Goal: Information Seeking & Learning: Learn about a topic

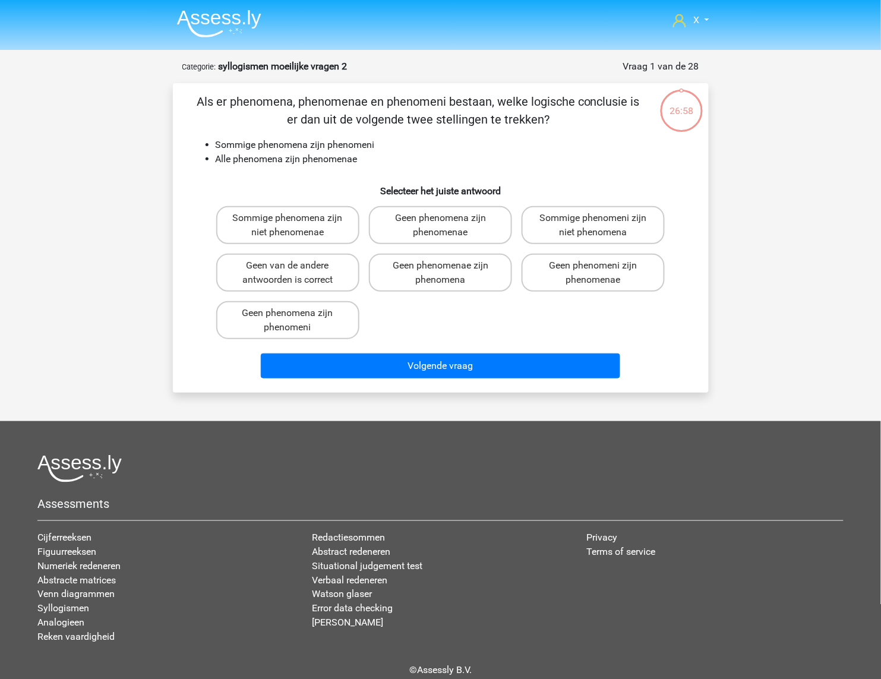
click at [201, 23] on img at bounding box center [219, 24] width 84 height 28
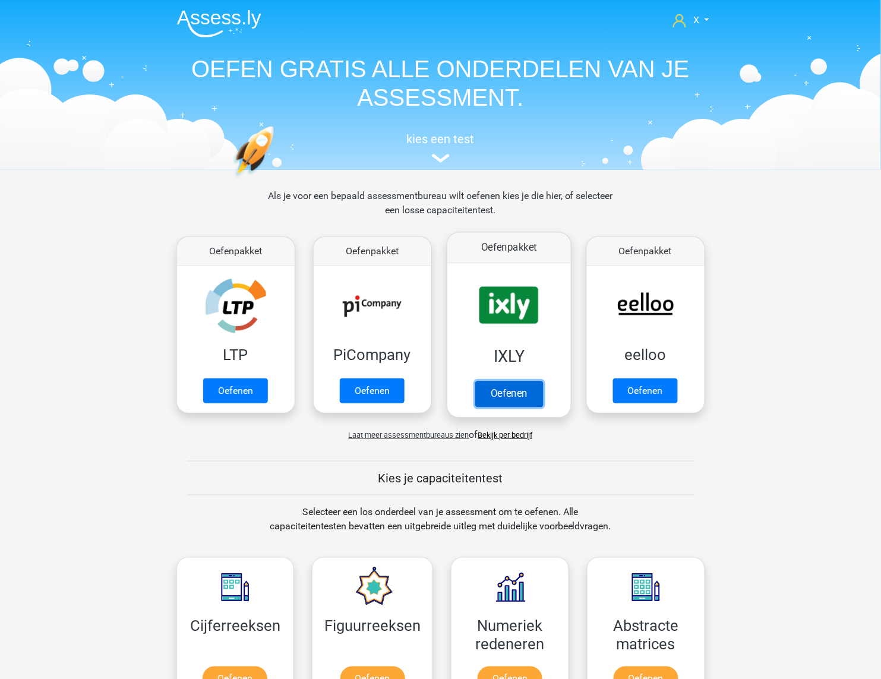
click at [532, 381] on link "Oefenen" at bounding box center [509, 394] width 68 height 26
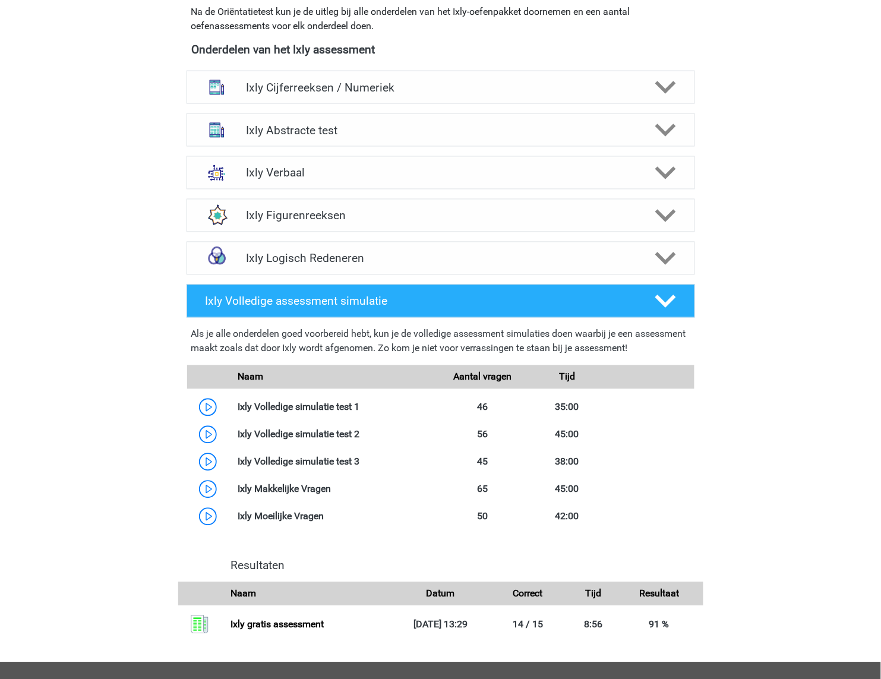
scroll to position [354, 0]
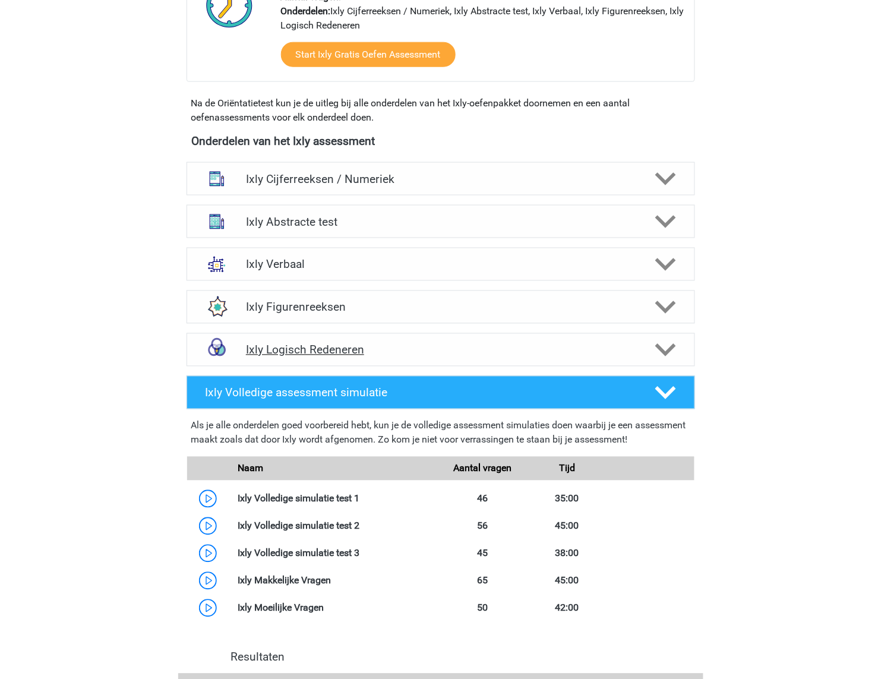
click at [680, 351] on div at bounding box center [664, 350] width 40 height 21
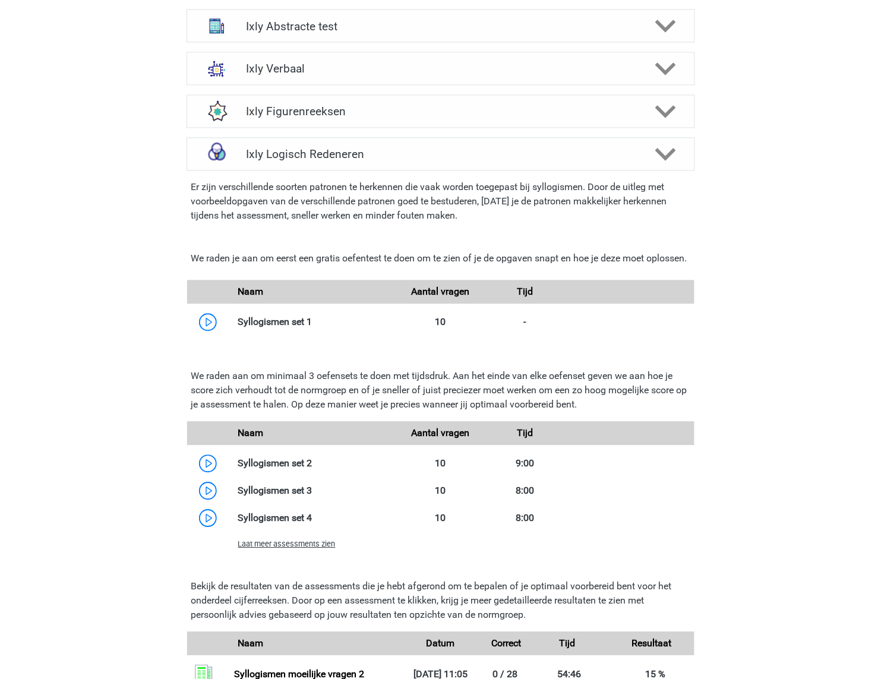
scroll to position [487, 0]
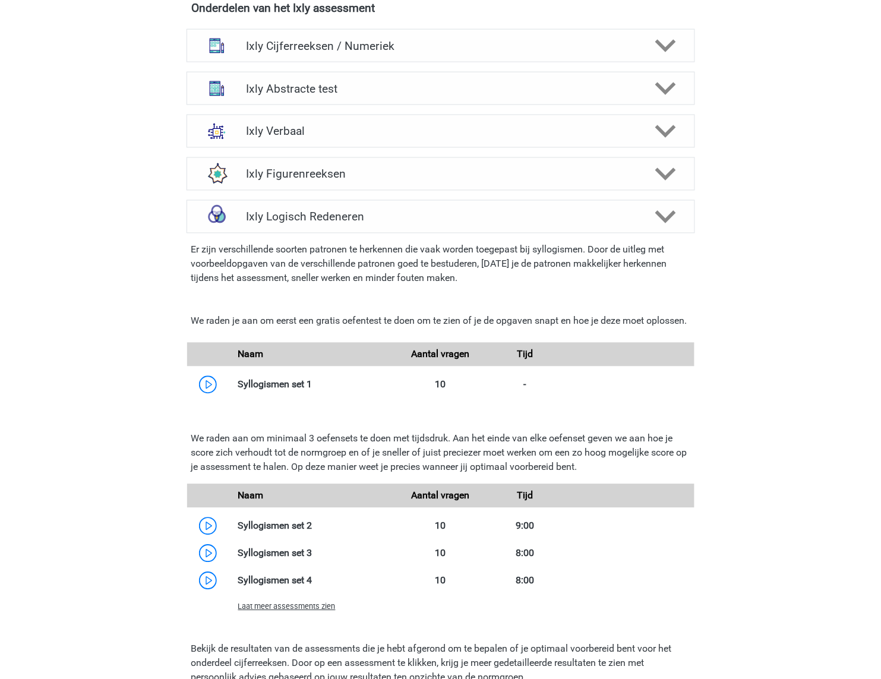
click at [315, 611] on span "Laat meer assessments zien" at bounding box center [286, 606] width 97 height 9
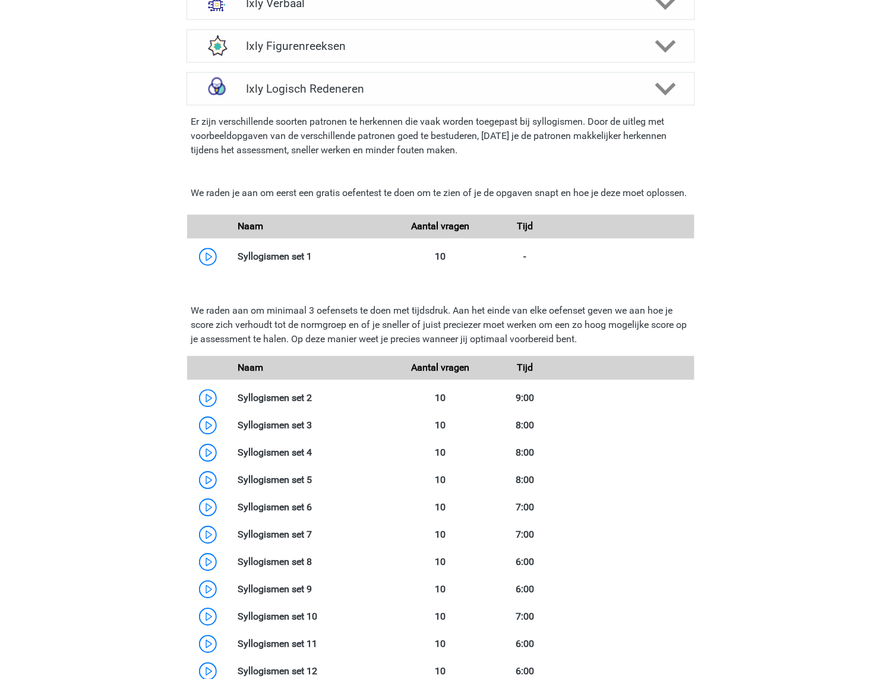
scroll to position [489, 0]
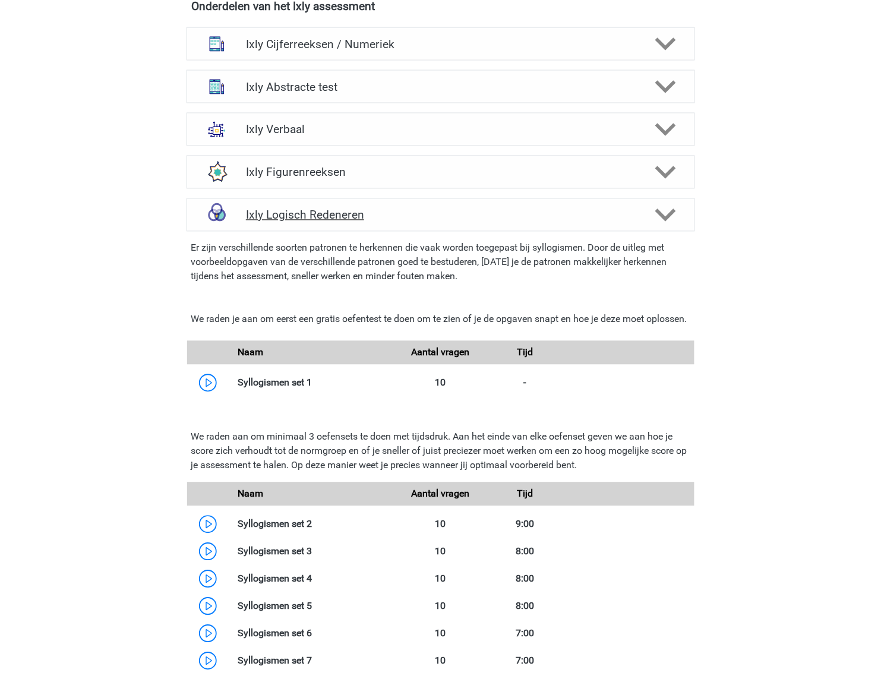
click at [627, 229] on div "Ixly Logisch Redeneren" at bounding box center [441, 214] width 508 height 33
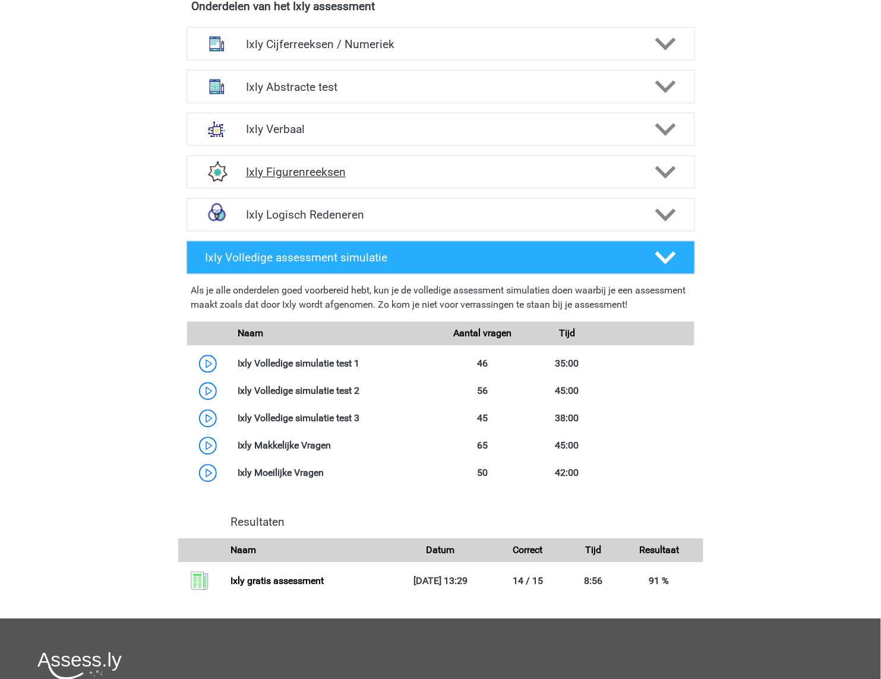
click at [669, 176] on icon at bounding box center [665, 172] width 21 height 21
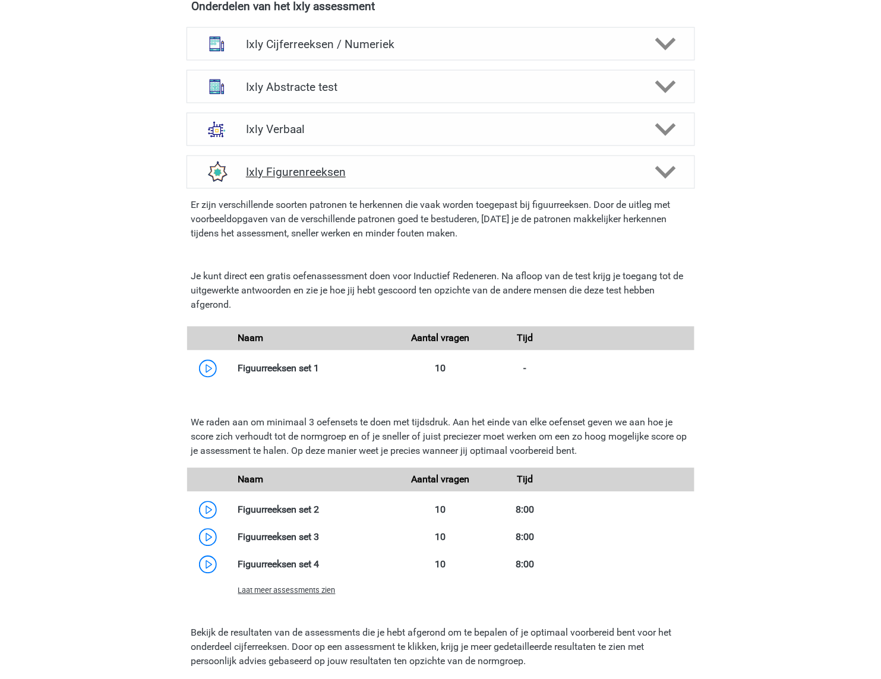
click at [669, 176] on icon at bounding box center [665, 172] width 21 height 21
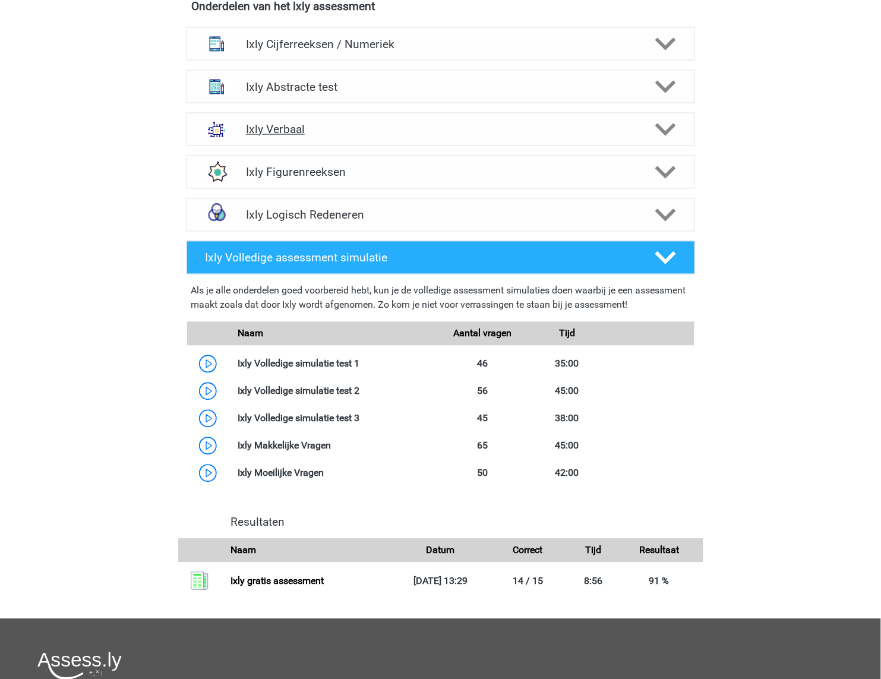
click at [671, 130] on icon at bounding box center [665, 129] width 21 height 21
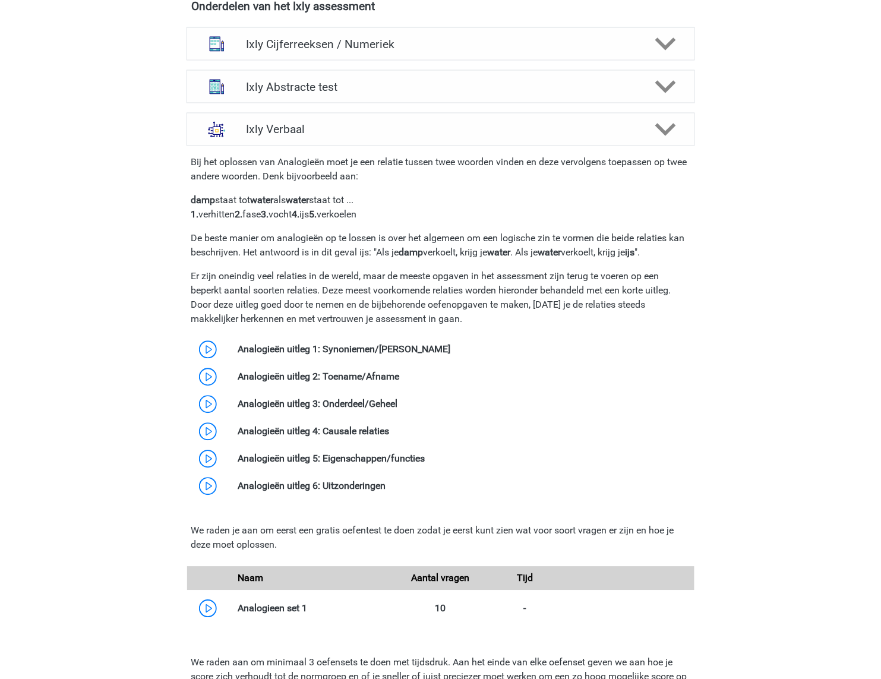
click at [366, 276] on p "Er zijn oneindig veel relaties in de wereld, maar de meeste opgaven in het asse…" at bounding box center [440, 298] width 499 height 57
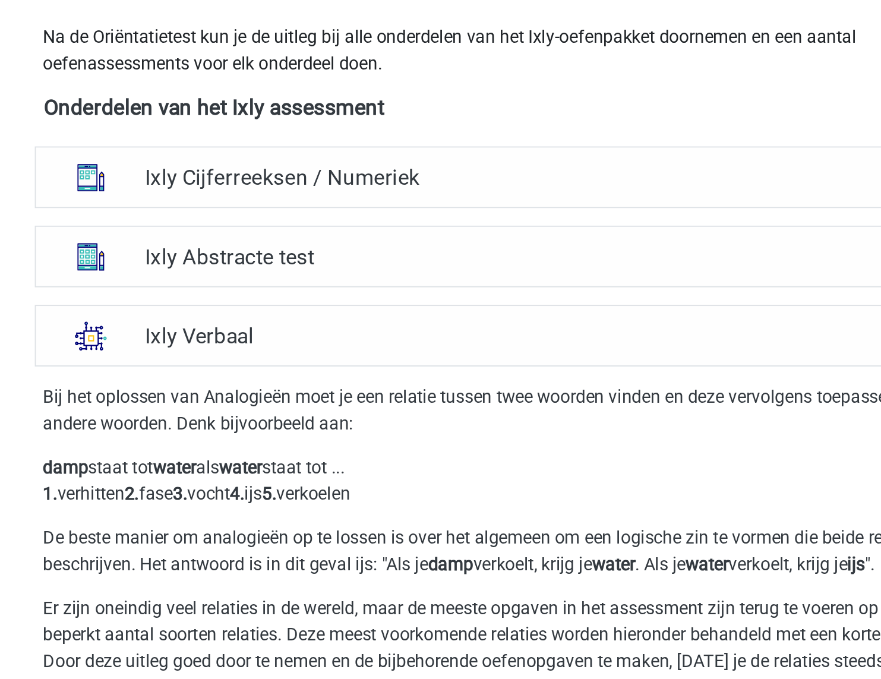
scroll to position [366, 0]
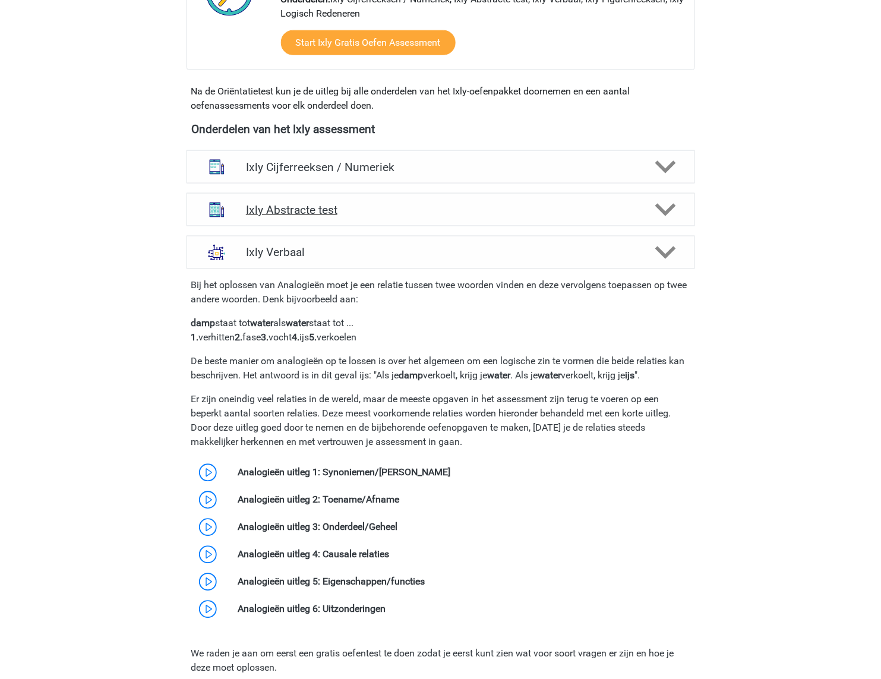
click at [498, 201] on div "Ixly Abstracte test" at bounding box center [441, 209] width 508 height 33
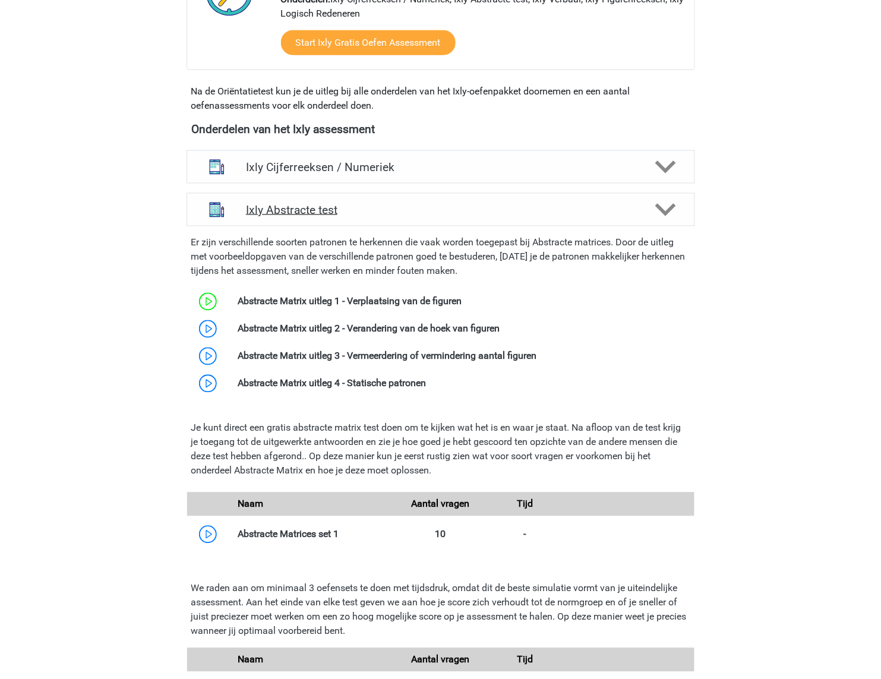
click at [498, 201] on div "Ixly Abstracte test" at bounding box center [441, 209] width 508 height 33
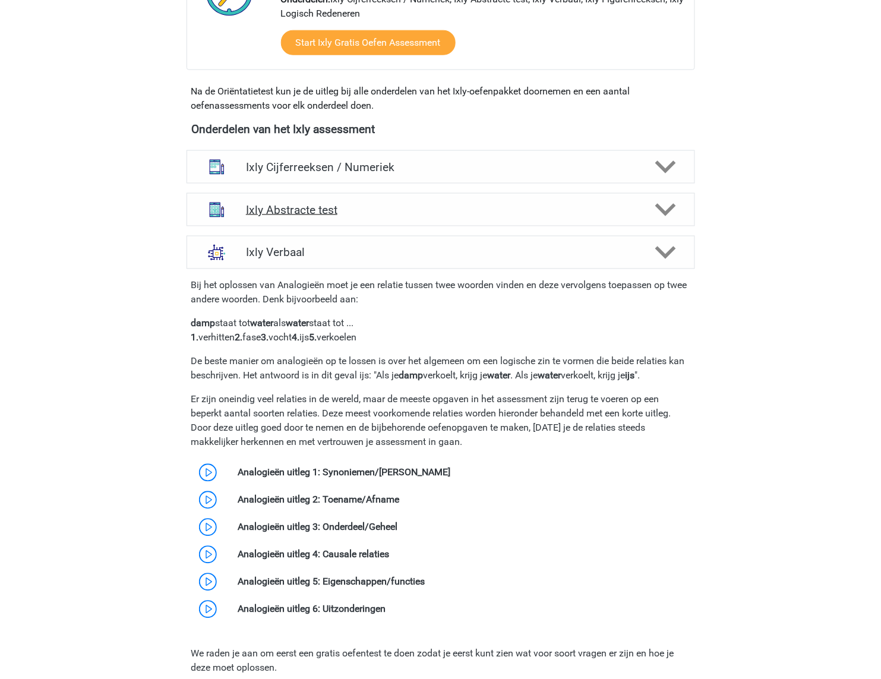
click at [498, 201] on div "Ixly Abstracte test" at bounding box center [441, 209] width 508 height 33
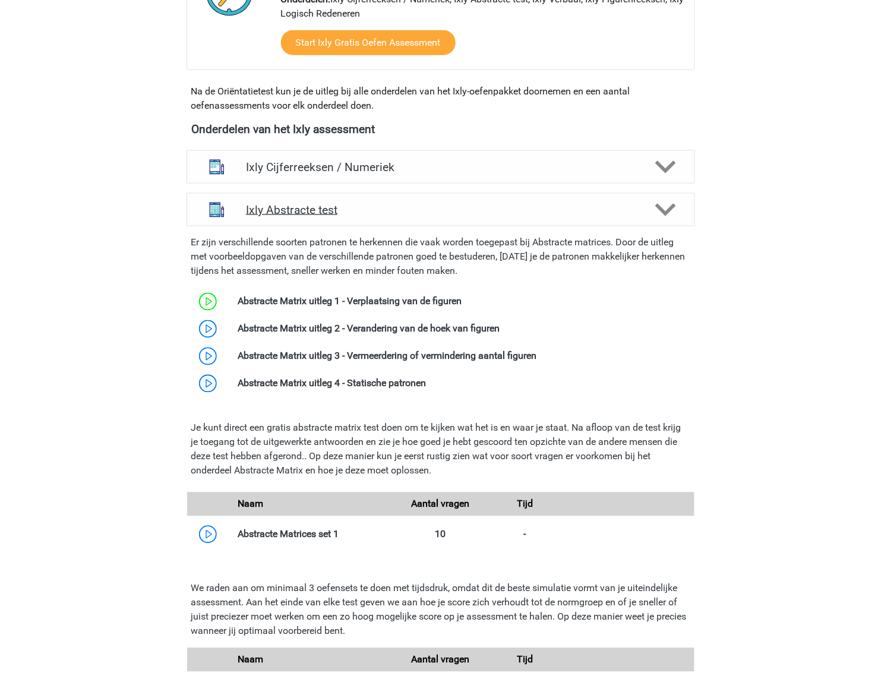
click at [495, 202] on div "Ixly Abstracte test" at bounding box center [441, 209] width 508 height 33
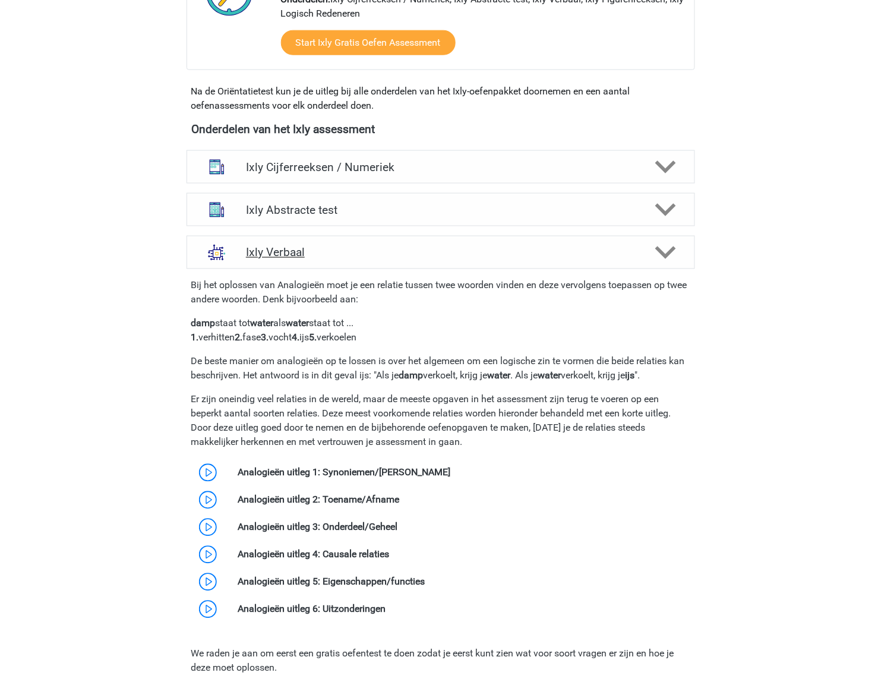
click at [407, 250] on h4 "Ixly Verbaal" at bounding box center [440, 253] width 389 height 14
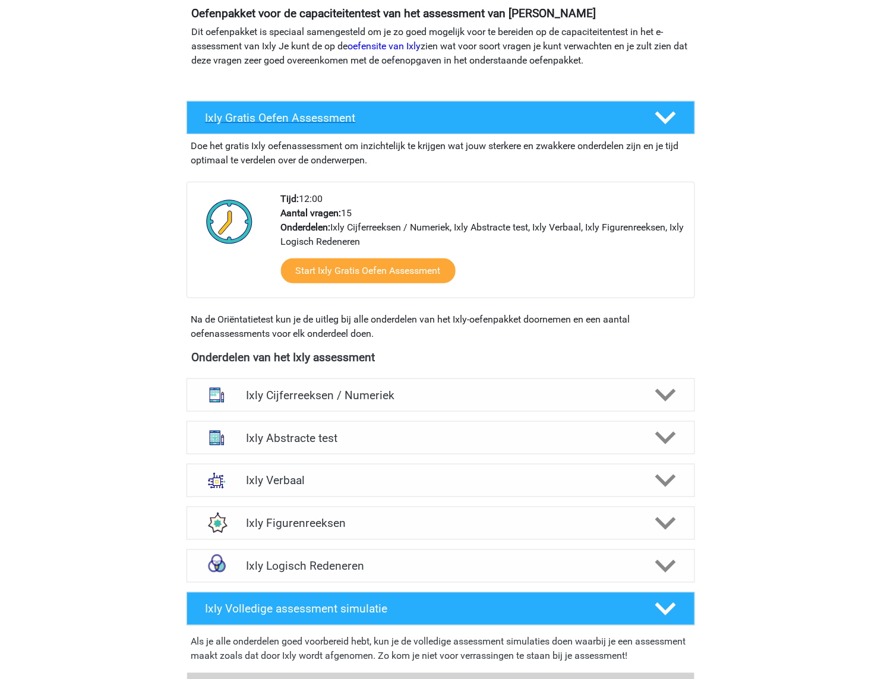
scroll to position [278, 0]
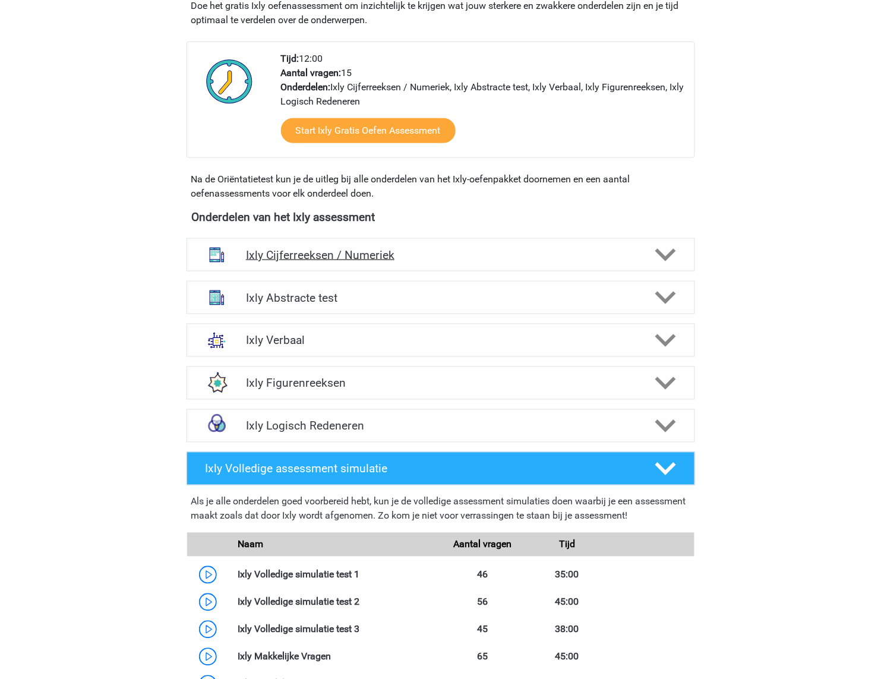
click at [486, 267] on div "Ixly Cijferreeksen / Numeriek" at bounding box center [441, 254] width 508 height 33
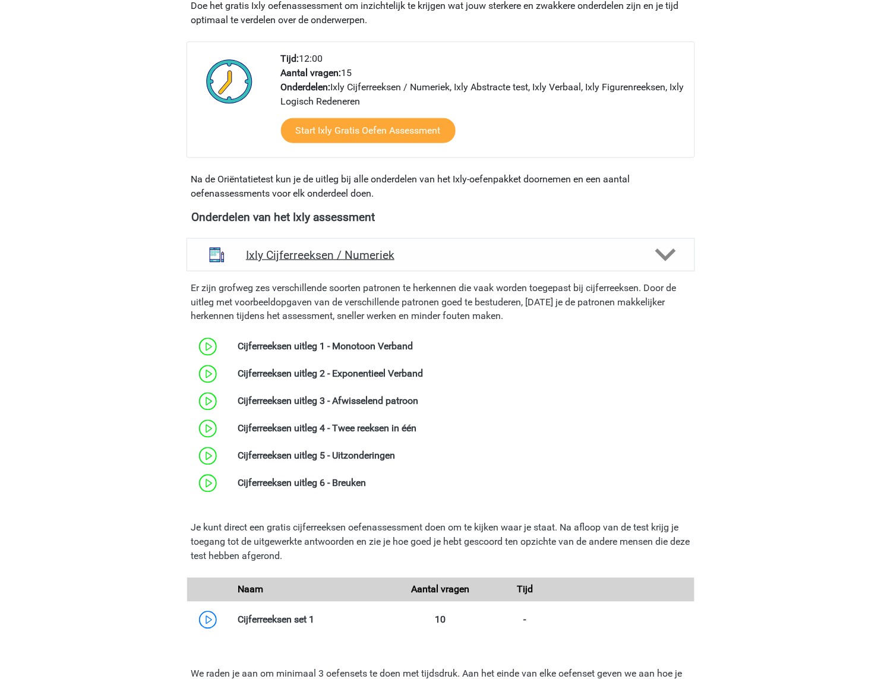
click at [486, 267] on div "Ixly Cijferreeksen / Numeriek" at bounding box center [441, 254] width 508 height 33
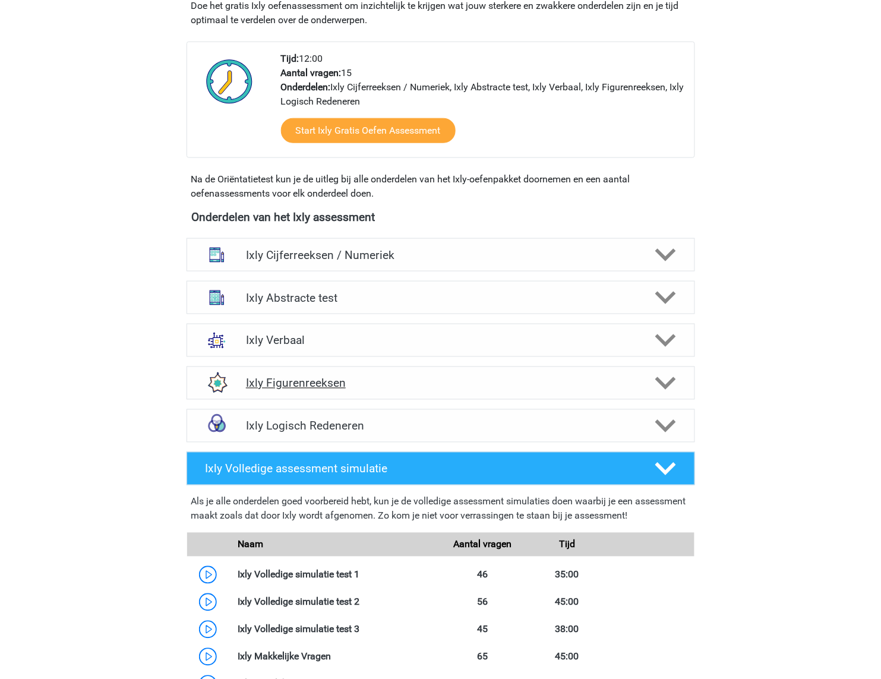
click at [465, 385] on h4 "Ixly Figurenreeksen" at bounding box center [440, 384] width 389 height 14
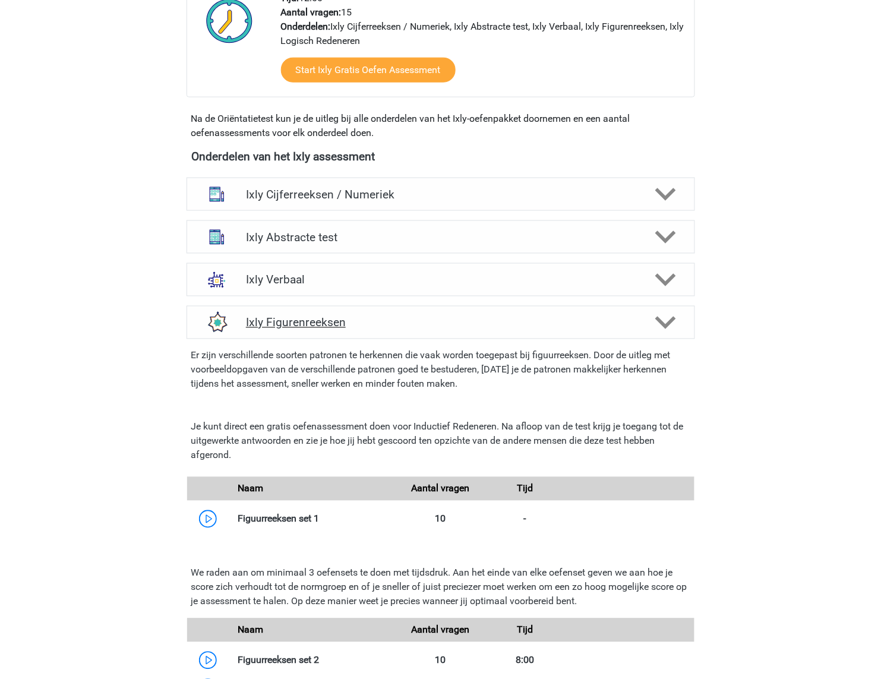
scroll to position [339, 0]
click at [489, 331] on div "Ixly Figurenreeksen" at bounding box center [441, 321] width 508 height 33
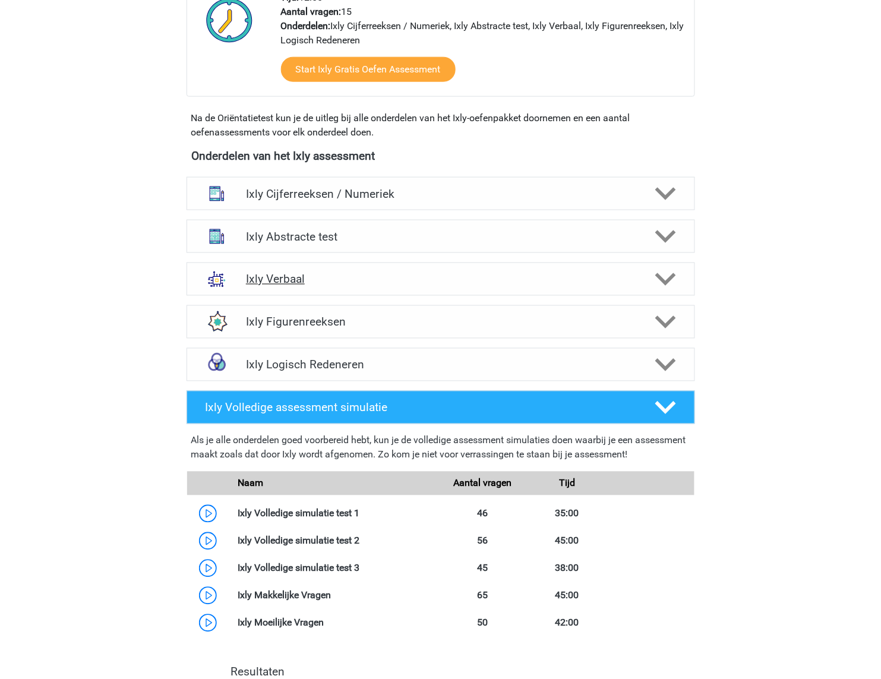
click at [497, 295] on div "Ixly Verbaal" at bounding box center [441, 279] width 508 height 33
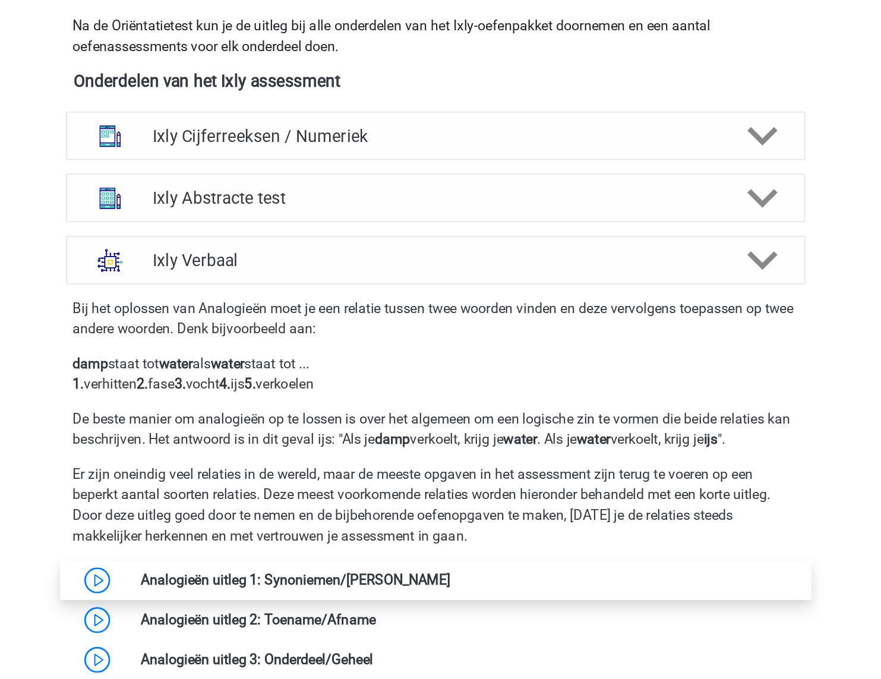
click at [451, 497] on link at bounding box center [451, 499] width 0 height 11
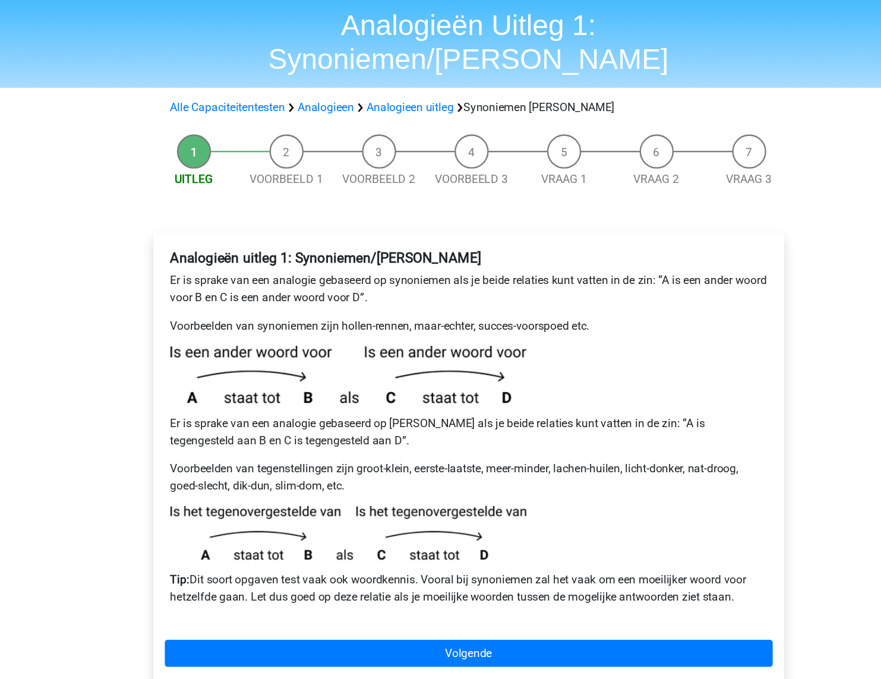
click at [382, 266] on p "Er is sprake van een analogie gebaseerd op synoniemen als je beide relaties kun…" at bounding box center [441, 280] width 498 height 29
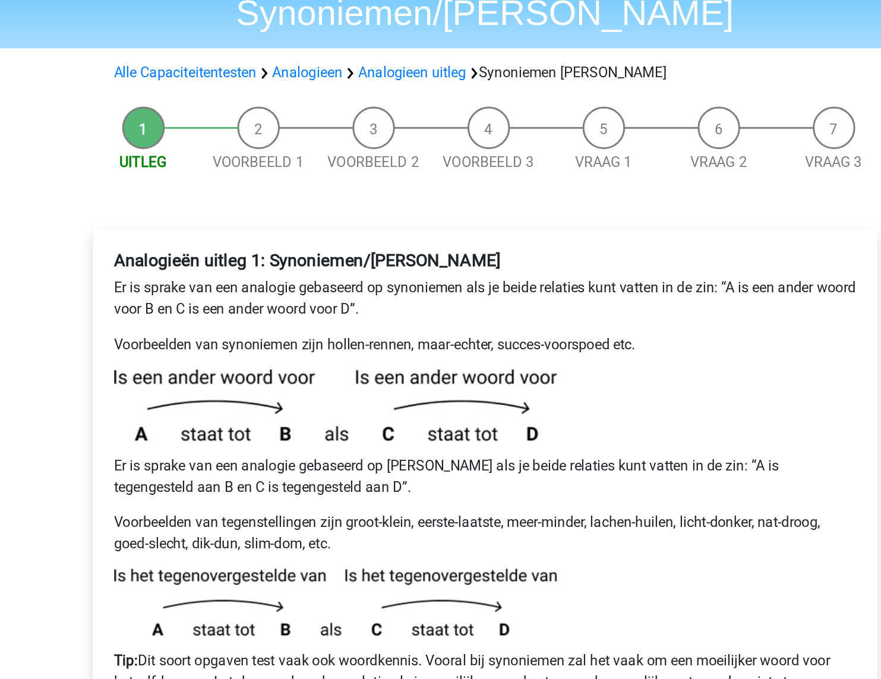
click at [542, 266] on p "Er is sprake van een analogie gebaseerd op synoniemen als je beide relaties kun…" at bounding box center [441, 280] width 498 height 29
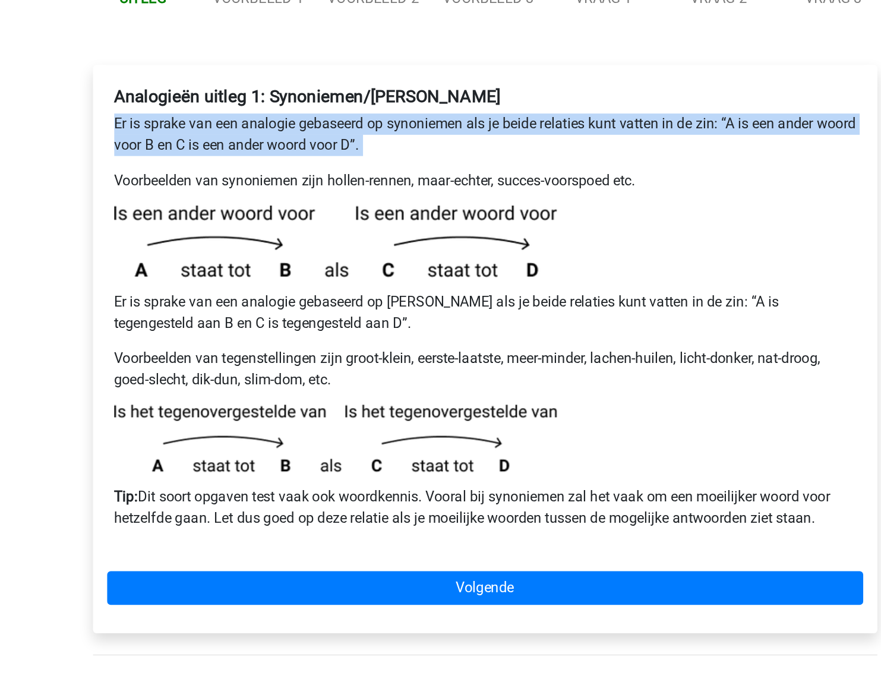
scroll to position [12, 0]
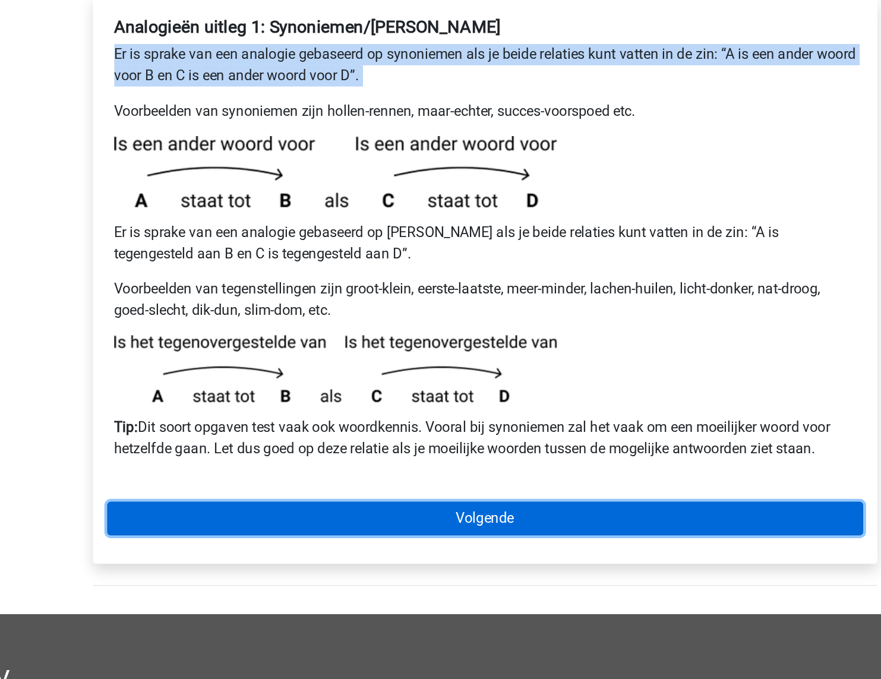
click at [525, 560] on link "Volgende" at bounding box center [440, 571] width 507 height 23
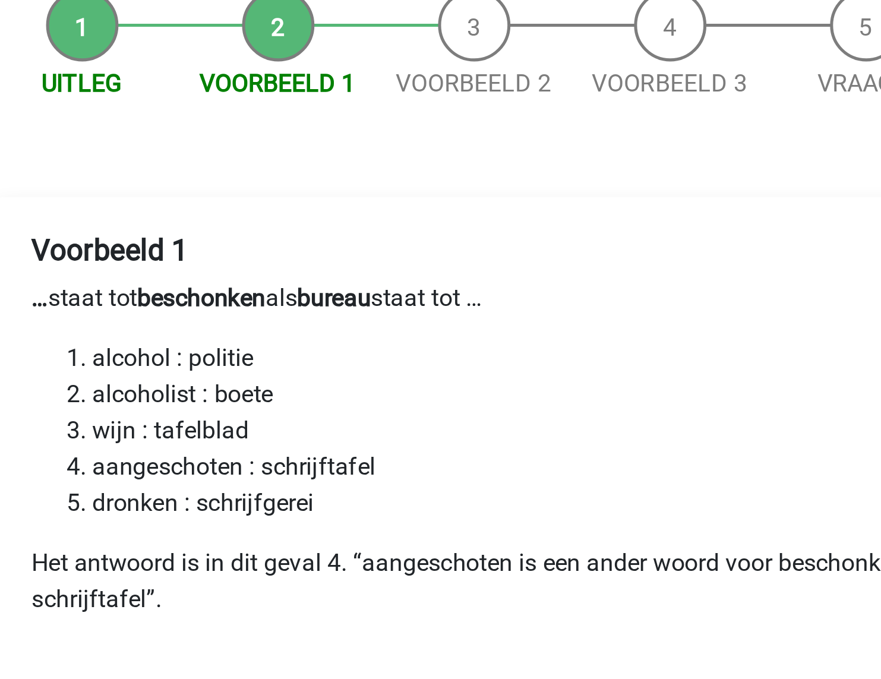
click at [228, 266] on p "… staat tot beschonken als bureau staat tot …" at bounding box center [441, 273] width 498 height 14
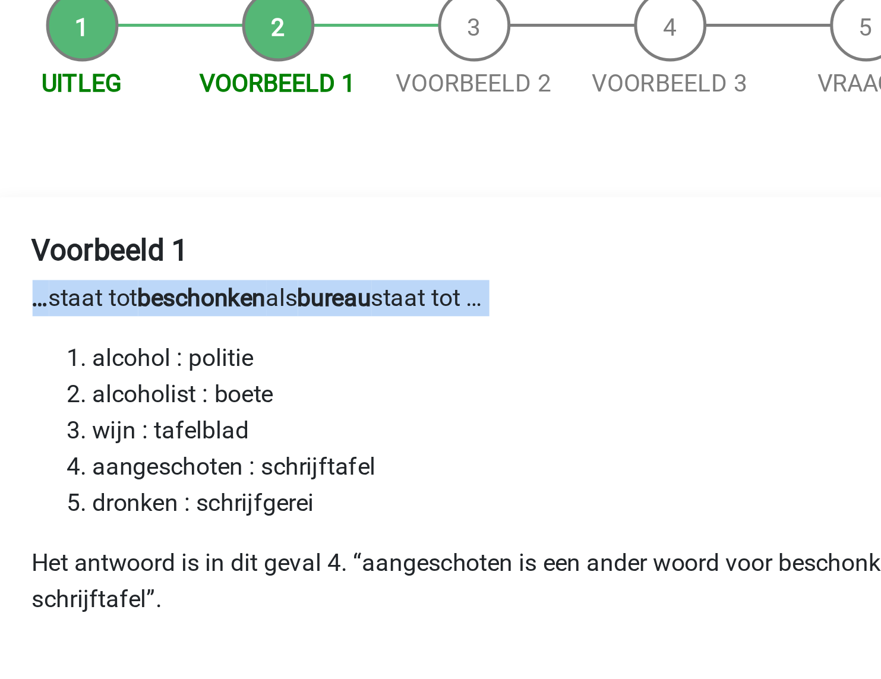
click at [260, 267] on b "beschonken" at bounding box center [258, 272] width 50 height 11
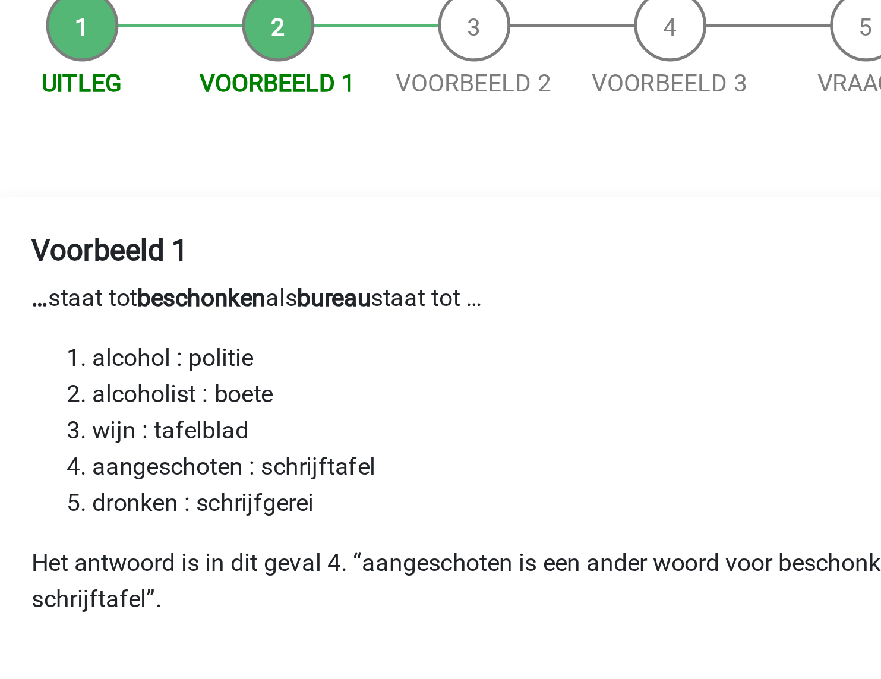
click at [260, 267] on b "beschonken" at bounding box center [258, 272] width 50 height 11
click at [279, 267] on b "beschonken" at bounding box center [258, 272] width 50 height 11
click at [288, 346] on li "dronken : schrijfgerei" at bounding box center [453, 353] width 474 height 14
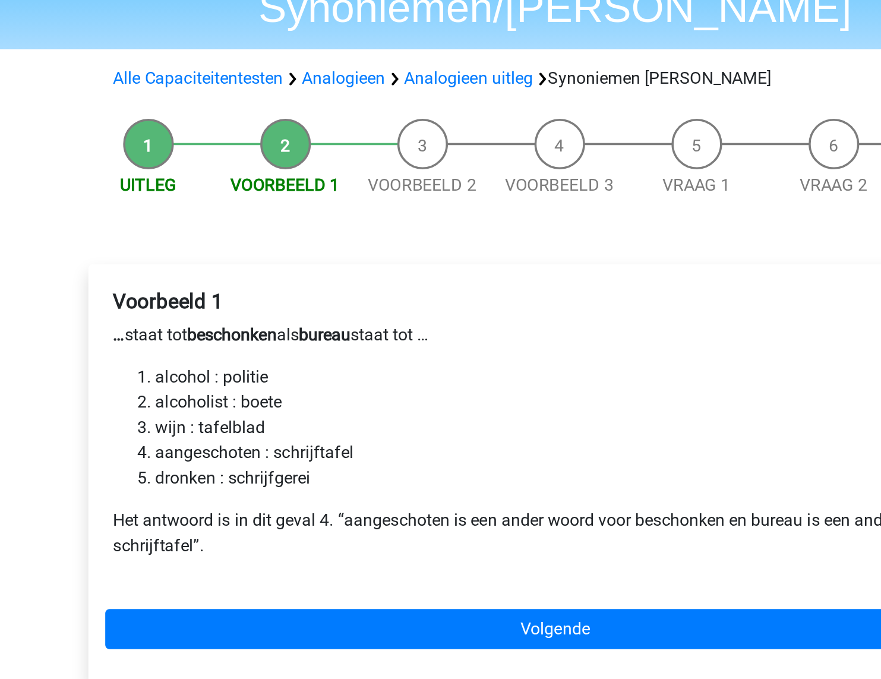
click at [239, 332] on li "aangeschoten : schrijftafel" at bounding box center [453, 339] width 474 height 14
click at [428, 318] on li "wijn : tafelblad" at bounding box center [453, 325] width 474 height 14
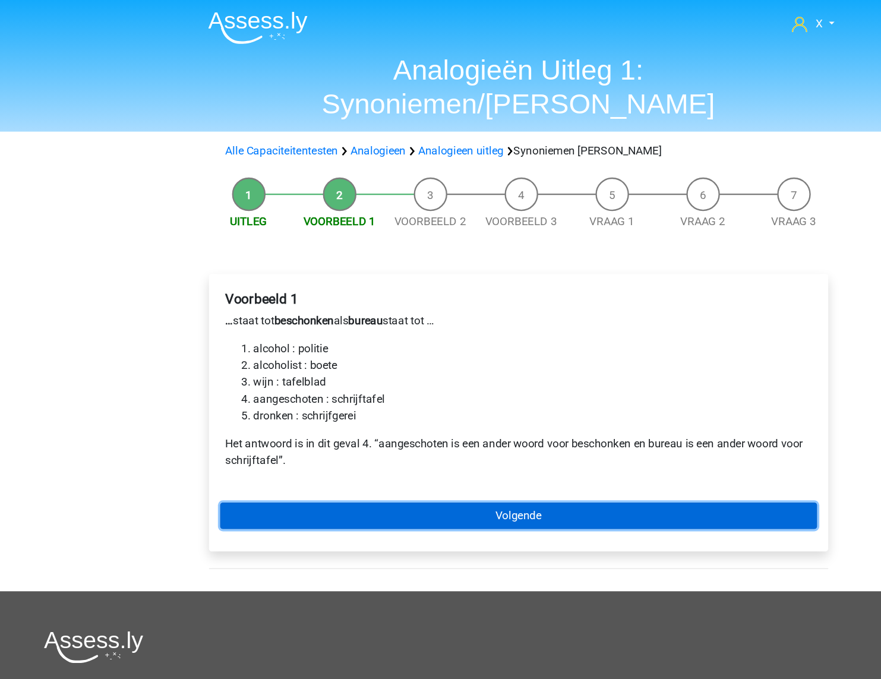
click at [413, 427] on link "Volgende" at bounding box center [440, 438] width 507 height 23
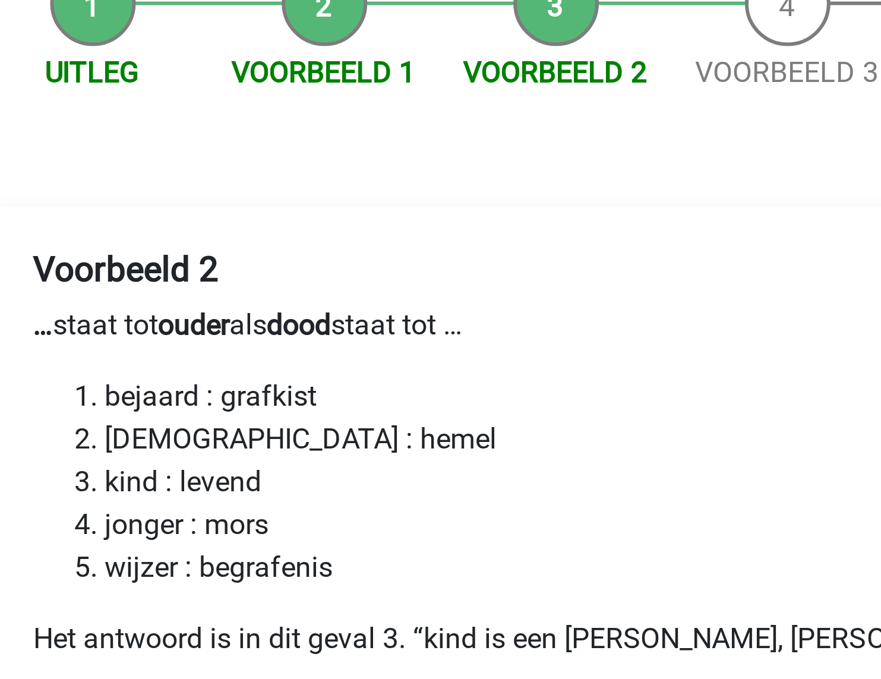
click at [254, 332] on li "jonger : mors" at bounding box center [453, 339] width 474 height 14
click at [336, 289] on li "bejaard : grafkist" at bounding box center [453, 296] width 474 height 14
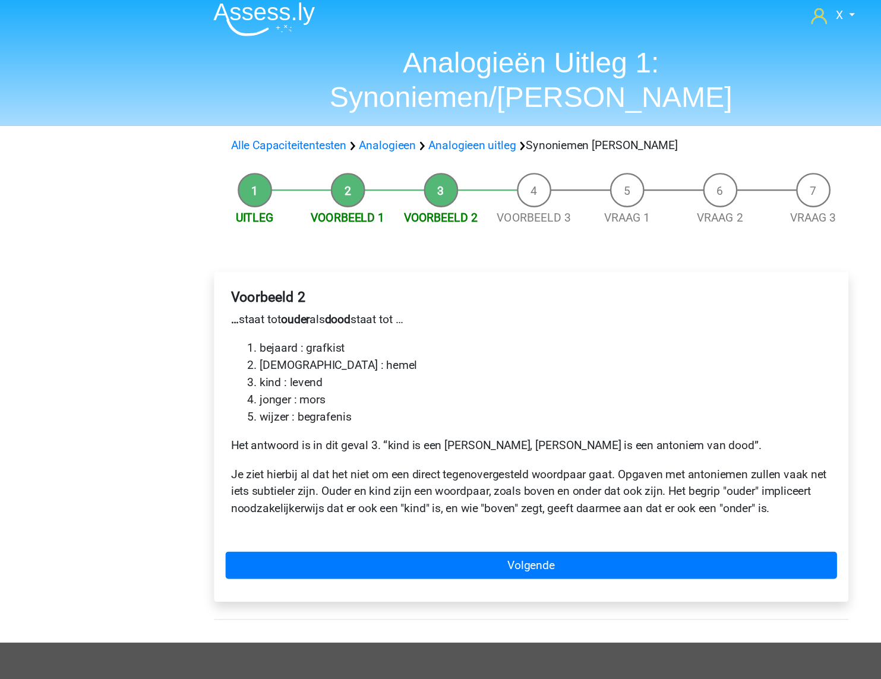
click at [252, 394] on p "Je ziet hierbij al dat het niet om een direct tegenovergesteld woordpaar gaat. …" at bounding box center [441, 415] width 498 height 43
click at [343, 332] on li "jonger : mors" at bounding box center [453, 339] width 474 height 14
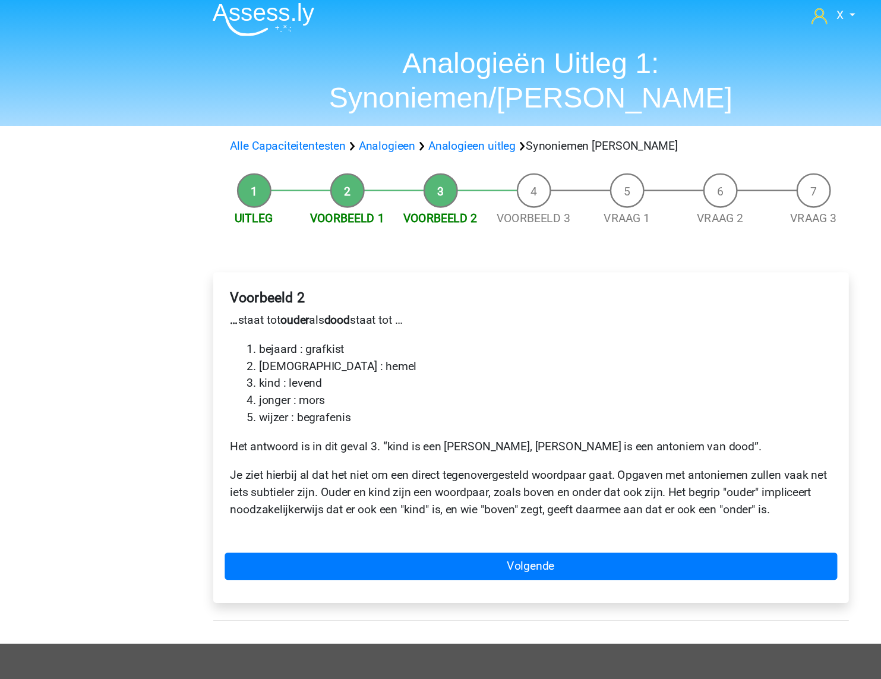
click at [444, 435] on div "Voorbeeld 2 … staat tot ouder als dood staat tot … bejaard : grafkist bijbel : …" at bounding box center [441, 370] width 526 height 274
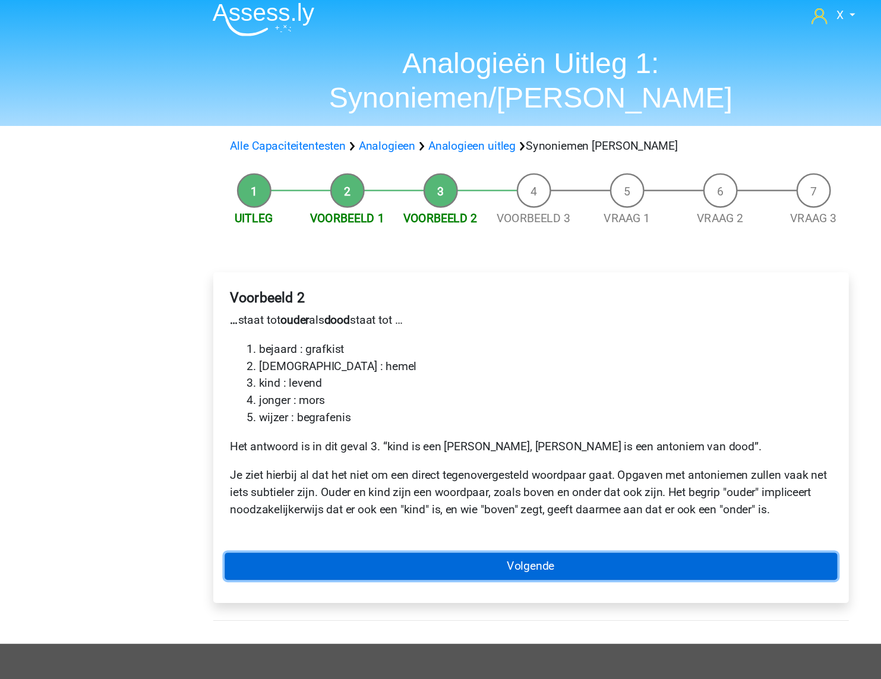
click at [436, 465] on link "Volgende" at bounding box center [440, 476] width 507 height 23
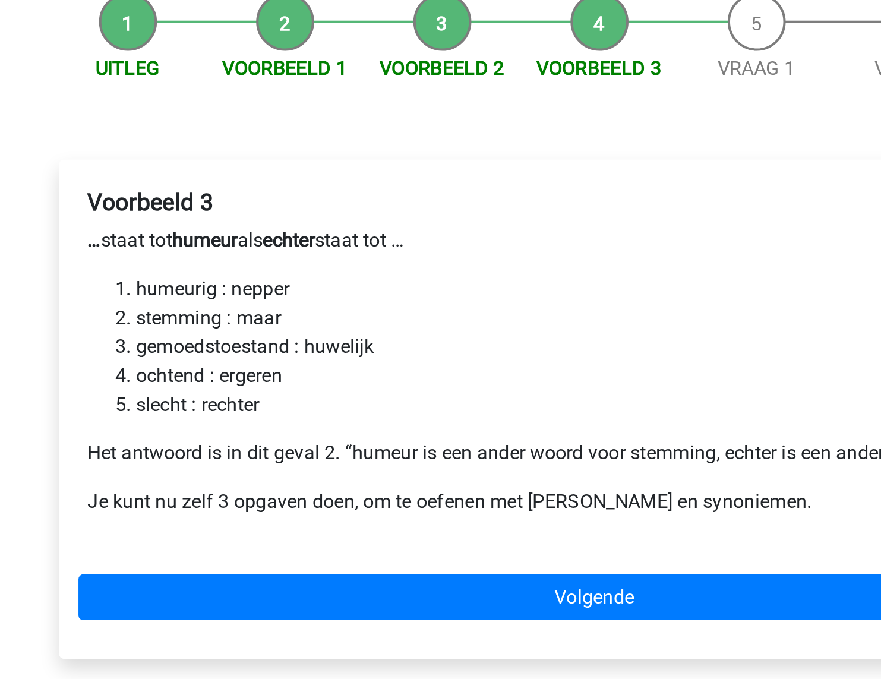
click at [345, 370] on p "Het antwoord is in dit geval 2. “humeur is een ander woord voor stemming, echte…" at bounding box center [441, 377] width 498 height 14
click at [472, 289] on li "humeurig : nepper" at bounding box center [453, 296] width 474 height 14
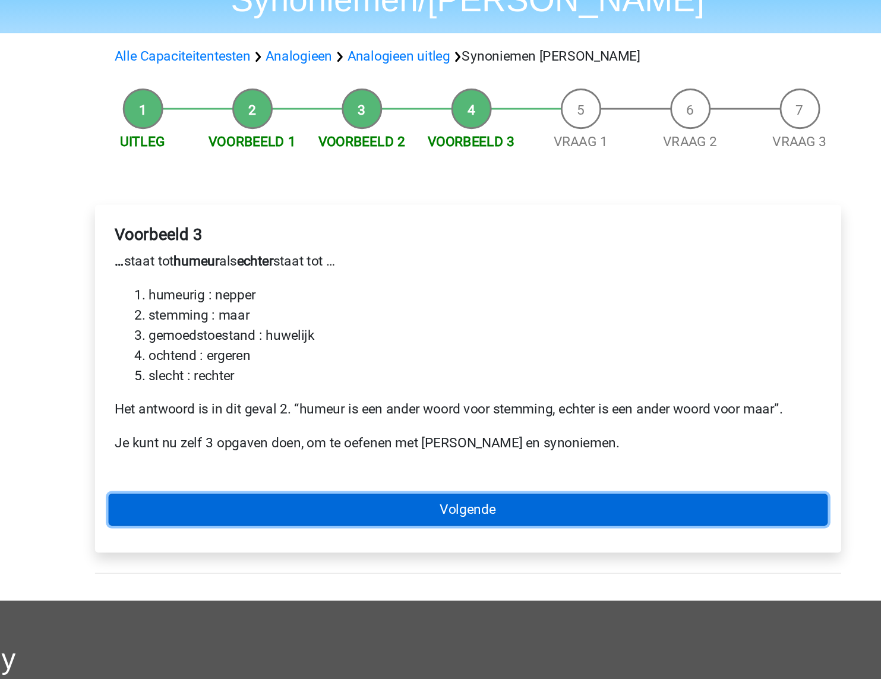
click at [429, 437] on link "Volgende" at bounding box center [440, 448] width 507 height 23
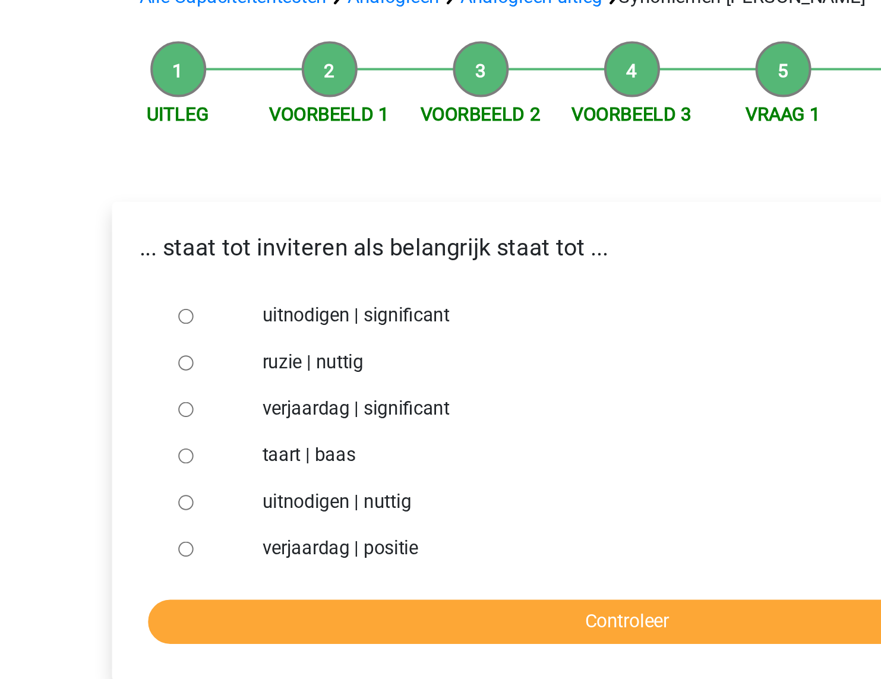
click at [214, 288] on input "uitnodigen | significant" at bounding box center [215, 292] width 8 height 8
radio input "true"
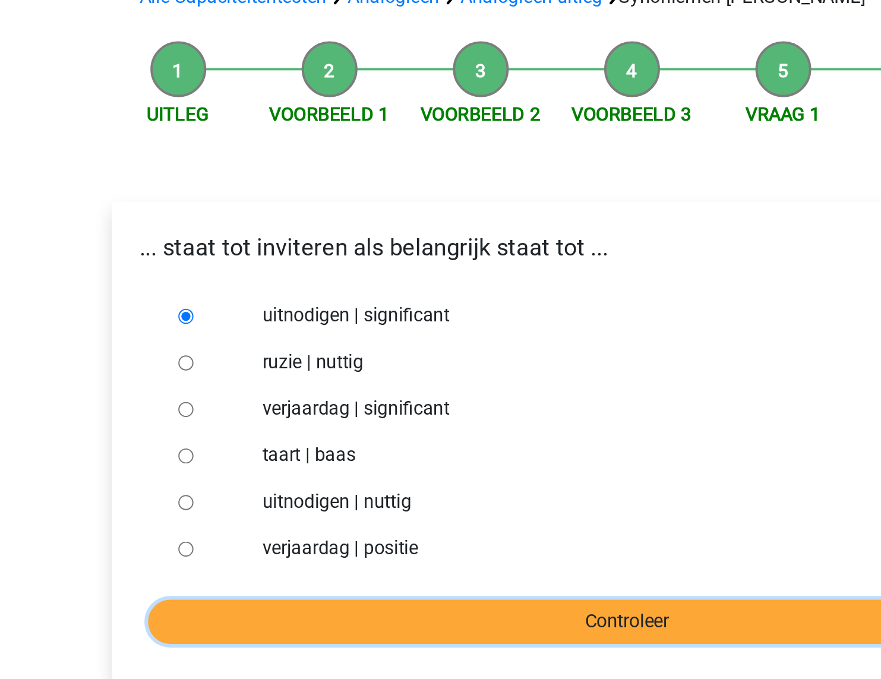
click at [334, 436] on input "Controleer" at bounding box center [440, 447] width 489 height 23
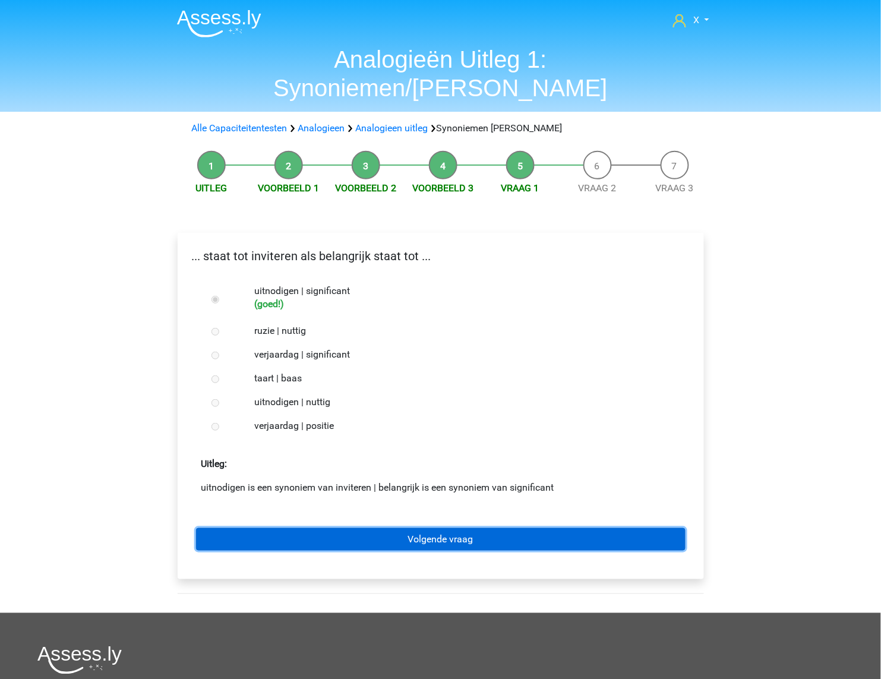
click at [424, 528] on link "Volgende vraag" at bounding box center [440, 539] width 489 height 23
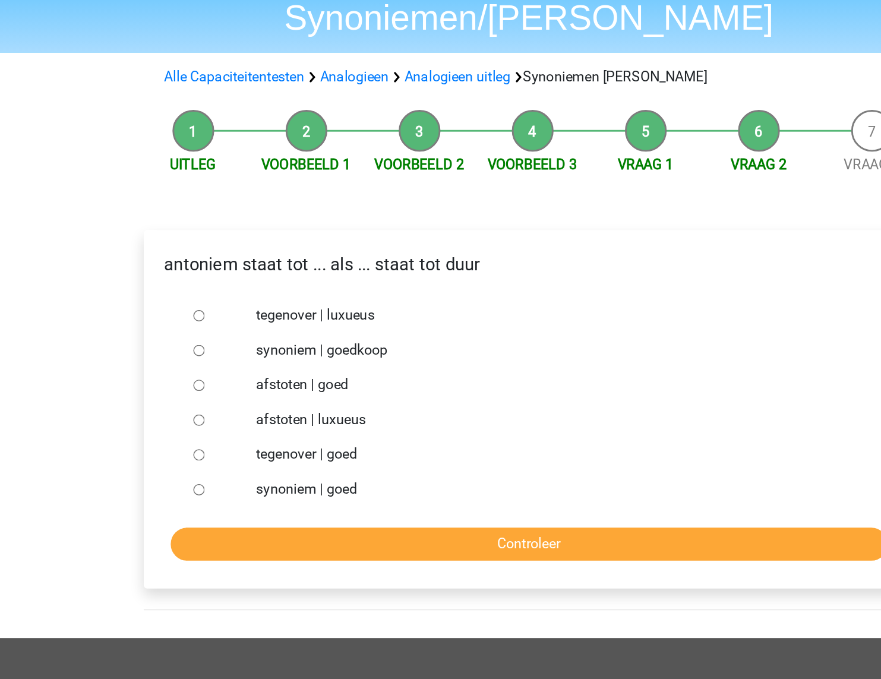
click at [296, 284] on label "tegenover | luxueus" at bounding box center [459, 291] width 411 height 14
click at [219, 288] on input "tegenover | luxueus" at bounding box center [215, 292] width 8 height 8
radio input "true"
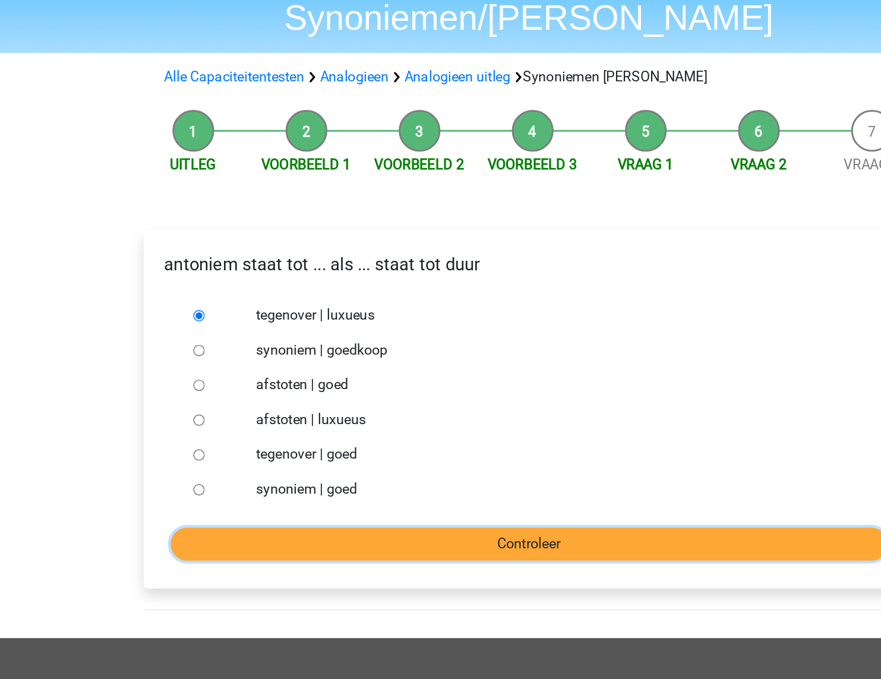
click at [386, 436] on input "Controleer" at bounding box center [440, 447] width 489 height 23
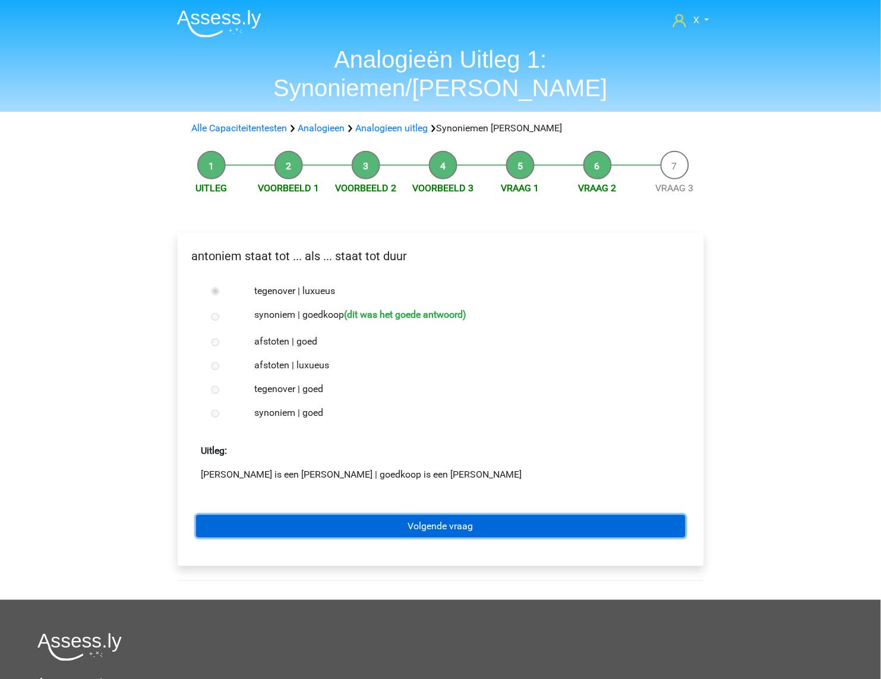
click at [439, 515] on link "Volgende vraag" at bounding box center [440, 526] width 489 height 23
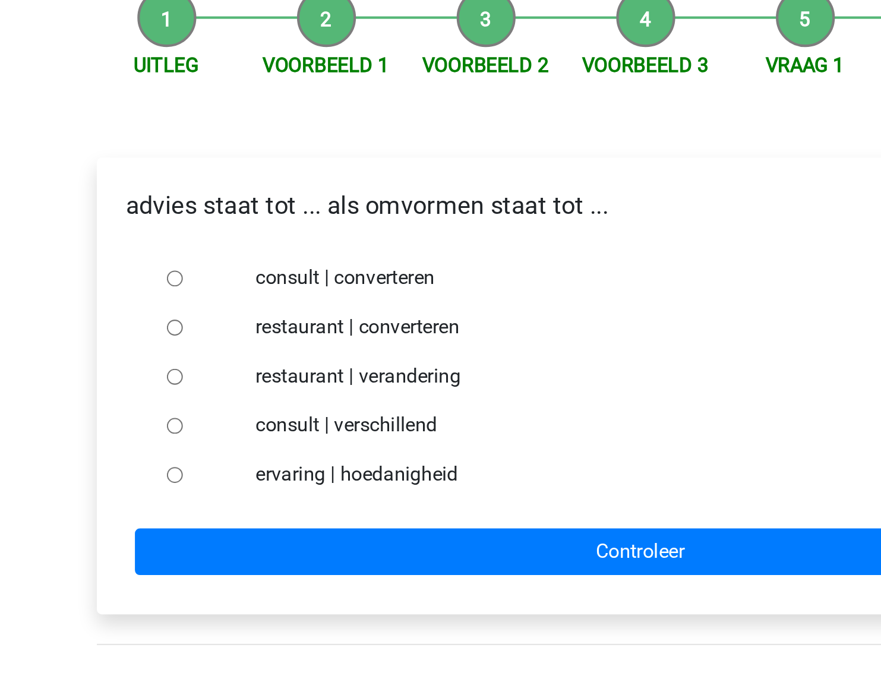
click at [212, 288] on input "consult | converteren" at bounding box center [215, 292] width 8 height 8
radio input "true"
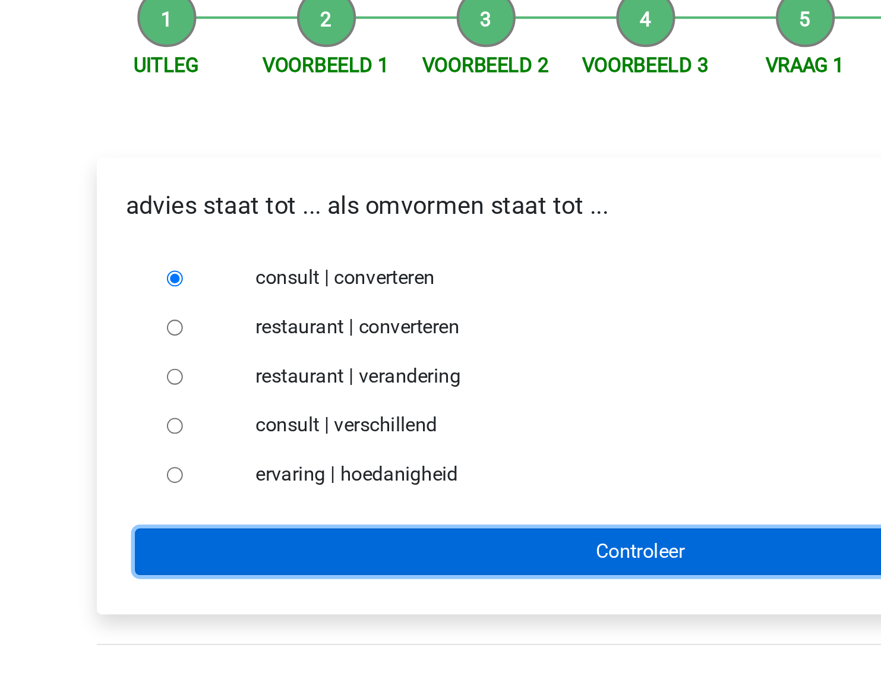
click at [353, 412] on input "Controleer" at bounding box center [440, 423] width 489 height 23
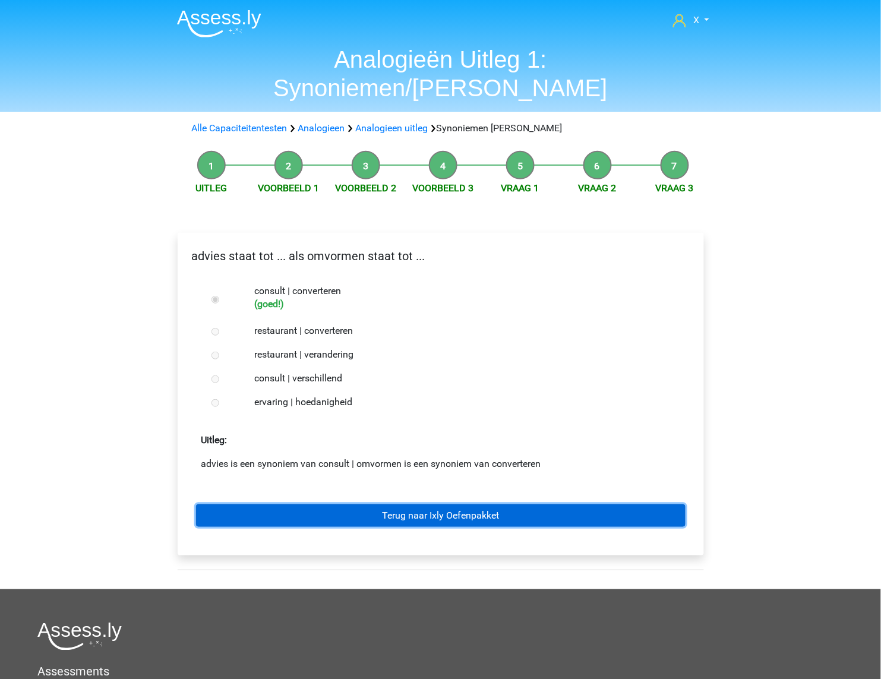
click at [460, 504] on link "Terug naar Ixly Oefenpakket" at bounding box center [440, 515] width 489 height 23
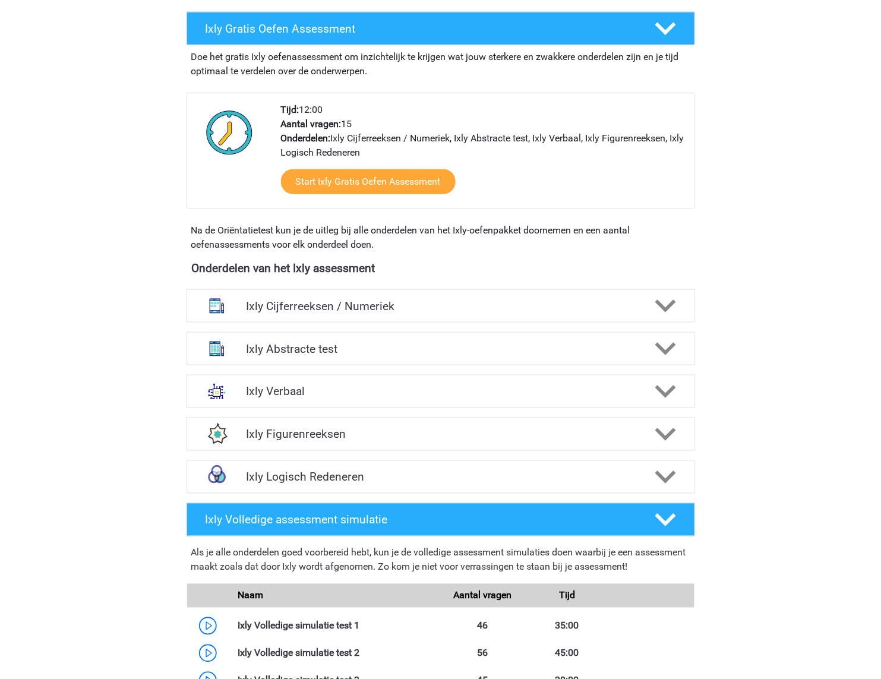
scroll to position [312, 0]
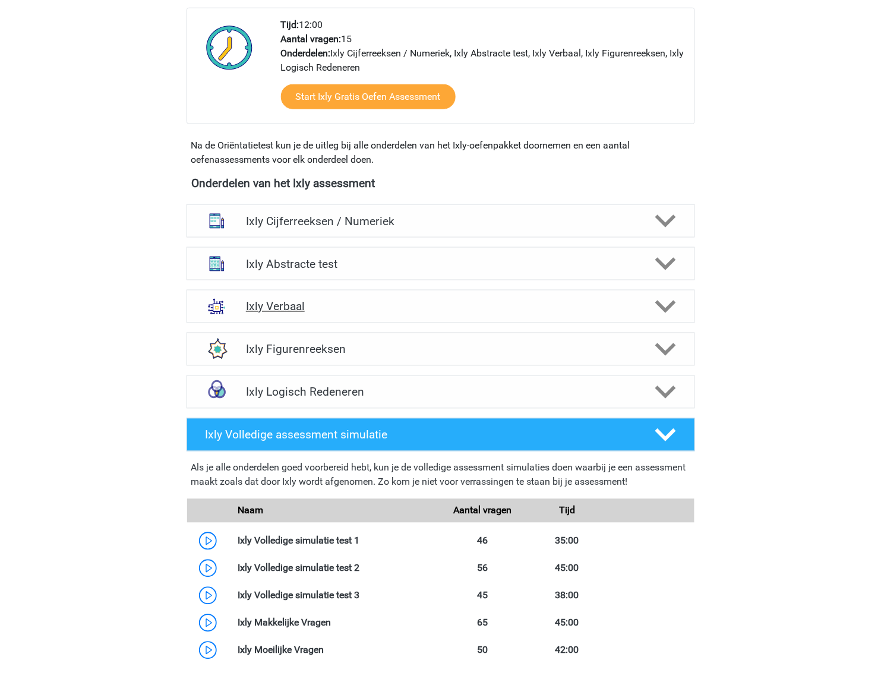
click at [467, 320] on div "Ixly Verbaal" at bounding box center [441, 306] width 508 height 33
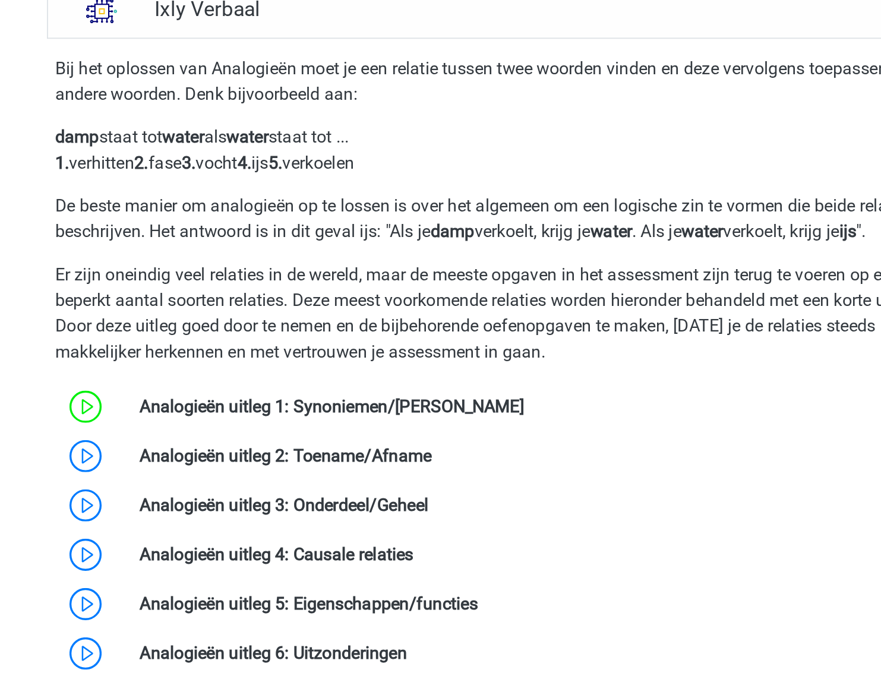
scroll to position [364, 0]
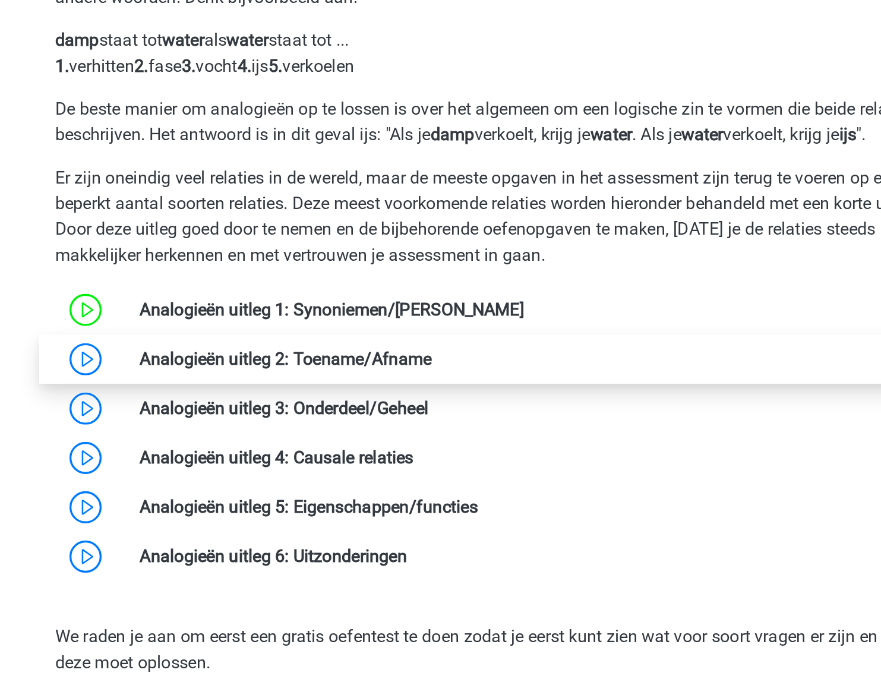
click at [400, 501] on link at bounding box center [400, 501] width 0 height 11
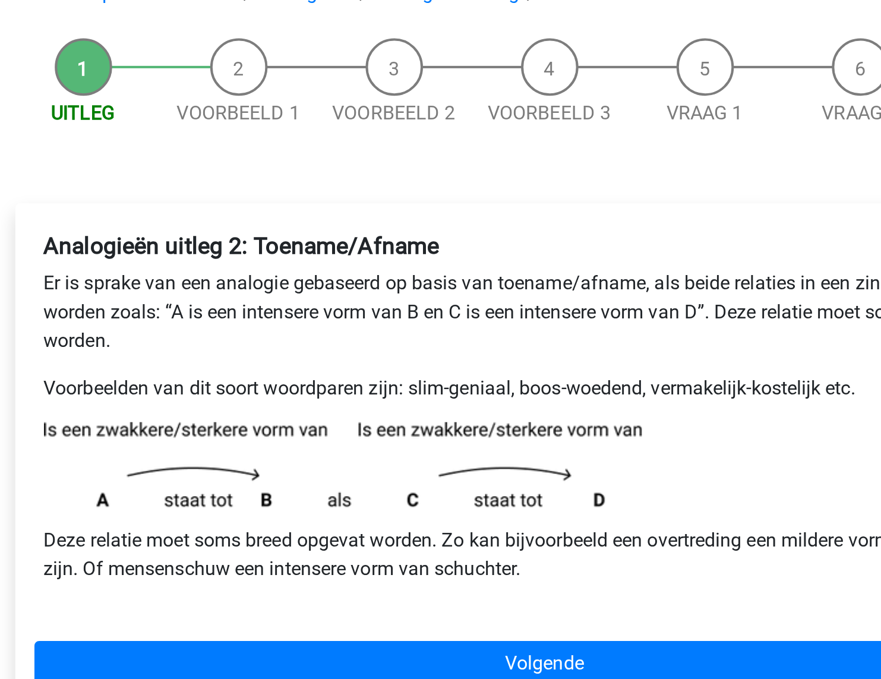
click at [328, 229] on b "Analogieën uitleg 2: Toename/Afname" at bounding box center [290, 226] width 197 height 14
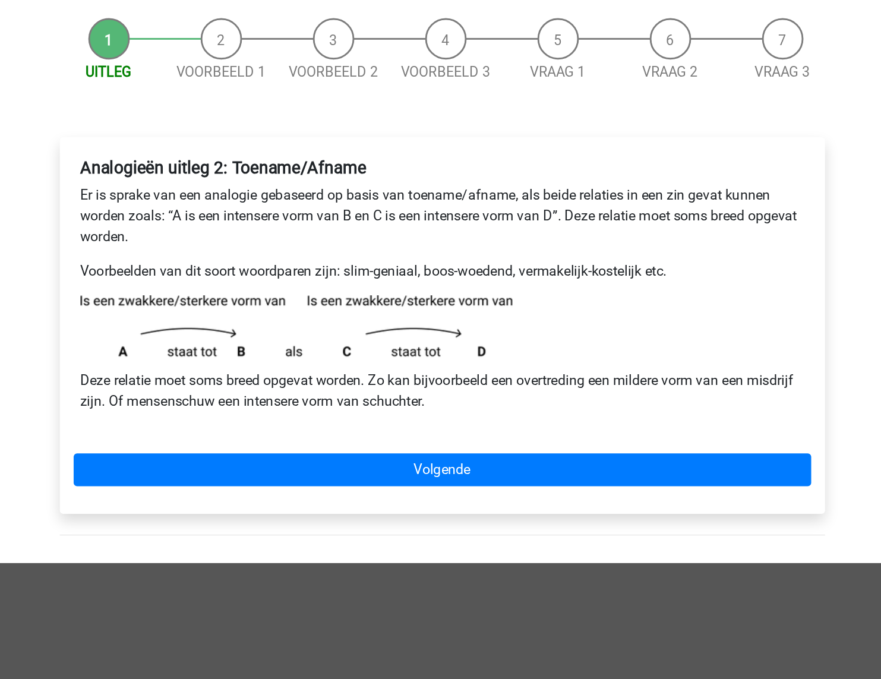
click at [425, 446] on div "Analogieën uitleg 2: Toename/Afname Er is sprake van een analogie gebaseerd op …" at bounding box center [441, 333] width 526 height 259
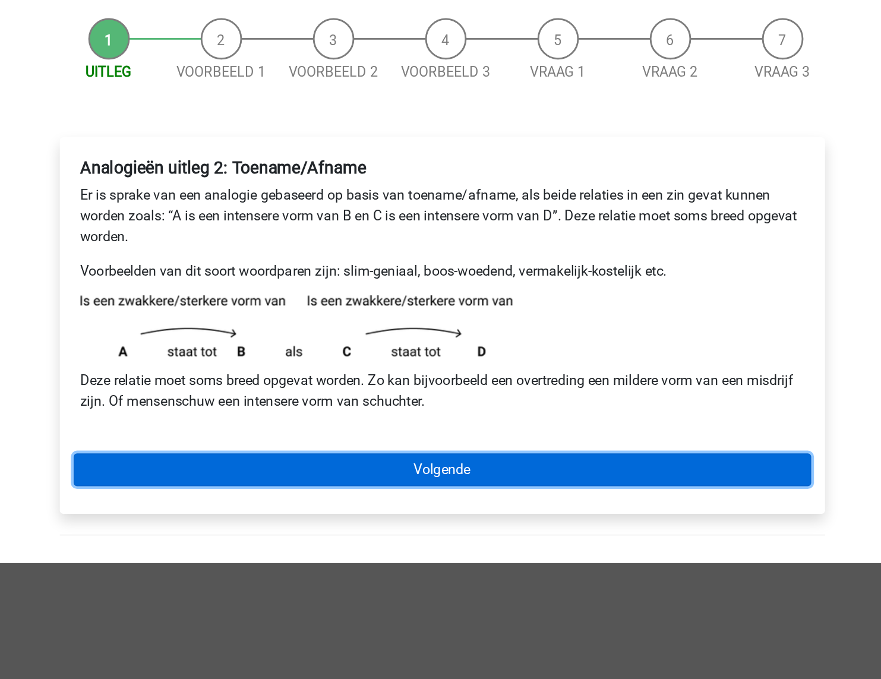
click at [422, 438] on link "Volgende" at bounding box center [440, 433] width 507 height 23
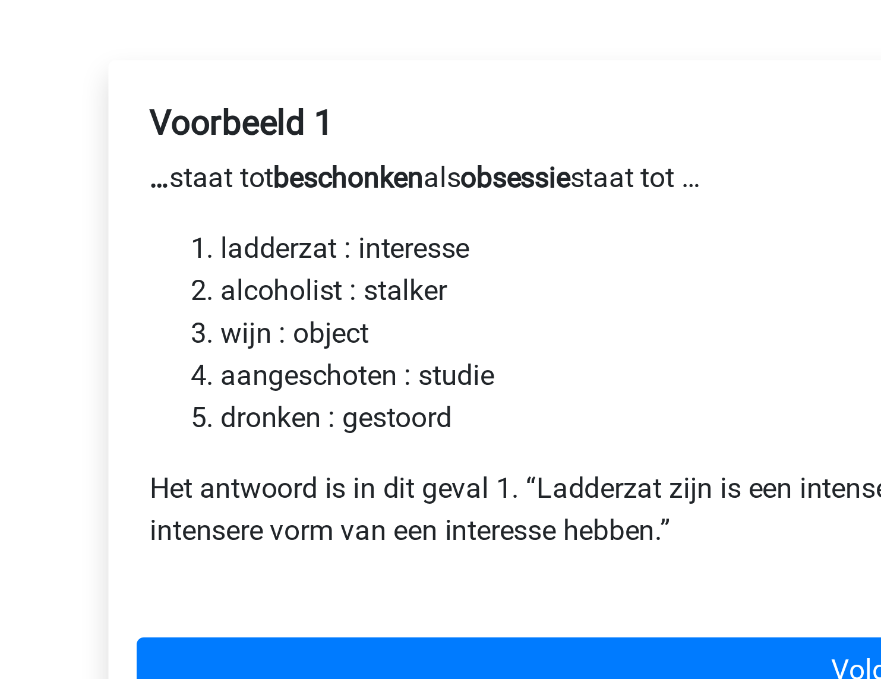
click at [236, 269] on li "ladderzat : interesse" at bounding box center [453, 268] width 474 height 14
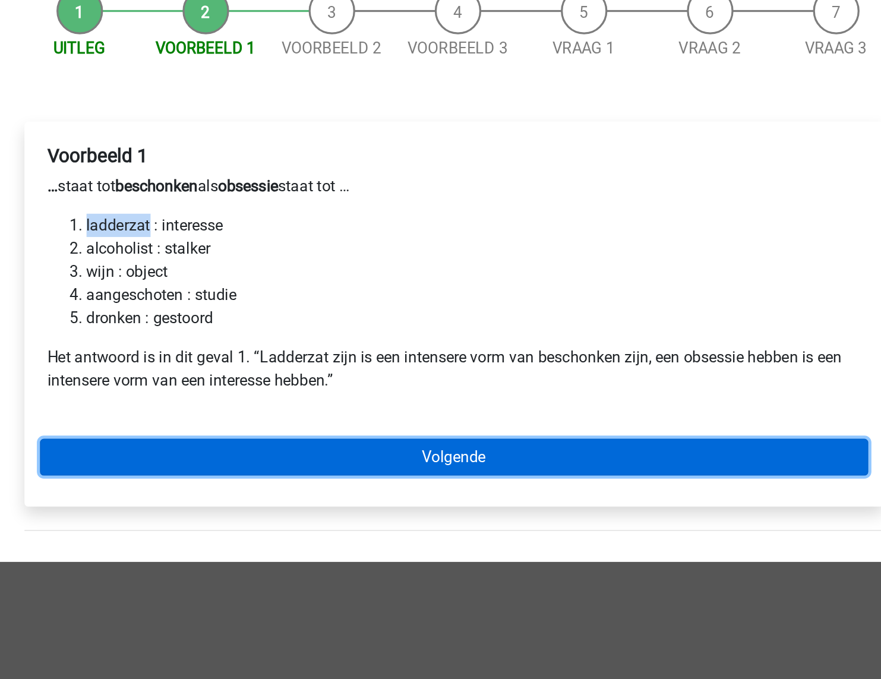
click at [427, 408] on link "Volgende" at bounding box center [440, 410] width 507 height 23
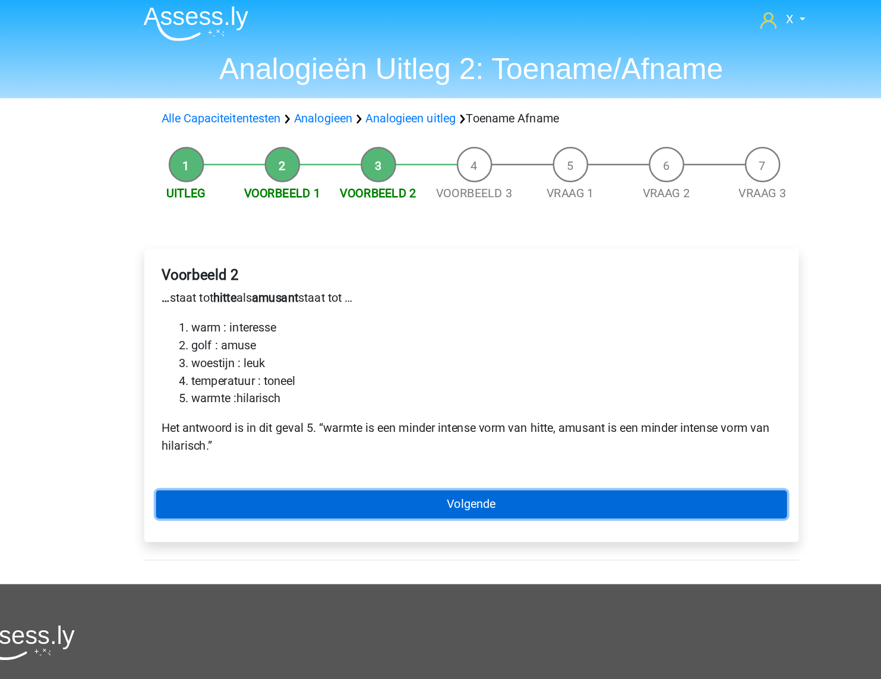
click at [425, 401] on link "Volgende" at bounding box center [440, 410] width 507 height 23
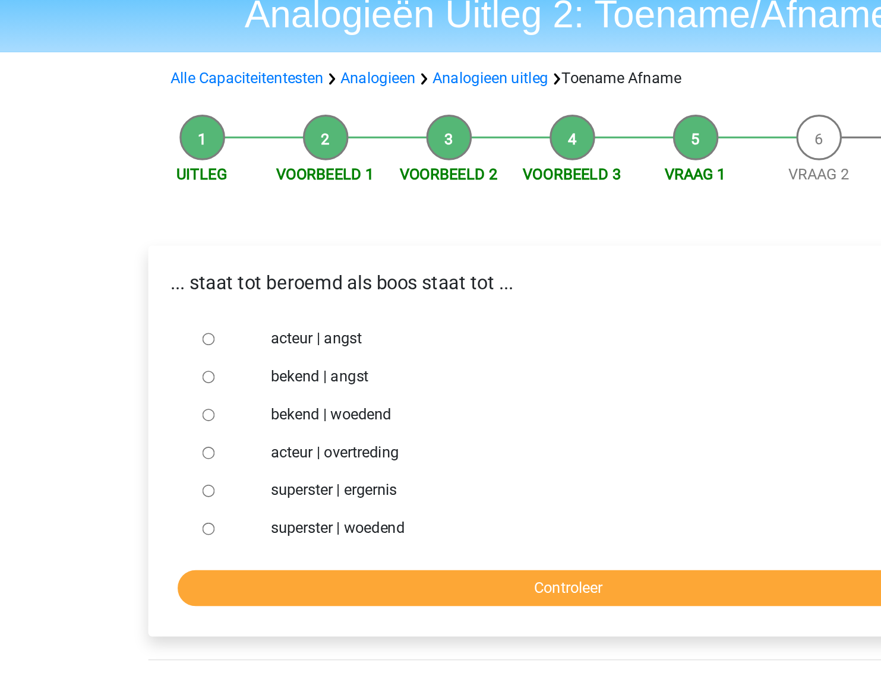
click at [217, 311] on input "bekend | woedend" at bounding box center [215, 311] width 8 height 8
radio input "true"
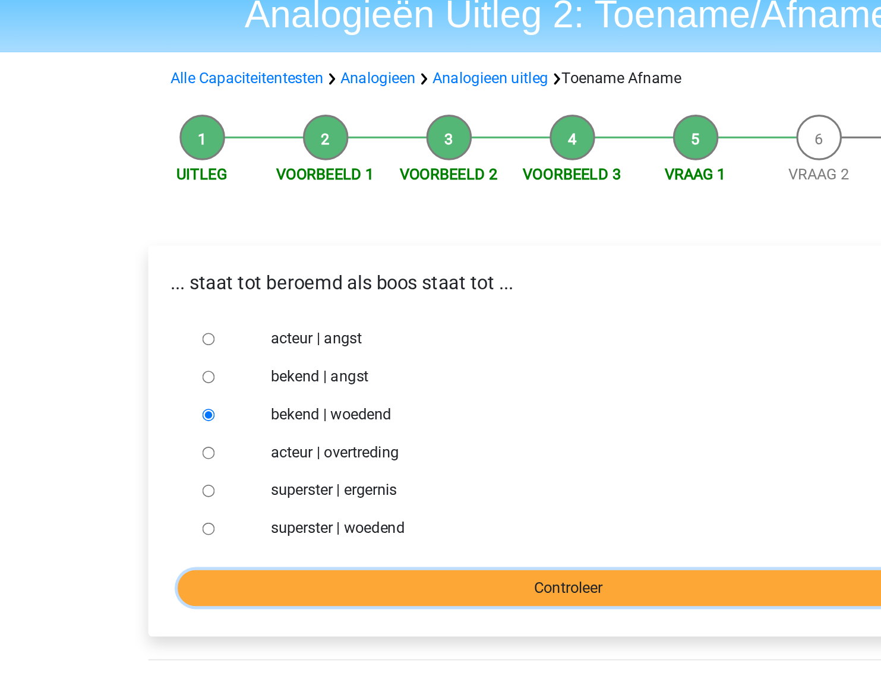
click at [351, 411] on input "Controleer" at bounding box center [440, 418] width 489 height 23
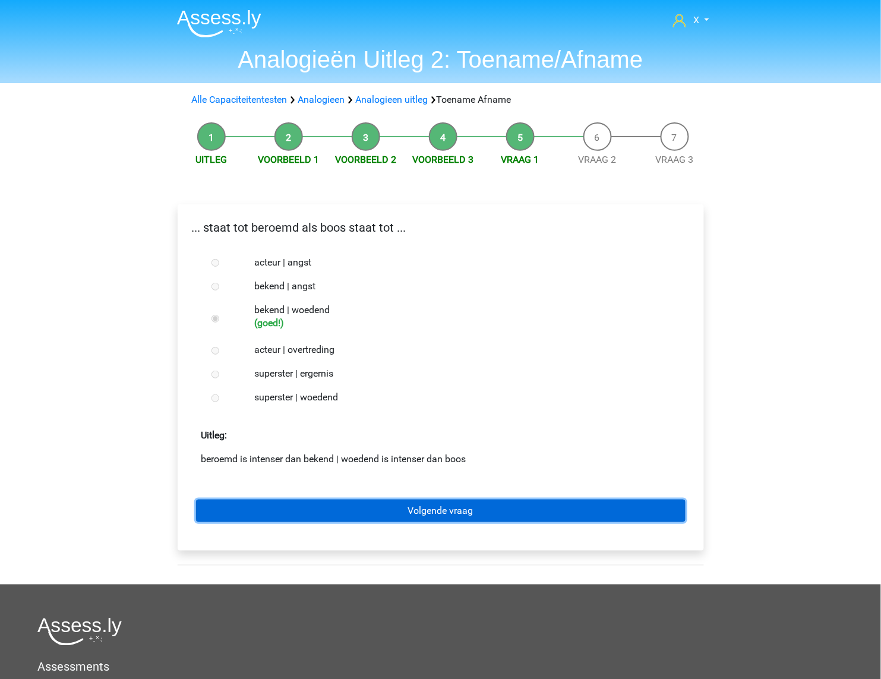
click at [411, 503] on link "Volgende vraag" at bounding box center [440, 511] width 489 height 23
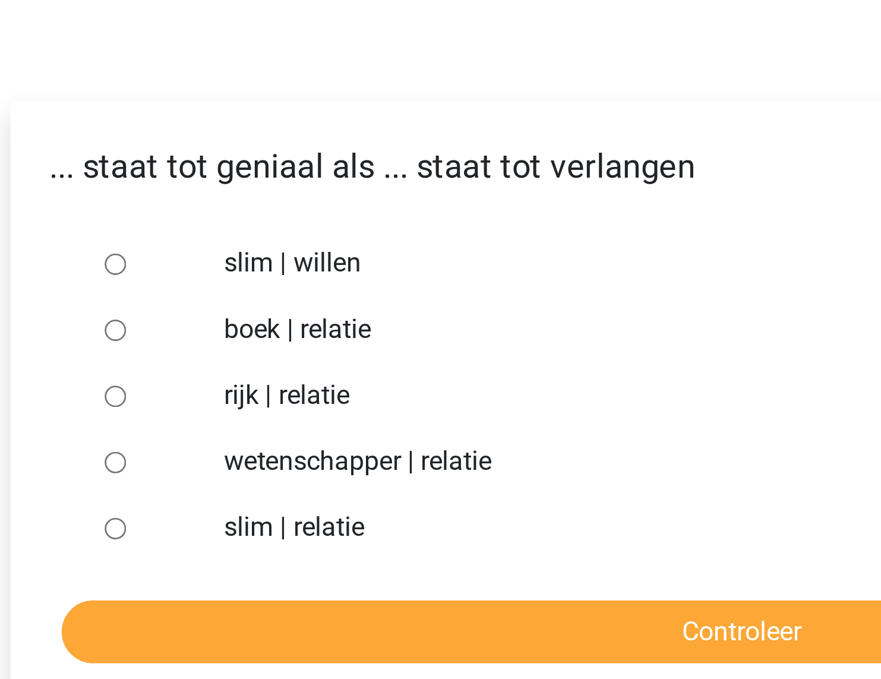
click at [218, 263] on input "slim | willen" at bounding box center [215, 263] width 8 height 8
radio input "true"
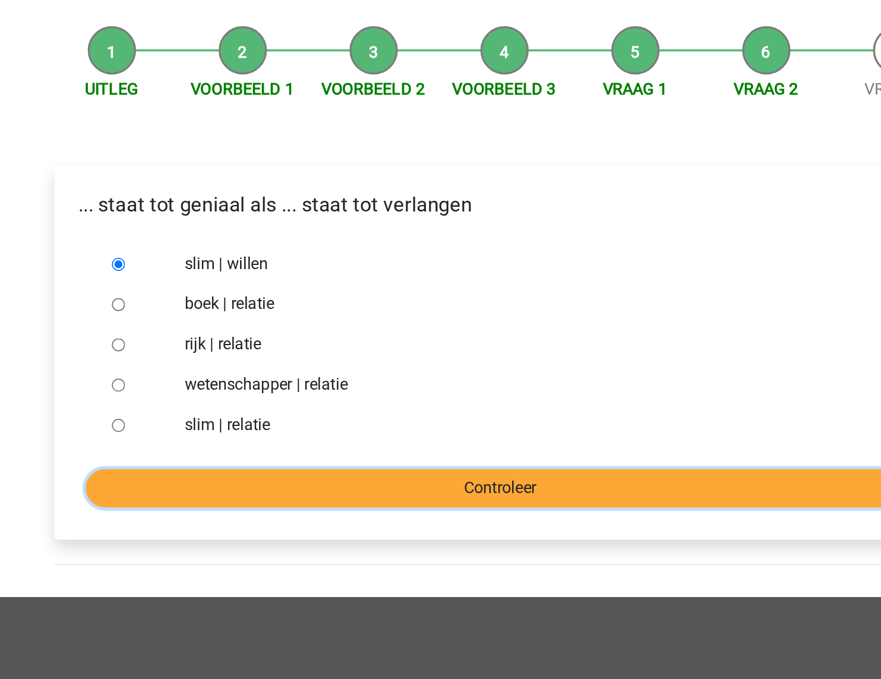
click at [390, 395] on input "Controleer" at bounding box center [440, 395] width 489 height 23
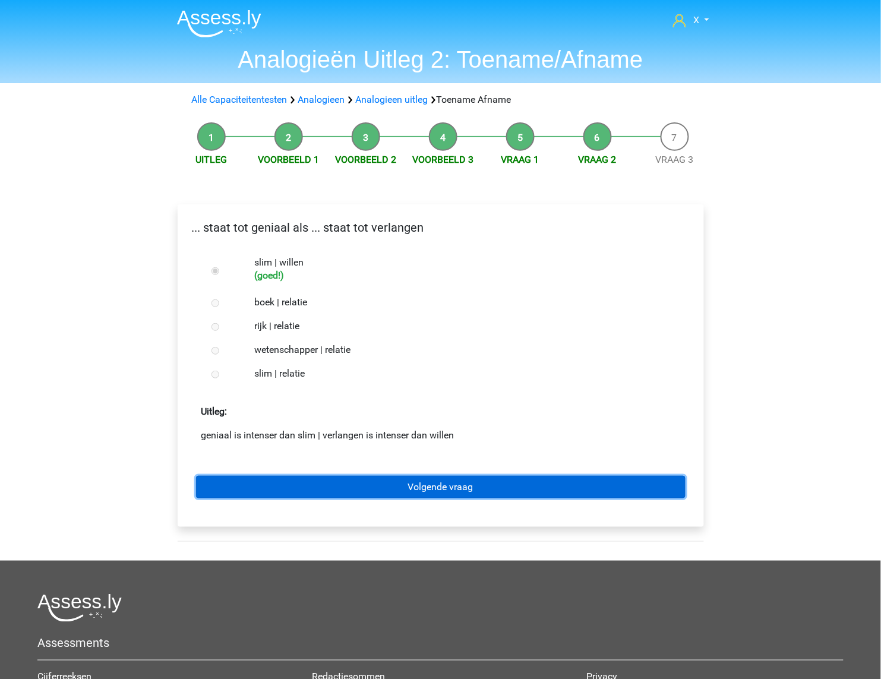
click at [414, 488] on link "Volgende vraag" at bounding box center [440, 487] width 489 height 23
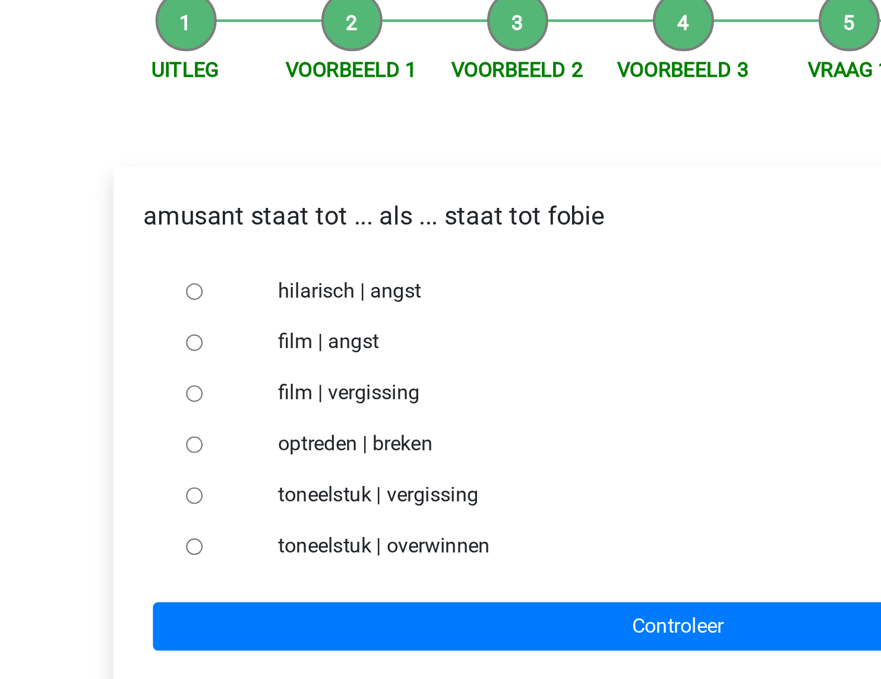
click at [216, 264] on input "hilarisch | angst" at bounding box center [215, 263] width 8 height 8
radio input "true"
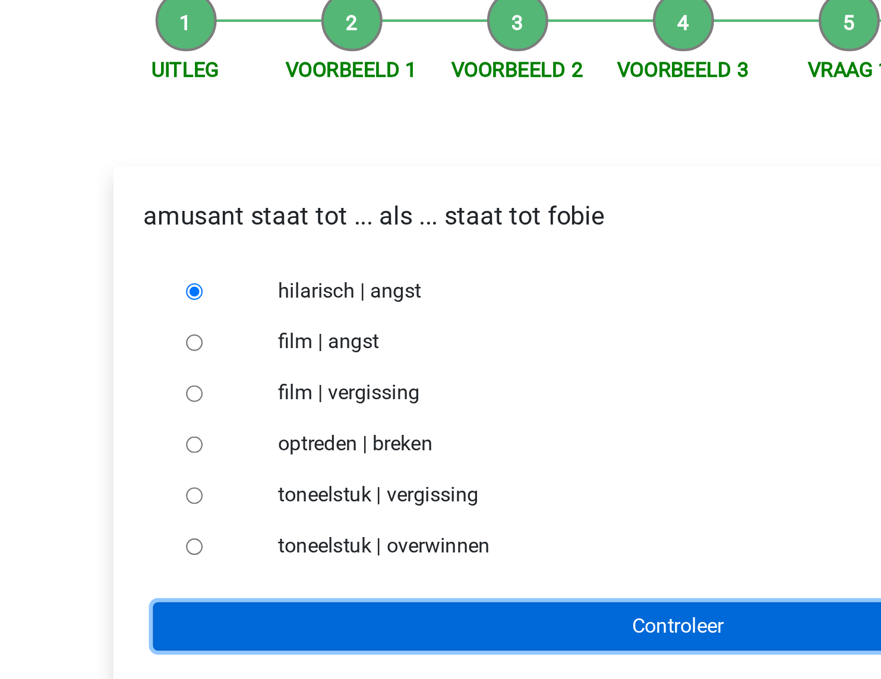
click at [333, 424] on input "Controleer" at bounding box center [440, 418] width 489 height 23
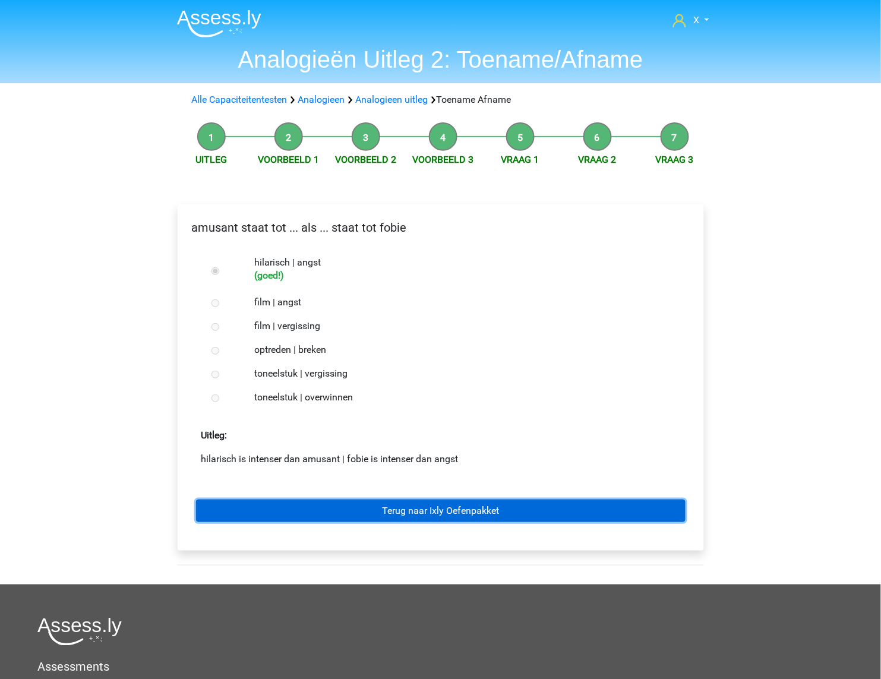
click at [472, 511] on link "Terug naar Ixly Oefenpakket" at bounding box center [440, 511] width 489 height 23
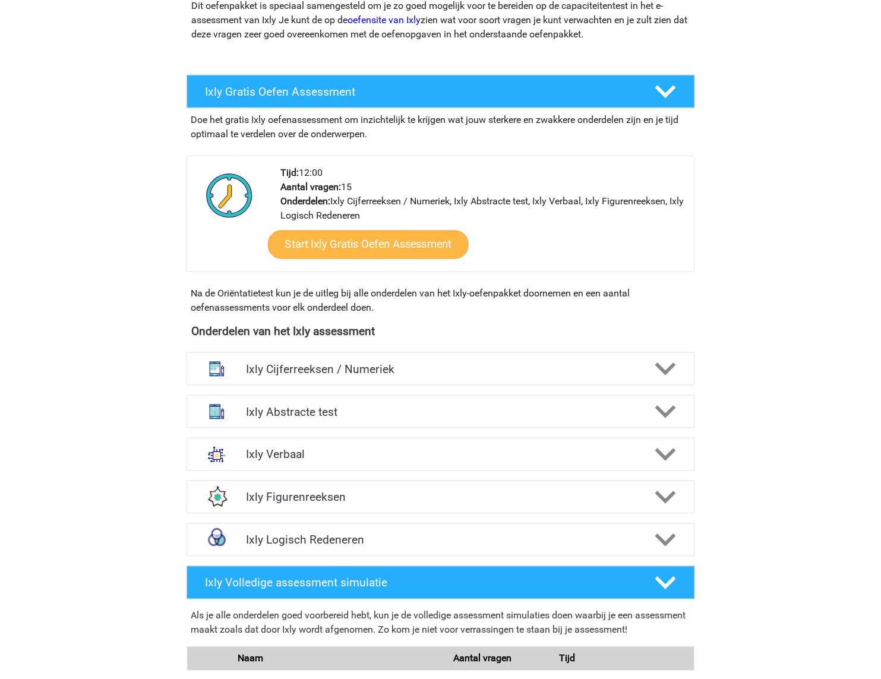
scroll to position [367, 0]
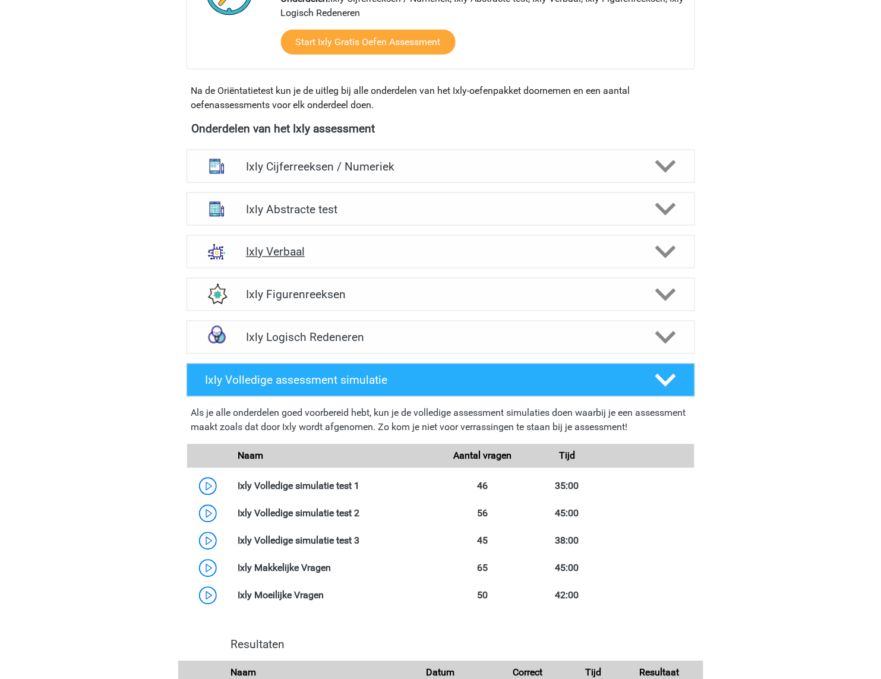
click at [619, 250] on h4 "Ixly Verbaal" at bounding box center [440, 252] width 389 height 14
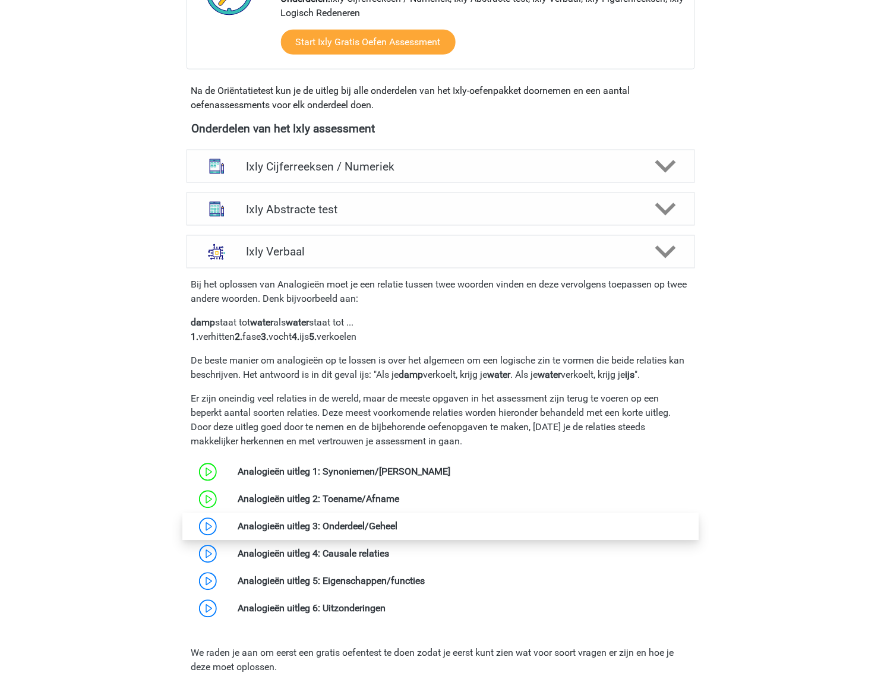
click at [398, 530] on link at bounding box center [398, 526] width 0 height 11
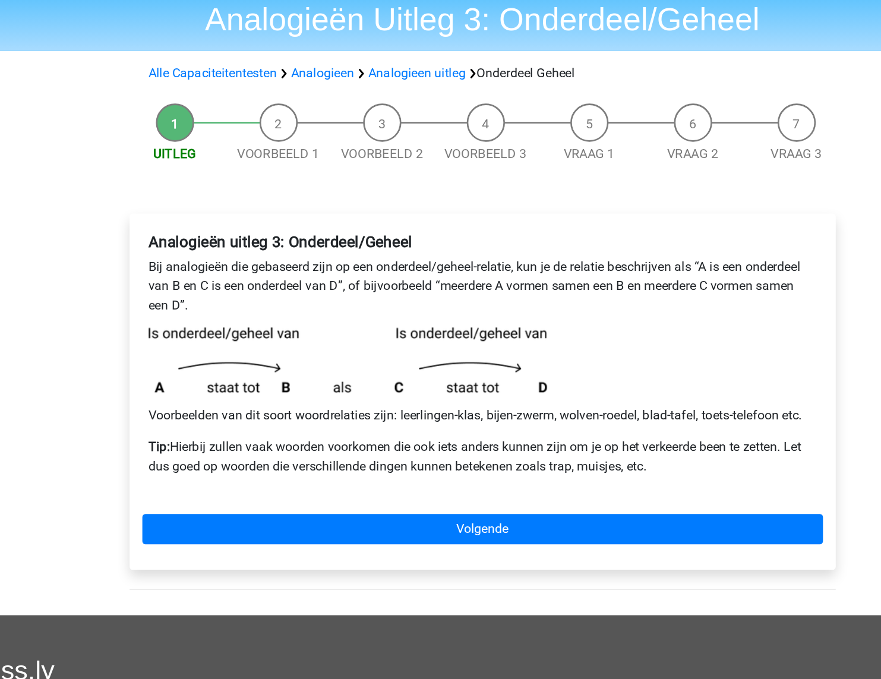
click at [536, 353] on p "Voorbeelden van dit soort woordrelaties zijn: leerlingen-klas, bijen-zwerm, wol…" at bounding box center [441, 355] width 498 height 14
copy p "roedel"
click at [547, 355] on p "Voorbeelden van dit soort woordrelaties zijn: leerlingen-klas, bijen-zwerm, wol…" at bounding box center [441, 355] width 498 height 14
click at [463, 364] on div "Analogieën uitleg 3: Onderdeel/Geheel Bij analogieën die gebaseerd zijn op een …" at bounding box center [440, 314] width 507 height 200
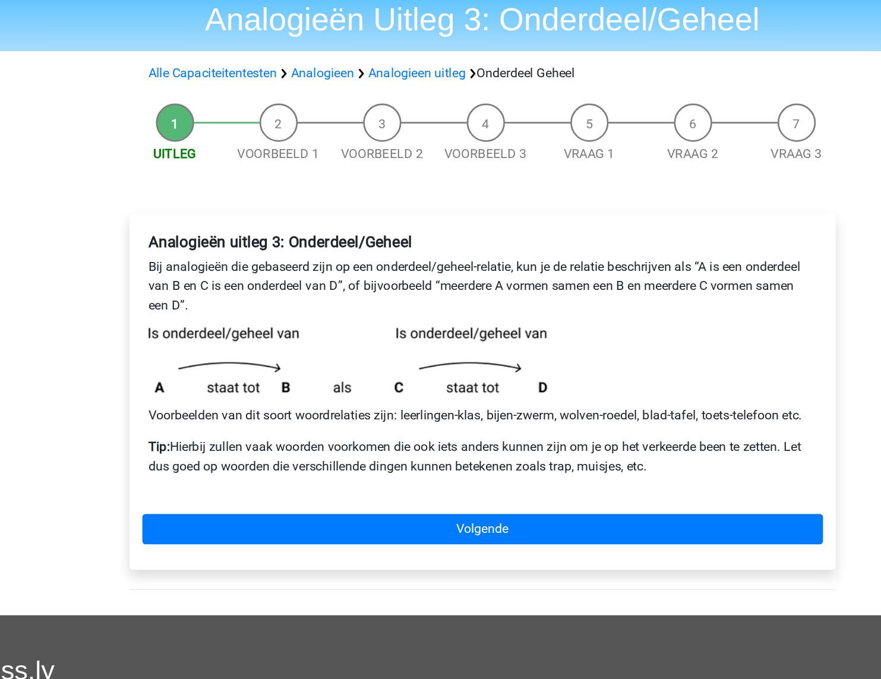
click at [474, 355] on p "Voorbeelden van dit soort woordrelaties zijn: leerlingen-klas, bijen-zwerm, wol…" at bounding box center [441, 355] width 498 height 14
click at [478, 382] on p "Tip: Hierbij zullen vaak woorden voorkomen die ook iets anders kunnen zijn om j…" at bounding box center [441, 385] width 498 height 29
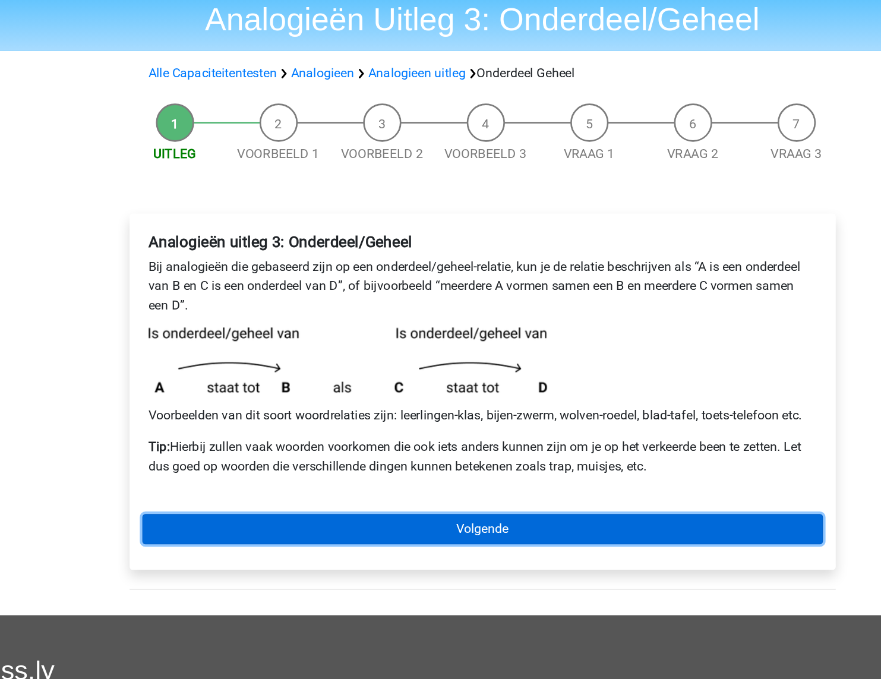
click at [450, 447] on link "Volgende" at bounding box center [440, 439] width 507 height 23
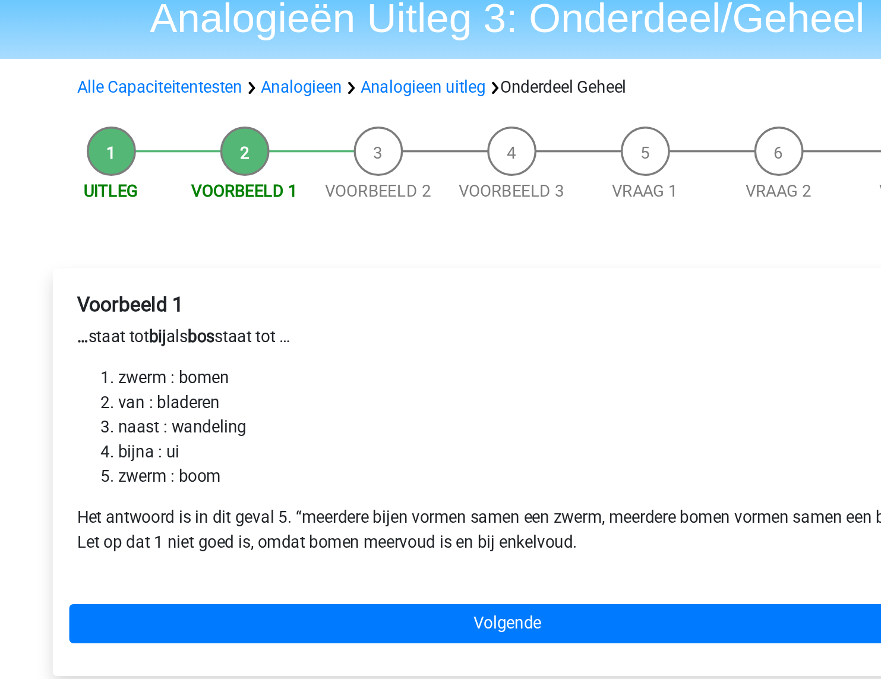
click at [235, 268] on li "zwerm : bomen" at bounding box center [453, 268] width 474 height 14
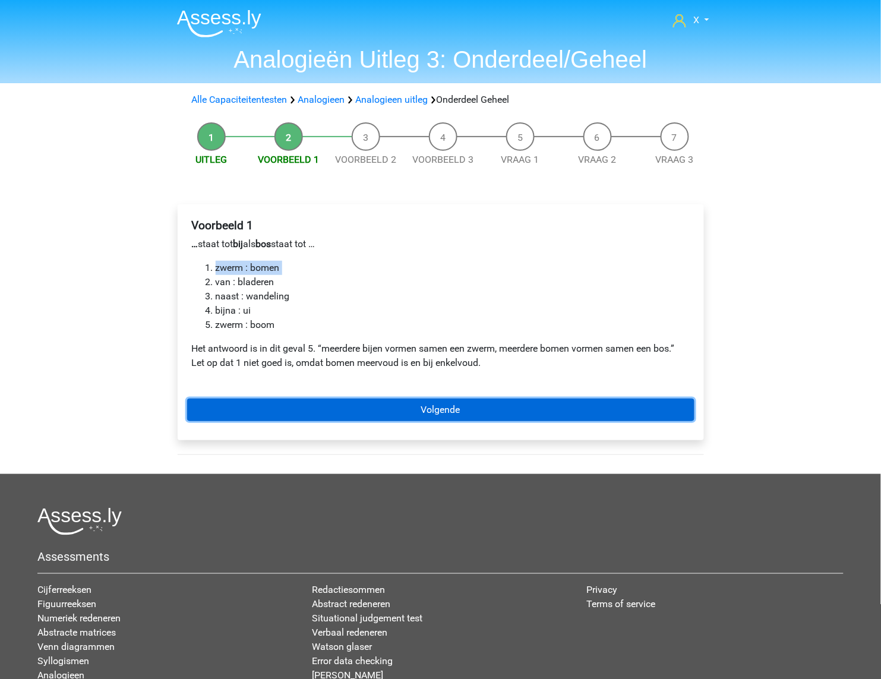
click at [380, 405] on link "Volgende" at bounding box center [440, 410] width 507 height 23
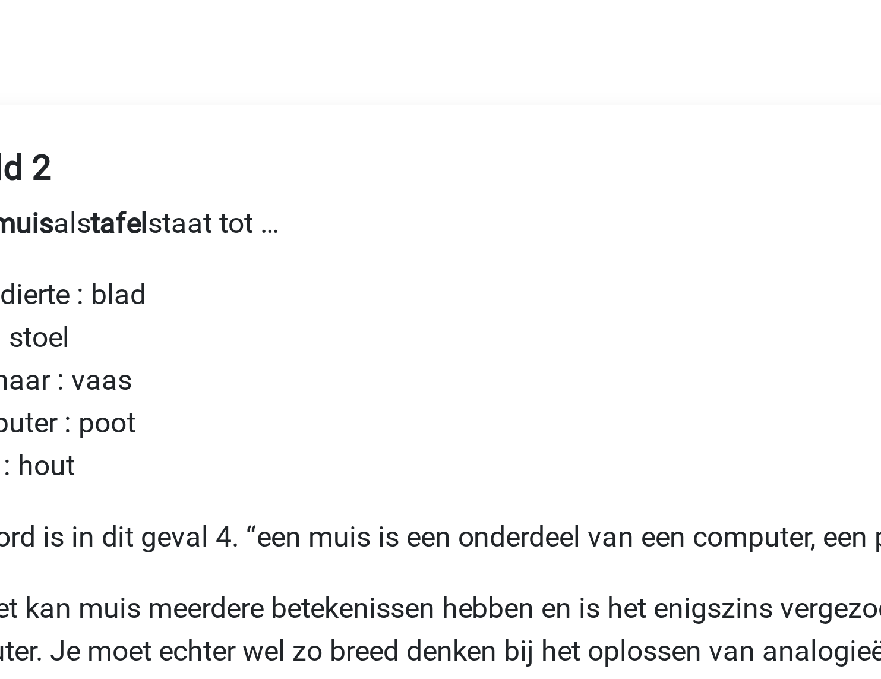
click at [424, 344] on p "Het antwoord is in dit geval 4. “een muis is een onderdeel van een computer, ee…" at bounding box center [441, 349] width 498 height 14
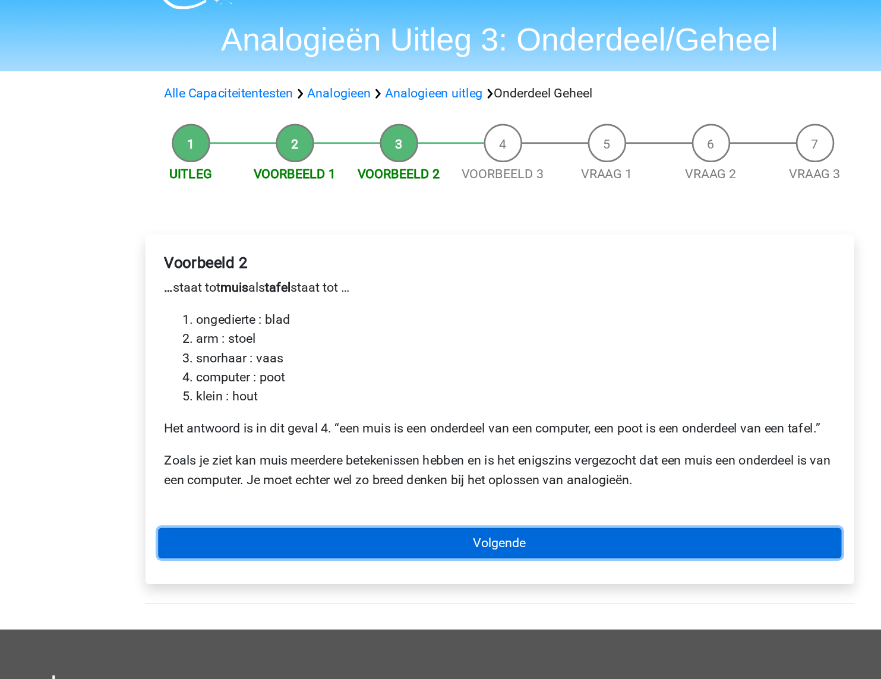
click at [507, 431] on link "Volgende" at bounding box center [440, 433] width 507 height 23
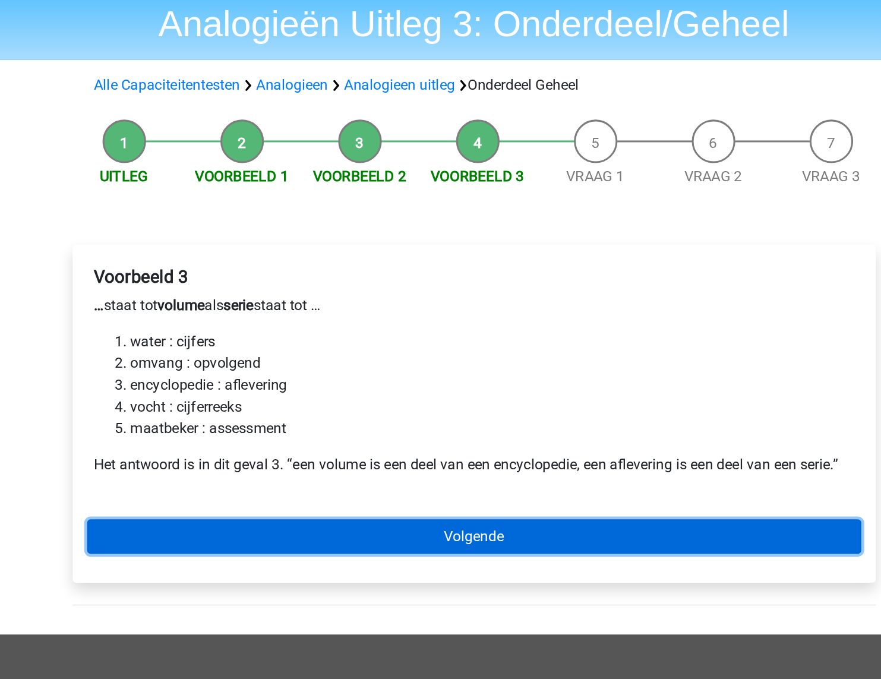
click at [355, 399] on link "Volgende" at bounding box center [440, 395] width 507 height 23
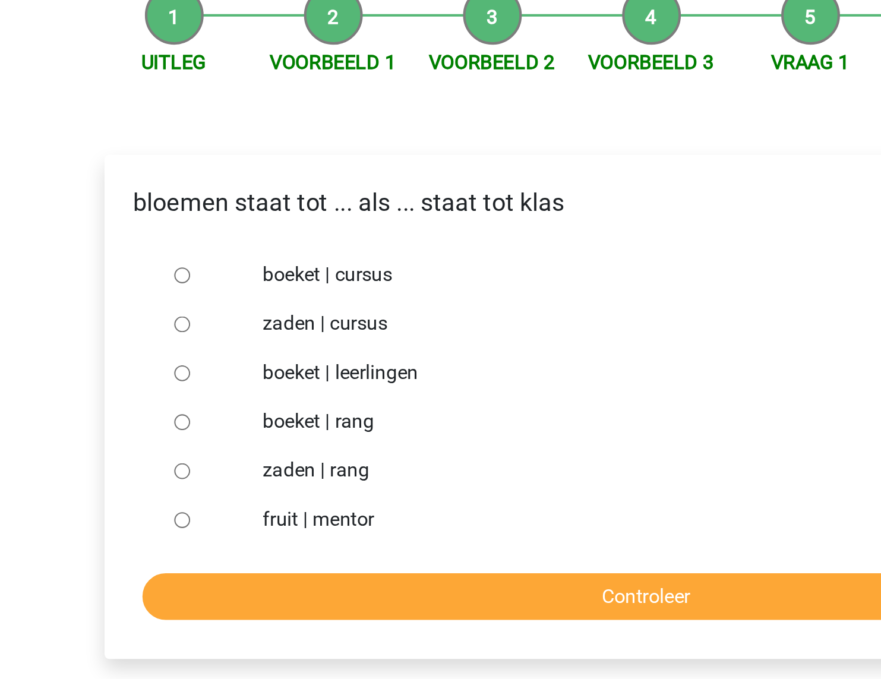
click at [211, 311] on input "boeket | leerlingen" at bounding box center [215, 311] width 8 height 8
radio input "true"
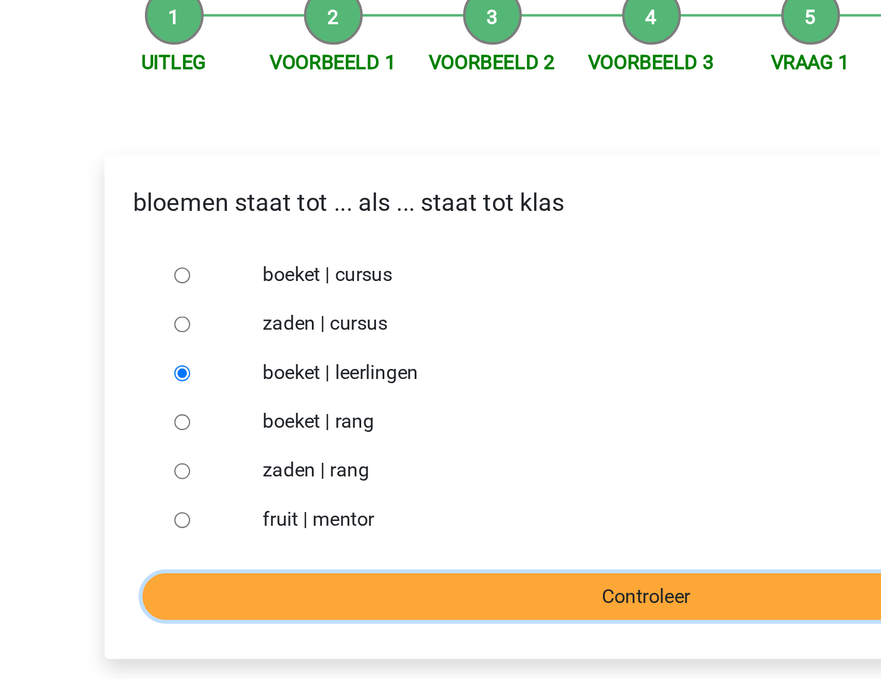
click at [299, 407] on input "Controleer" at bounding box center [440, 418] width 489 height 23
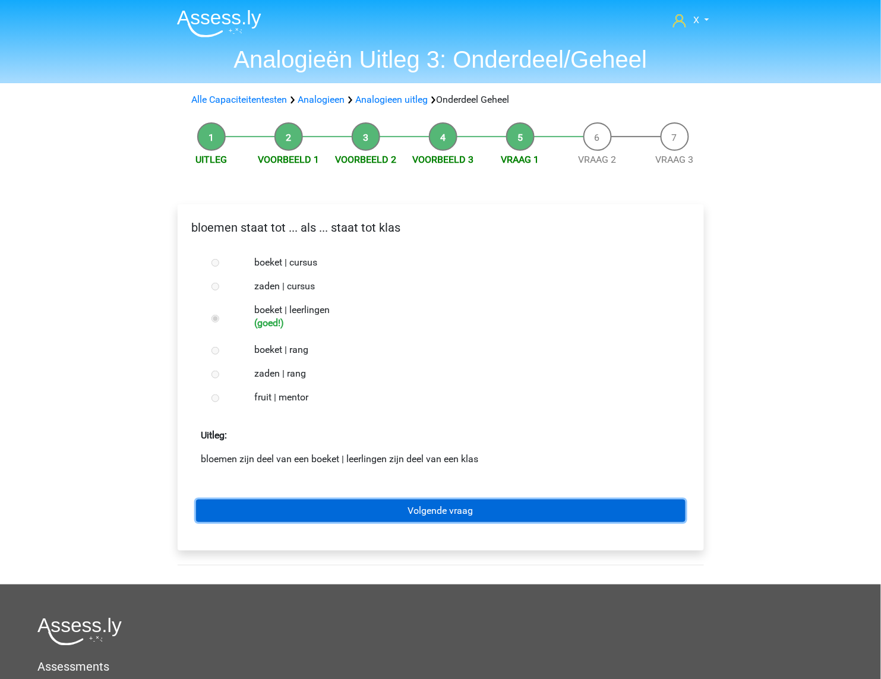
click at [409, 511] on link "Volgende vraag" at bounding box center [440, 511] width 489 height 23
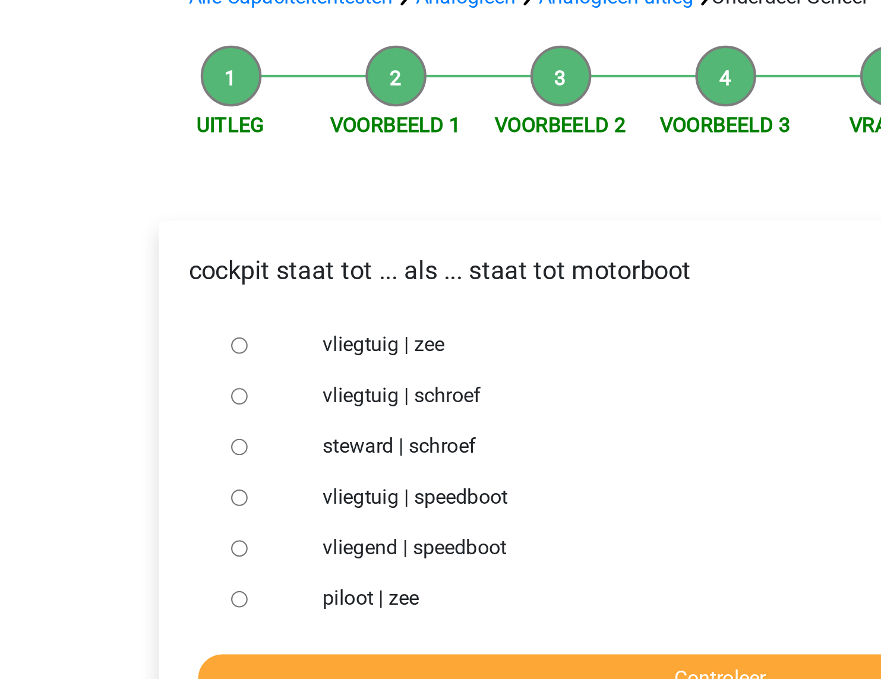
click at [314, 288] on label "vliegtuig | schroef" at bounding box center [459, 286] width 411 height 14
click at [219, 288] on input "vliegtuig | schroef" at bounding box center [215, 287] width 8 height 8
radio input "true"
click at [398, 296] on div "vliegtuig | schroef" at bounding box center [459, 286] width 429 height 24
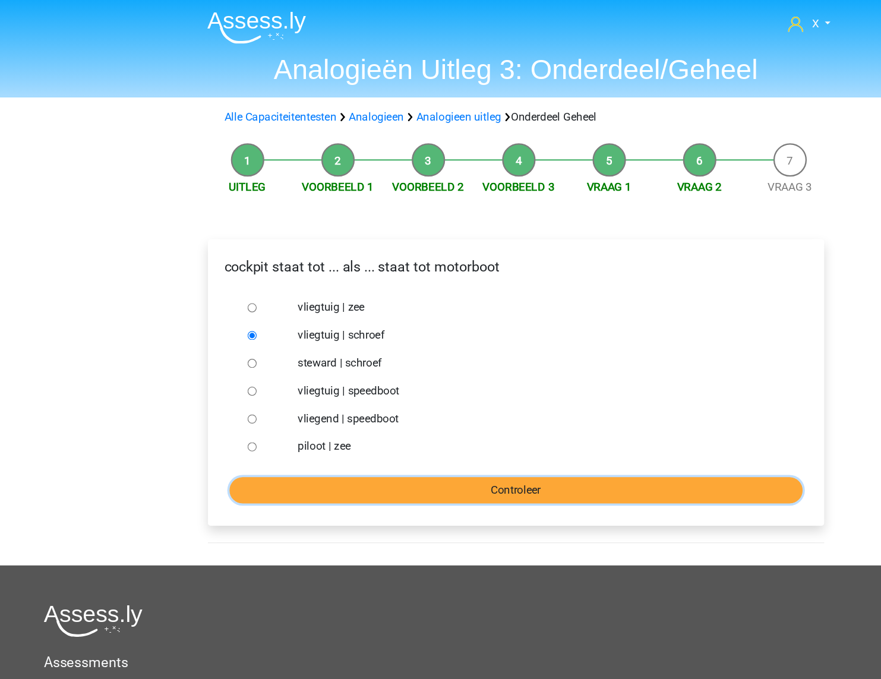
click at [409, 421] on input "Controleer" at bounding box center [440, 418] width 489 height 23
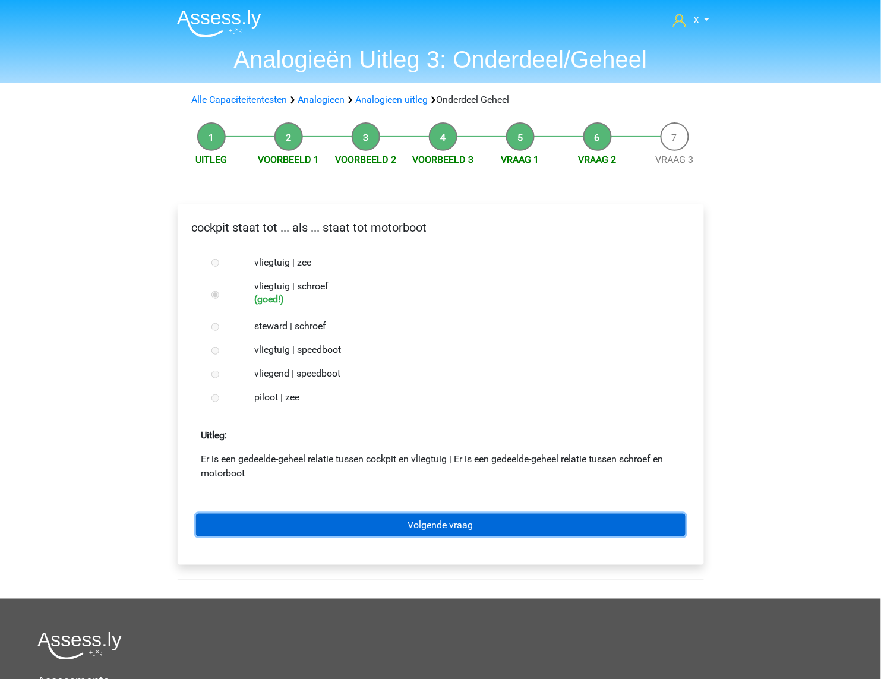
click at [458, 528] on link "Volgende vraag" at bounding box center [440, 525] width 489 height 23
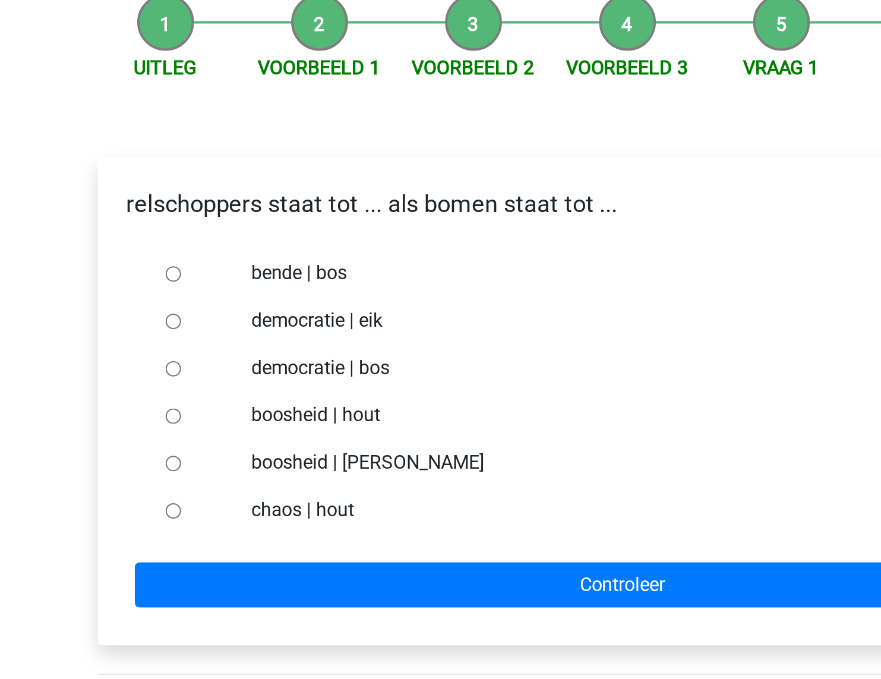
click at [240, 231] on p "relschoppers staat tot ... als bomen staat tot ..." at bounding box center [440, 228] width 507 height 18
click at [217, 262] on input "bende | bos" at bounding box center [215, 263] width 8 height 8
radio input "true"
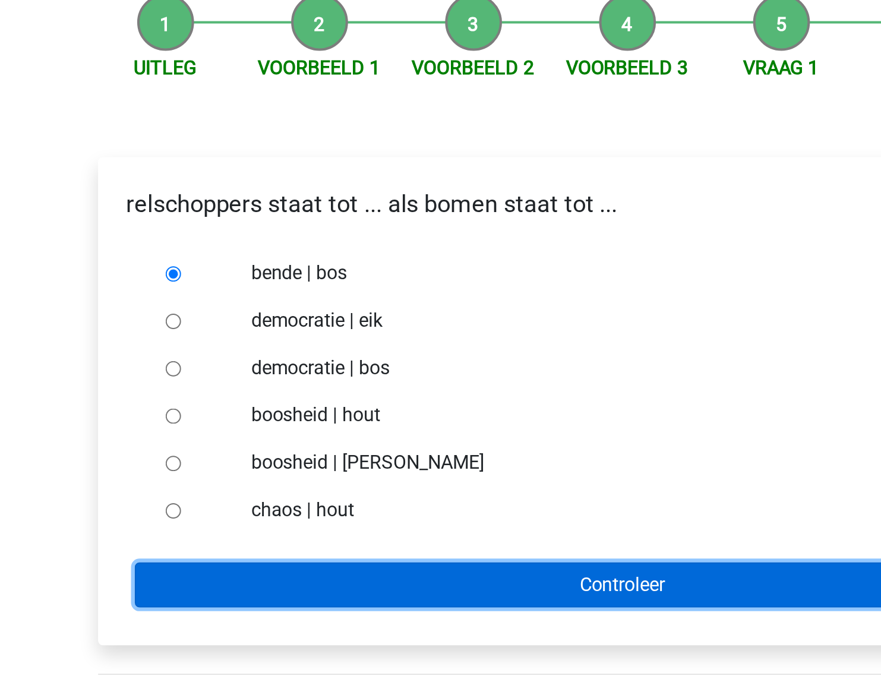
click at [326, 413] on input "Controleer" at bounding box center [440, 418] width 489 height 23
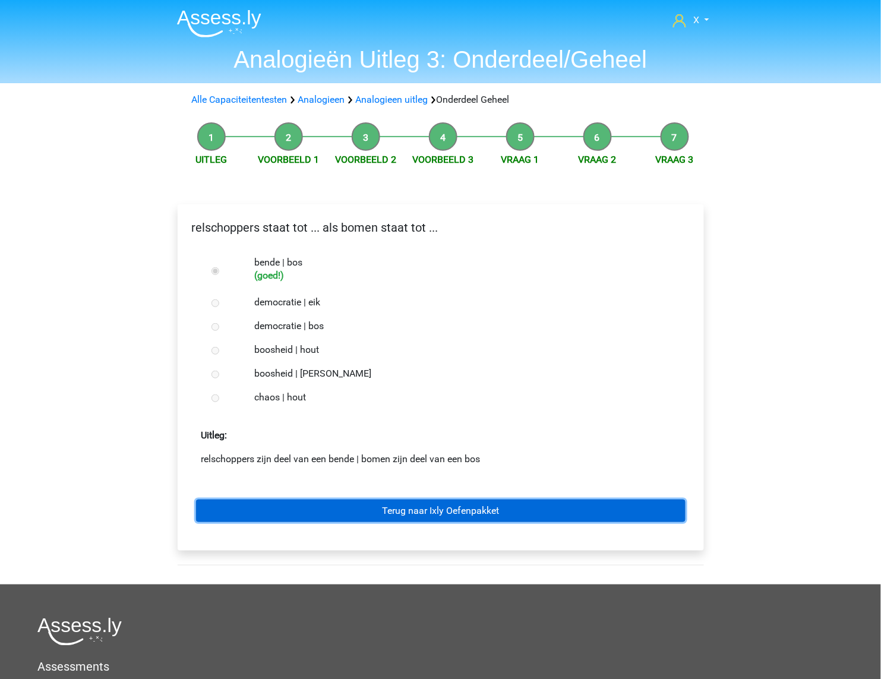
click at [357, 519] on link "Terug naar Ixly Oefenpakket" at bounding box center [440, 511] width 489 height 23
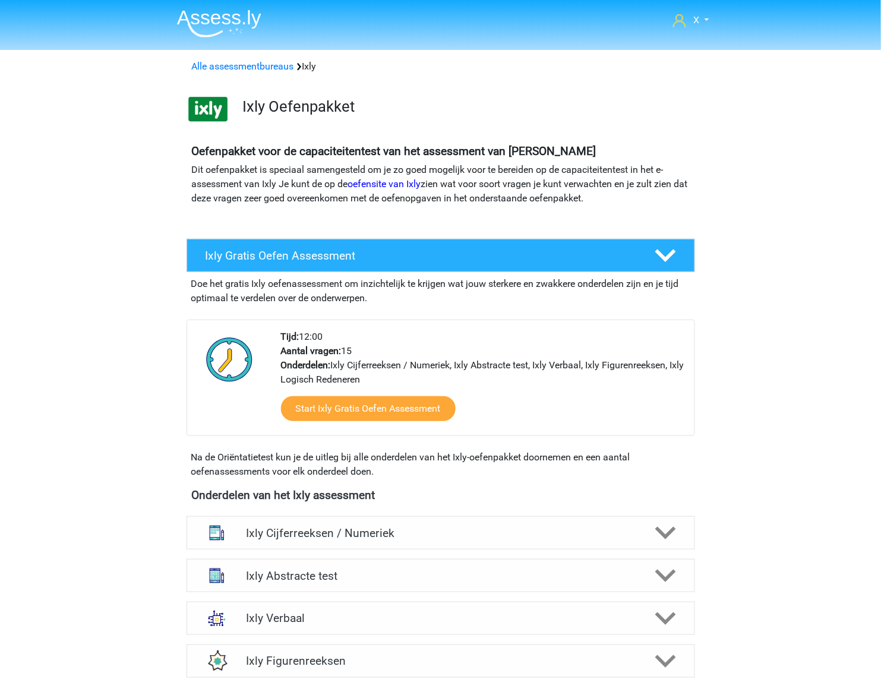
scroll to position [158, 0]
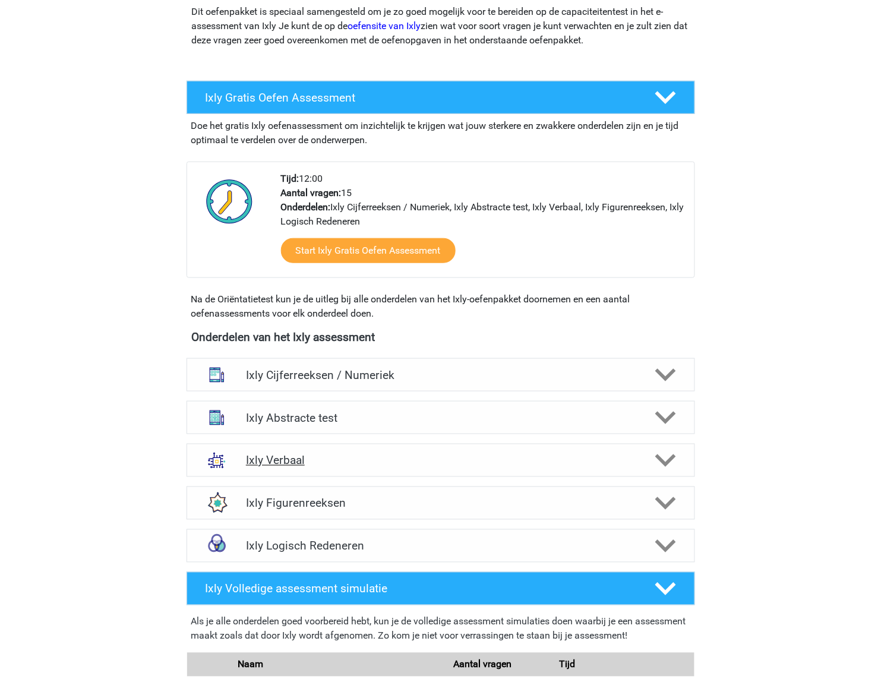
click at [429, 466] on h4 "Ixly Verbaal" at bounding box center [440, 461] width 389 height 14
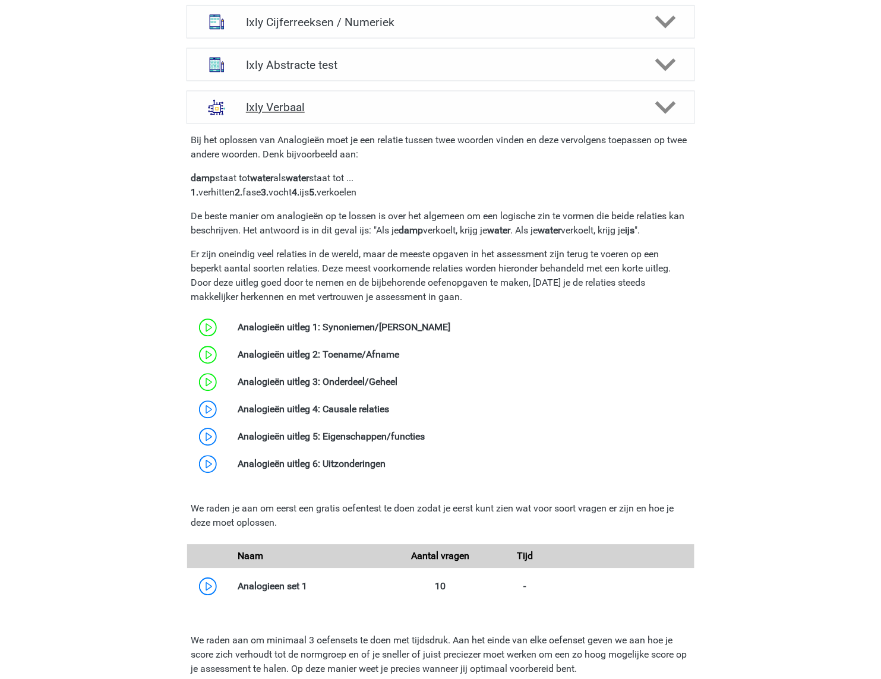
scroll to position [579, 0]
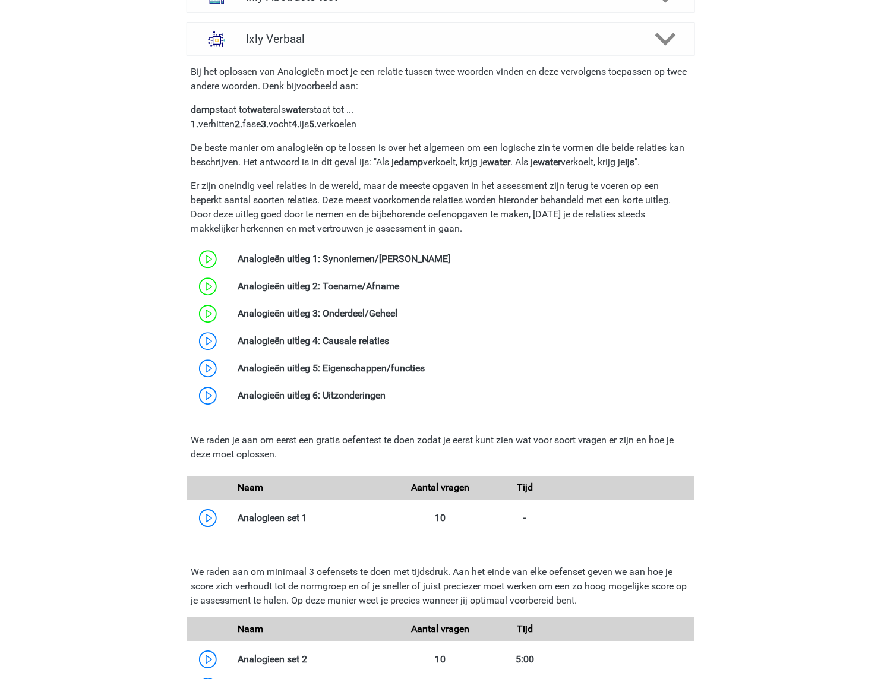
click at [492, 203] on p "Er zijn oneindig veel relaties in de wereld, maar de meeste opgaven in het asse…" at bounding box center [440, 207] width 499 height 57
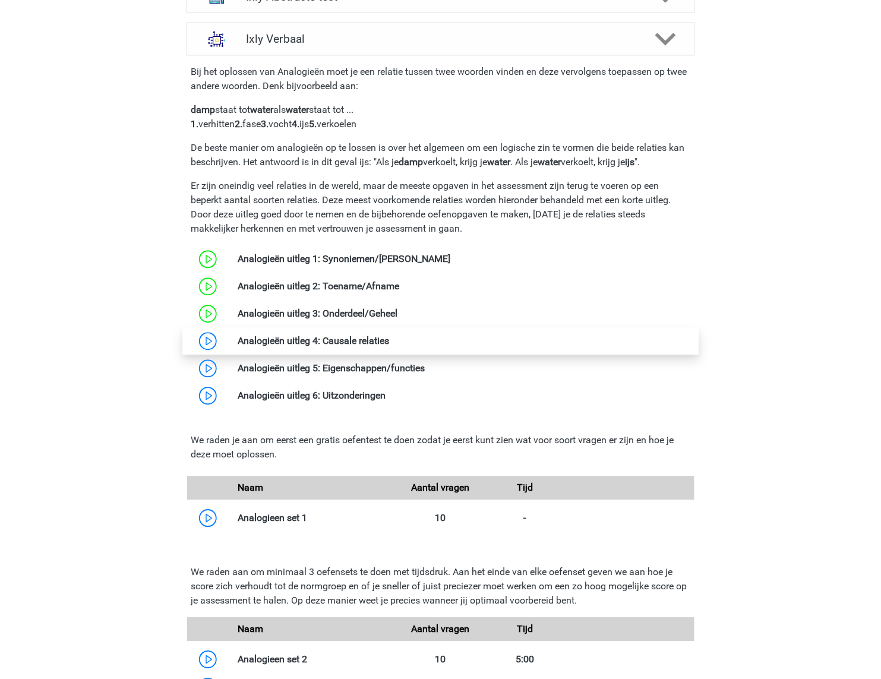
click at [390, 347] on link at bounding box center [390, 341] width 0 height 11
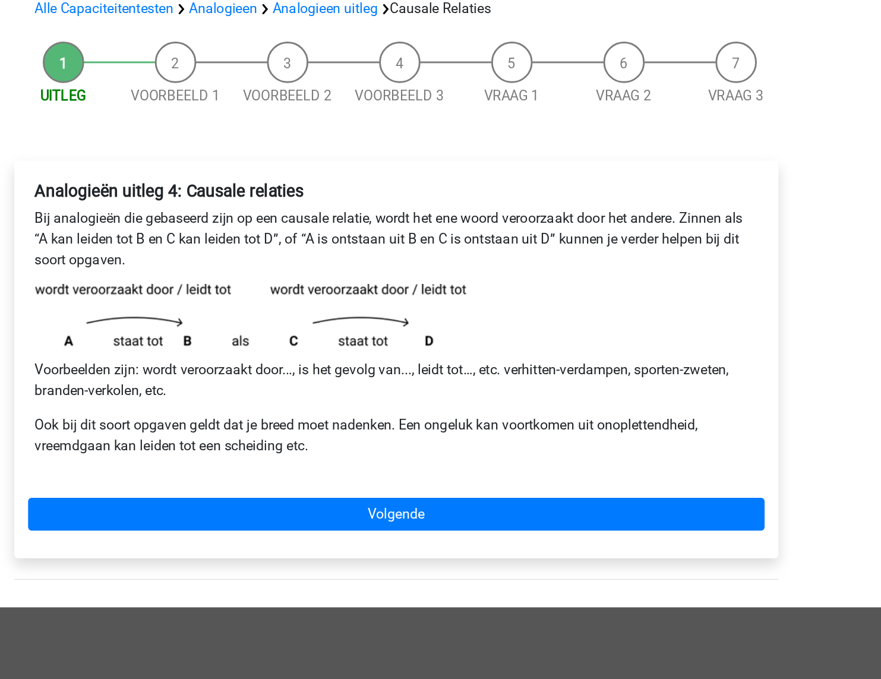
click at [349, 263] on p "Bij analogieën die gebaseerd zijn op een causale relatie, wordt het ene woord v…" at bounding box center [441, 258] width 498 height 43
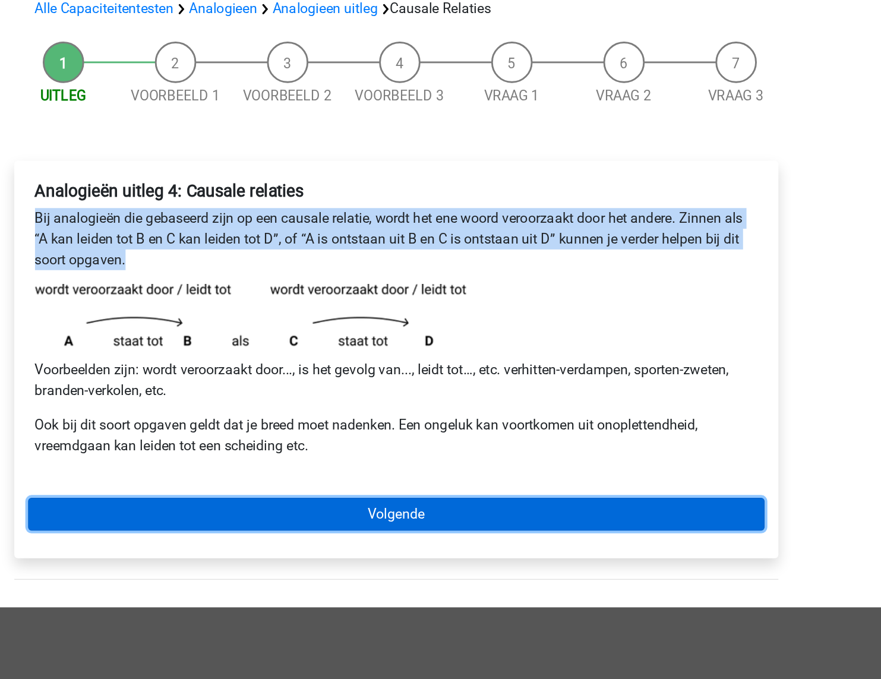
click at [446, 443] on link "Volgende" at bounding box center [440, 448] width 507 height 23
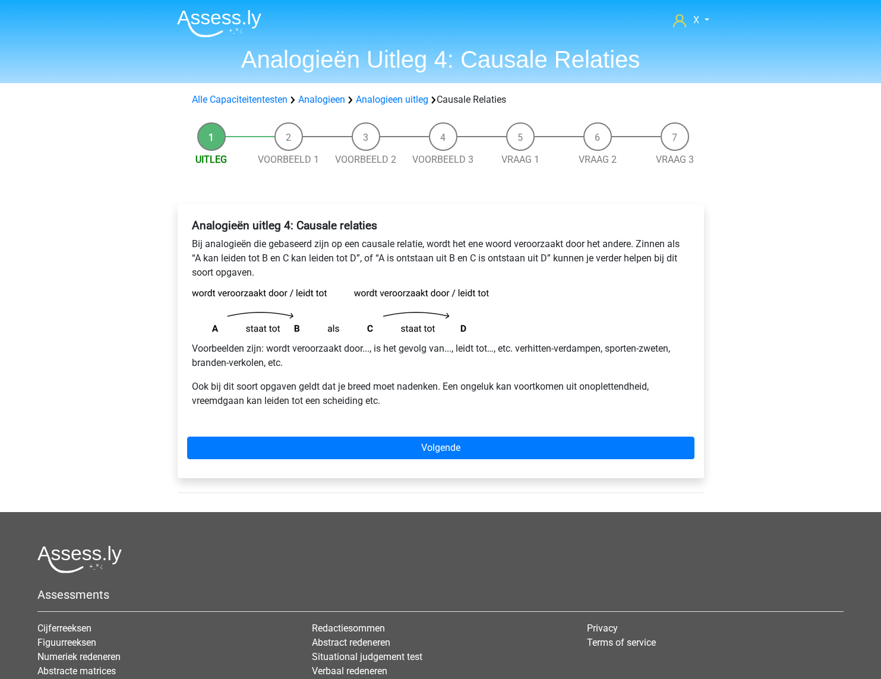
scroll to position [93, 0]
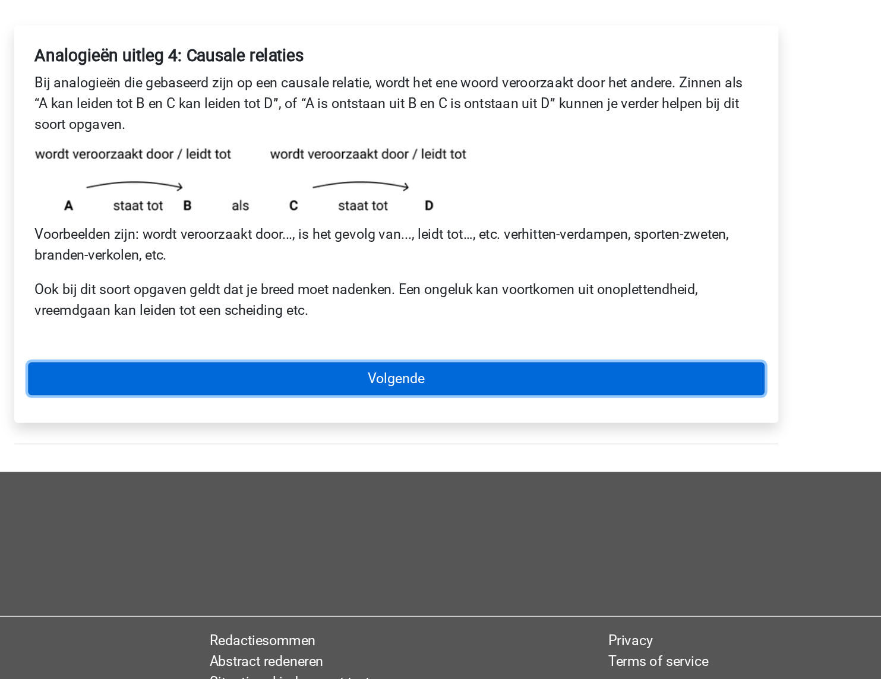
click at [450, 350] on link "Volgende" at bounding box center [440, 354] width 507 height 23
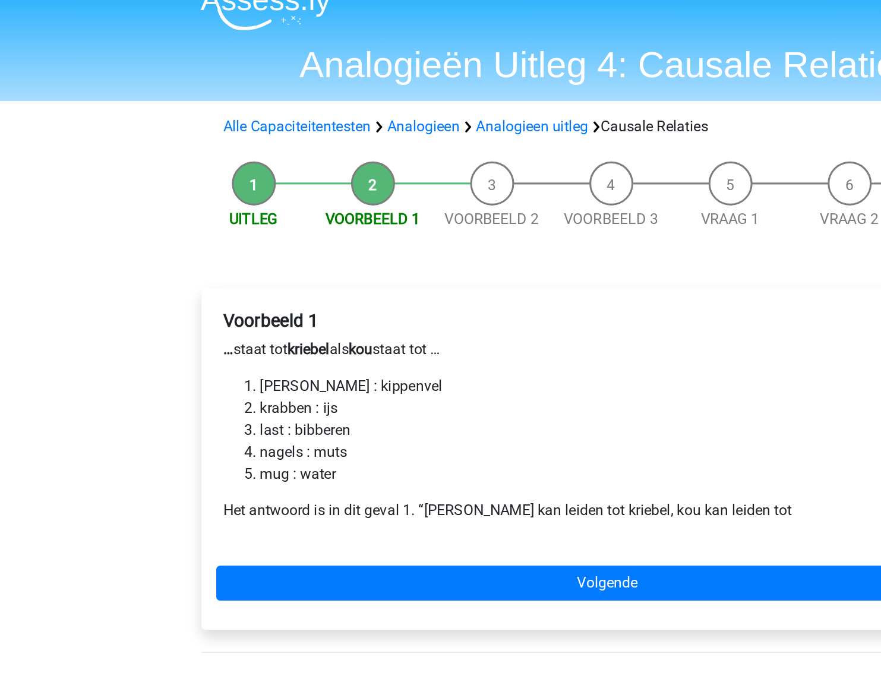
click at [330, 349] on p "Het antwoord is in dit geval 1. “luis kan leiden tot kriebel, kou kan leiden tot" at bounding box center [441, 349] width 498 height 14
click at [507, 272] on li "luis : kippenvel" at bounding box center [453, 268] width 474 height 14
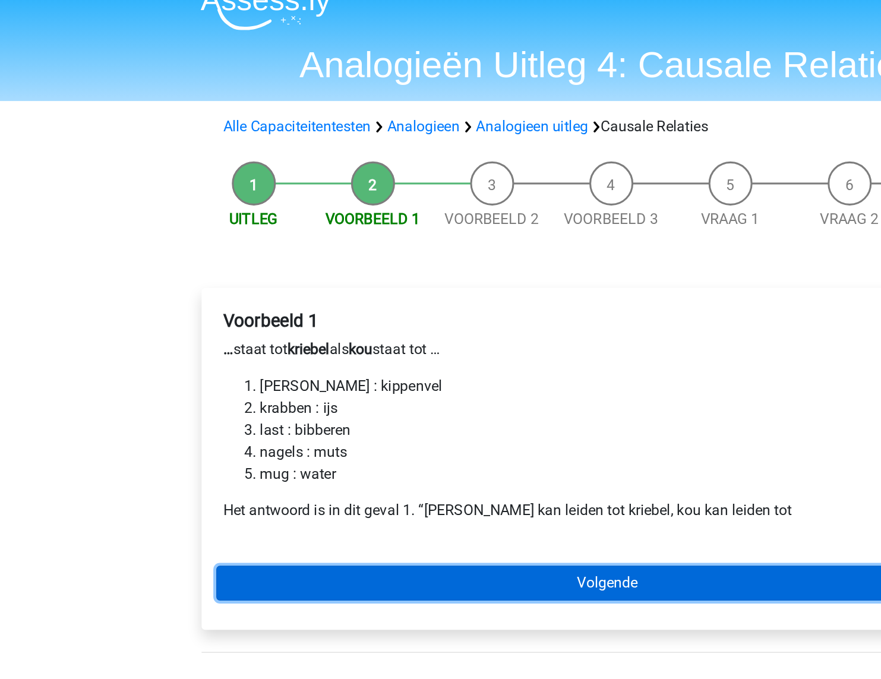
click at [395, 393] on link "Volgende" at bounding box center [440, 395] width 507 height 23
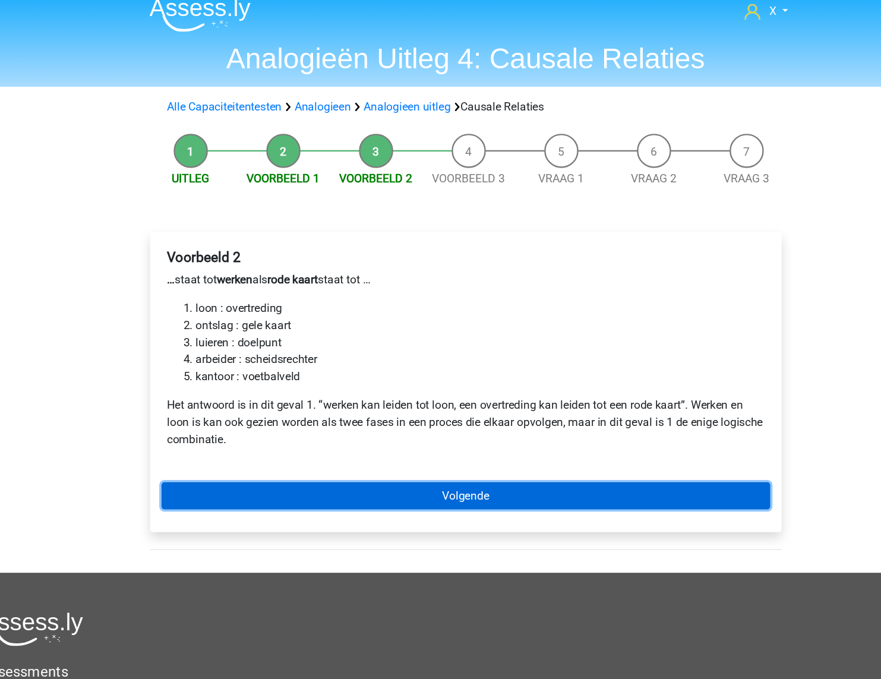
click at [349, 415] on link "Volgende" at bounding box center [440, 424] width 507 height 23
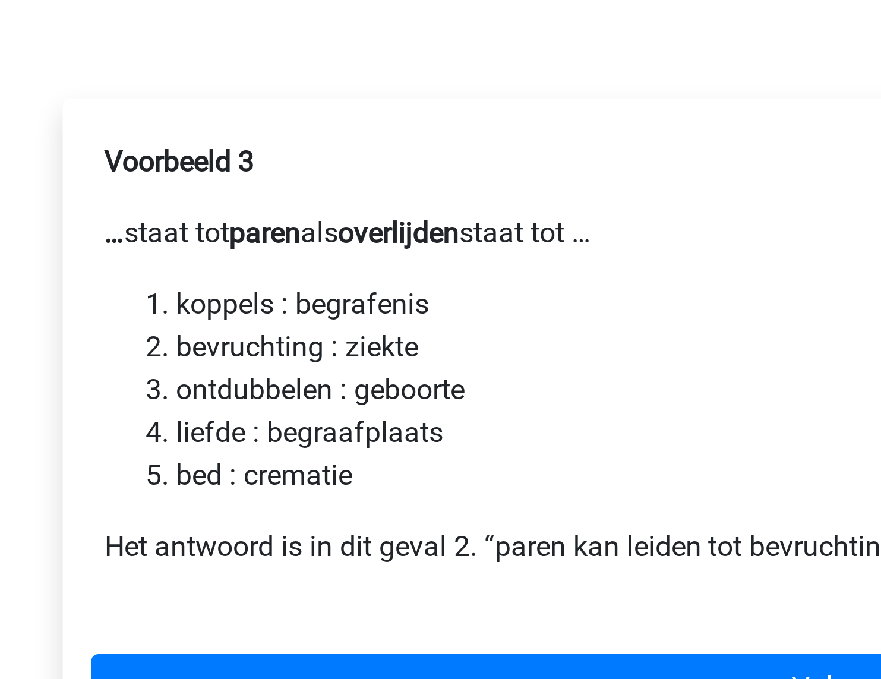
click at [252, 250] on b "paren" at bounding box center [245, 249] width 24 height 11
click at [326, 248] on p "… staat tot paren als overlijden staat tot …" at bounding box center [441, 249] width 498 height 14
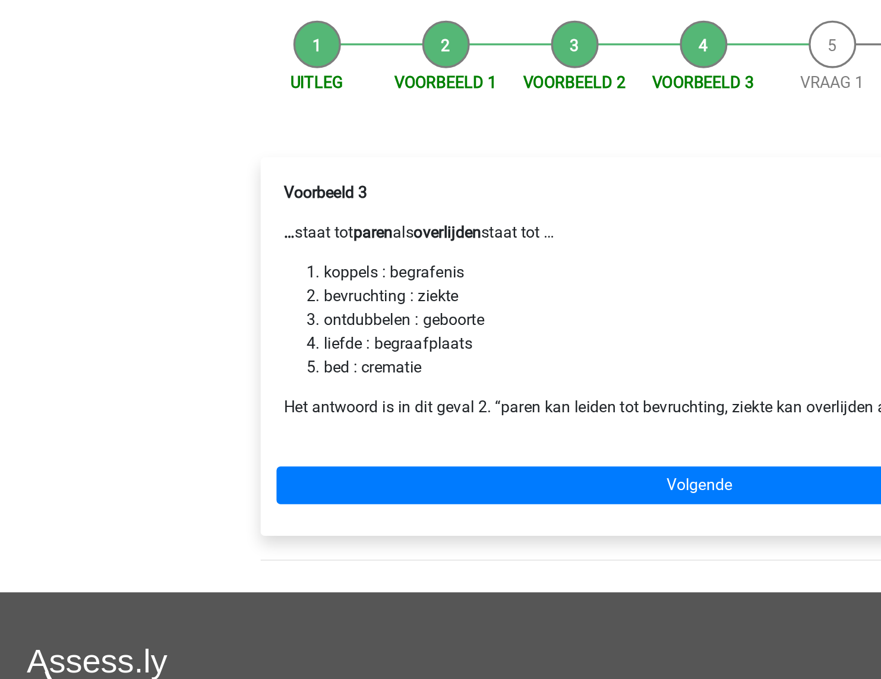
click at [338, 355] on p "Het antwoord is in dit geval 2. “paren kan leiden tot bevruchting, ziekte kan o…" at bounding box center [441, 354] width 498 height 14
click at [450, 258] on div "Voorbeeld 3 … staat tot paren als overlijden staat tot … koppels : begrafenis b…" at bounding box center [440, 295] width 507 height 162
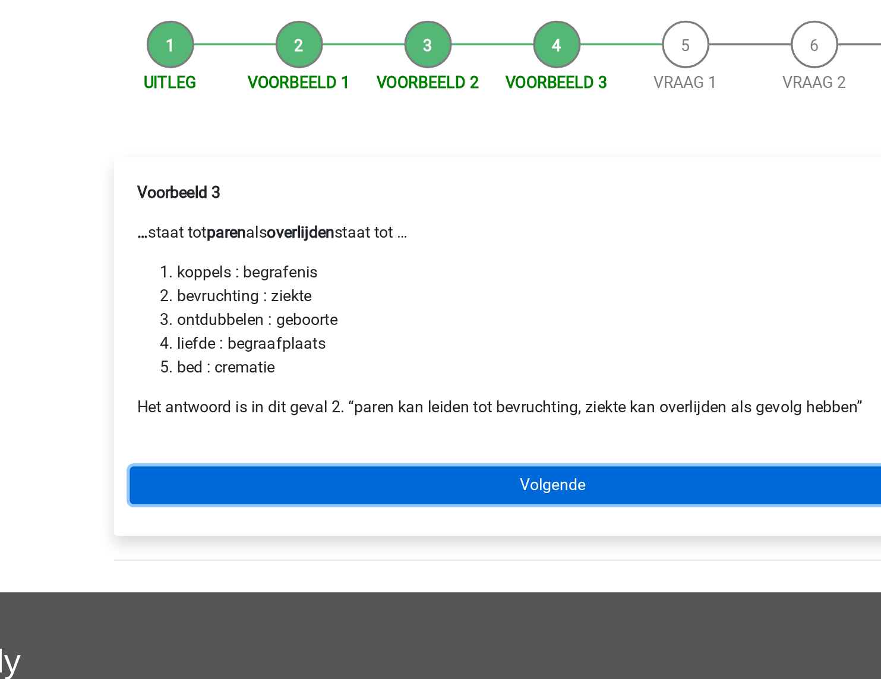
click at [416, 398] on link "Volgende" at bounding box center [440, 401] width 507 height 23
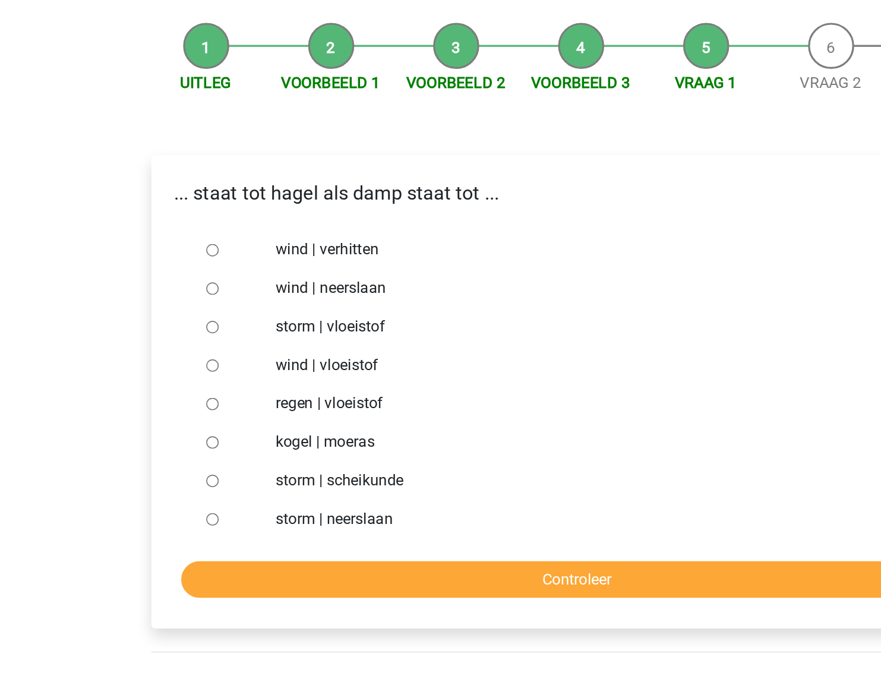
click at [269, 219] on p "... staat tot hagel als damp staat tot ..." at bounding box center [440, 228] width 507 height 18
click at [268, 219] on p "... staat tot hagel als damp staat tot ..." at bounding box center [440, 228] width 507 height 18
click at [238, 266] on div at bounding box center [226, 263] width 39 height 24
click at [211, 264] on input "wind | verhitten" at bounding box center [215, 263] width 8 height 8
radio input "true"
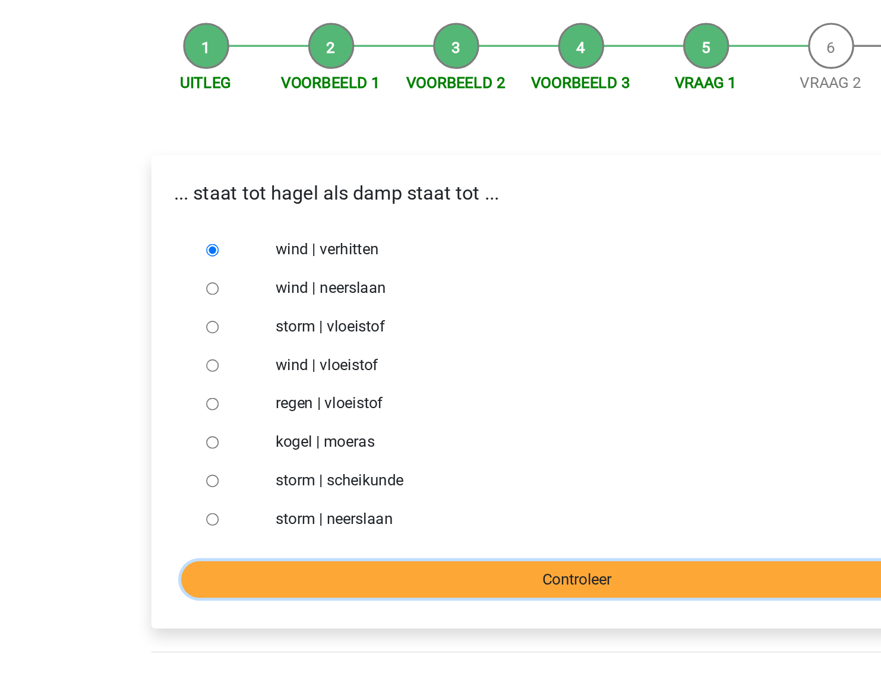
click at [396, 465] on input "Controleer" at bounding box center [440, 466] width 489 height 23
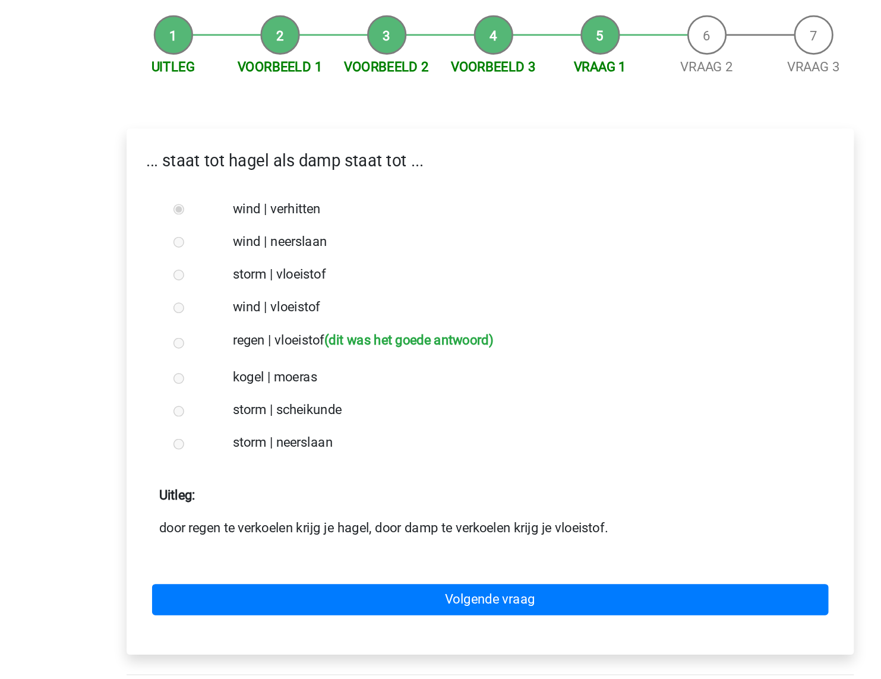
scroll to position [254, 0]
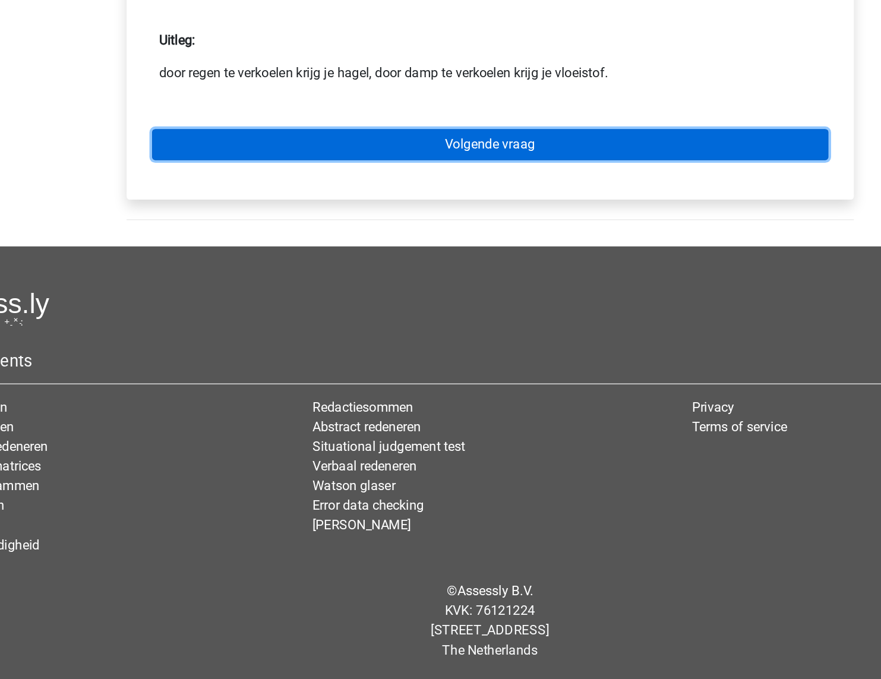
click at [525, 296] on link "Volgende vraag" at bounding box center [440, 291] width 489 height 23
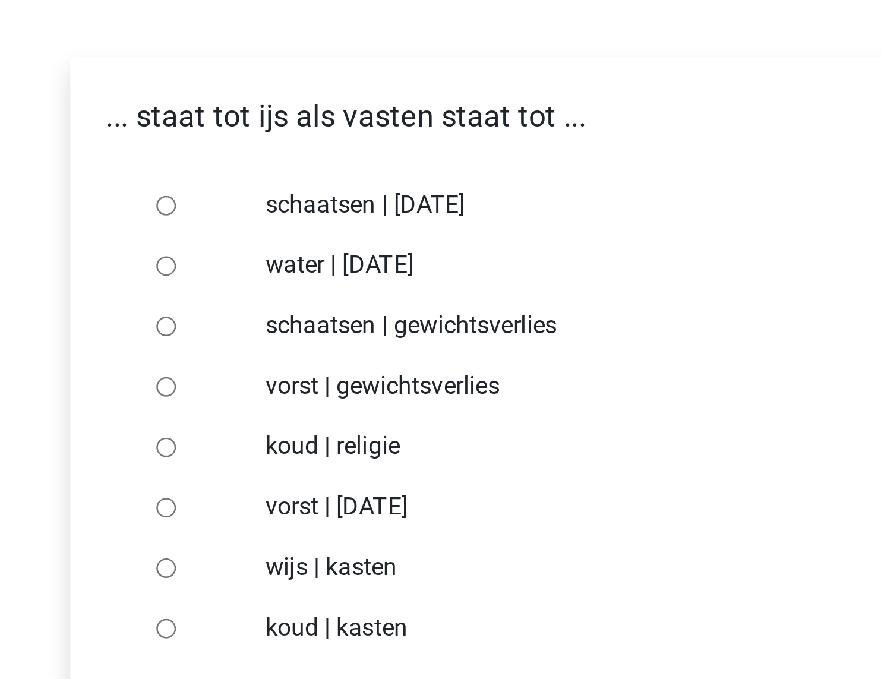
click at [217, 334] on input "vorst | gewichtsverlies" at bounding box center [215, 334] width 8 height 8
radio input "true"
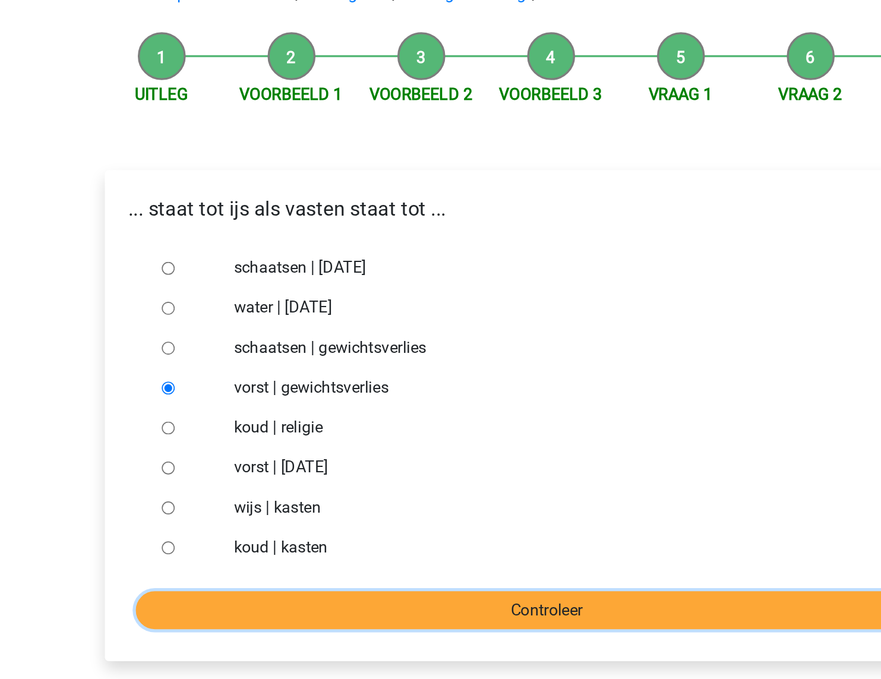
click at [358, 467] on input "Controleer" at bounding box center [440, 466] width 489 height 23
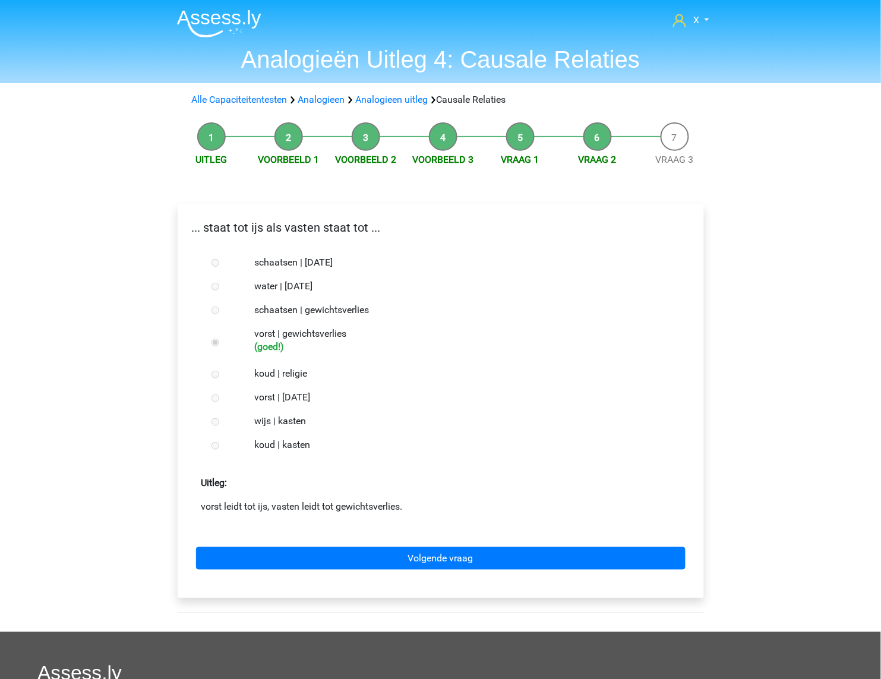
click at [435, 536] on div "Volgende vraag" at bounding box center [440, 555] width 507 height 65
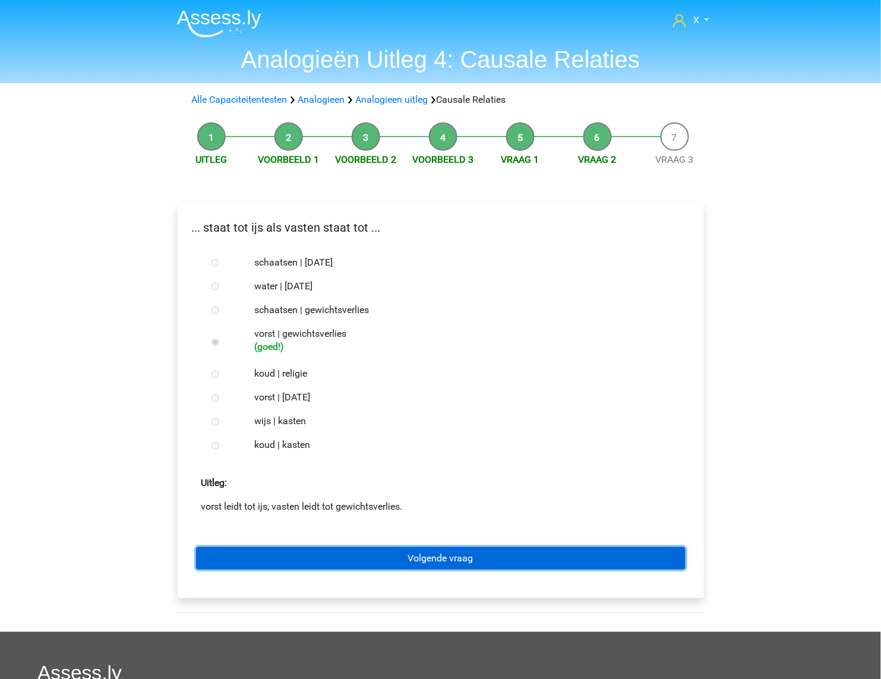
click at [432, 552] on link "Volgende vraag" at bounding box center [440, 558] width 489 height 23
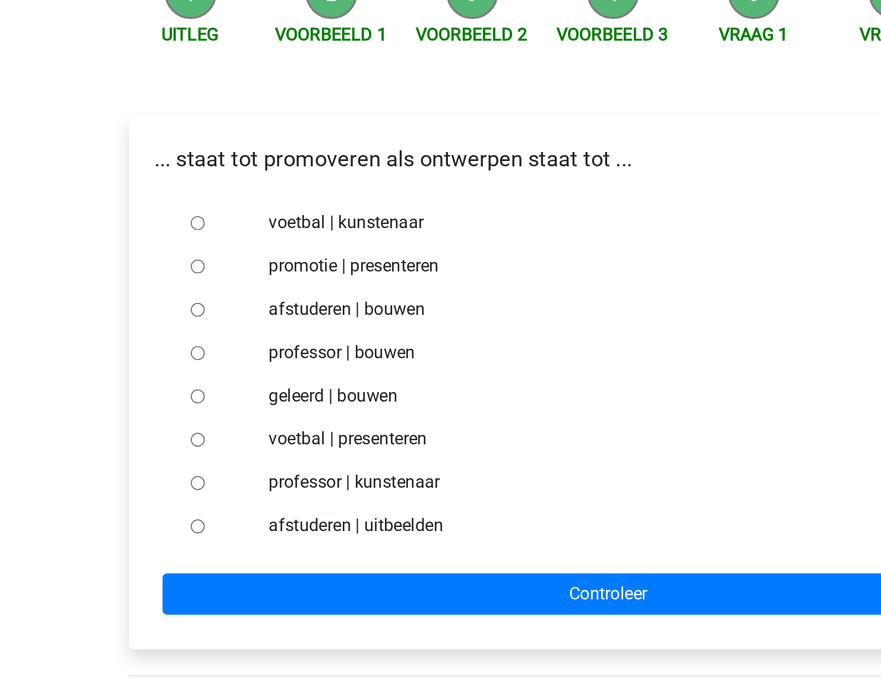
click at [214, 290] on input "promotie | presenteren" at bounding box center [215, 287] width 8 height 8
radio input "true"
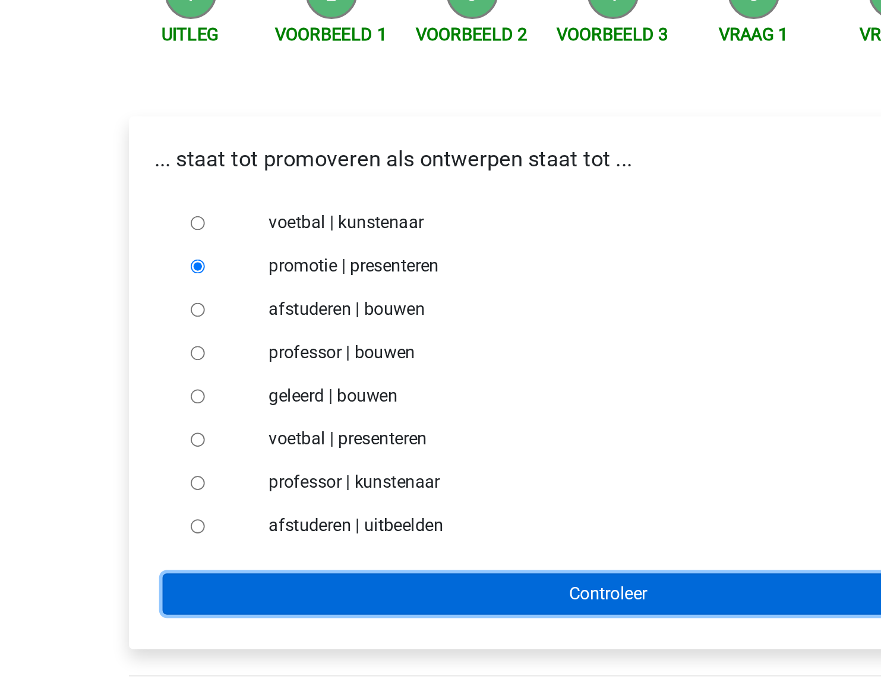
click at [304, 463] on input "Controleer" at bounding box center [440, 466] width 489 height 23
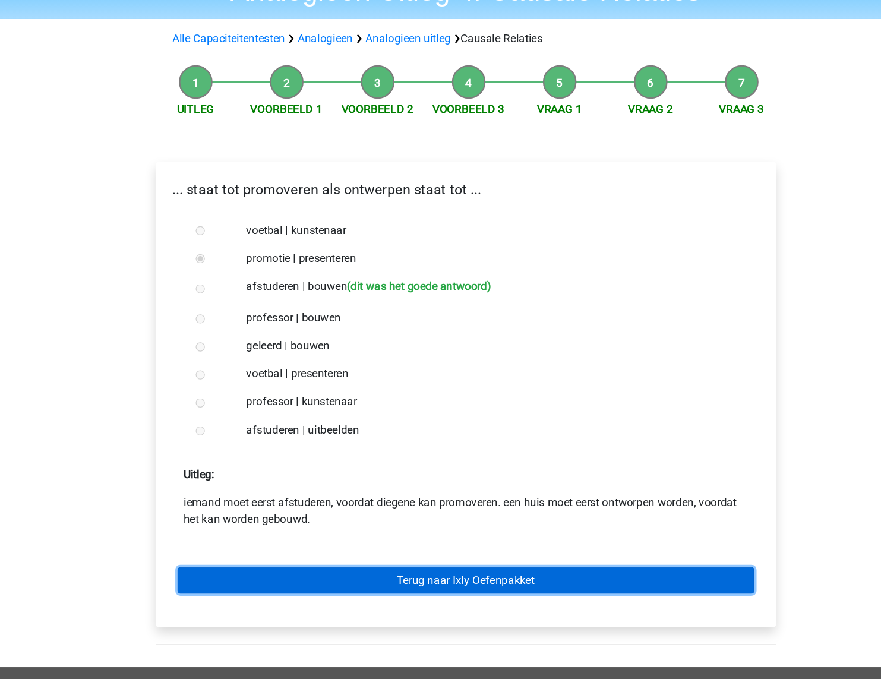
click at [546, 560] on link "Terug naar Ixly Oefenpakket" at bounding box center [440, 559] width 489 height 23
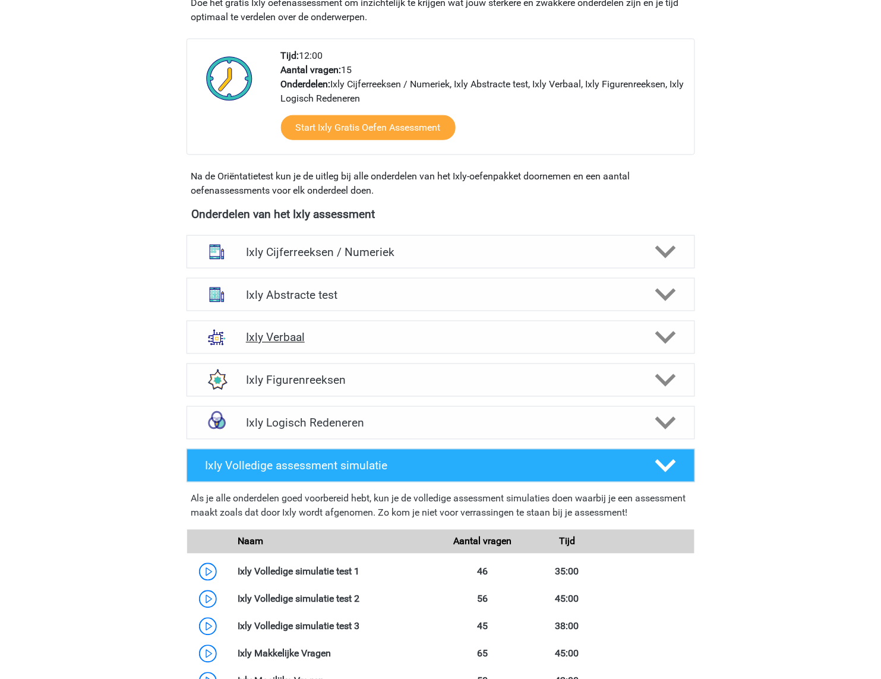
click at [601, 324] on div "Ixly Verbaal" at bounding box center [441, 337] width 508 height 33
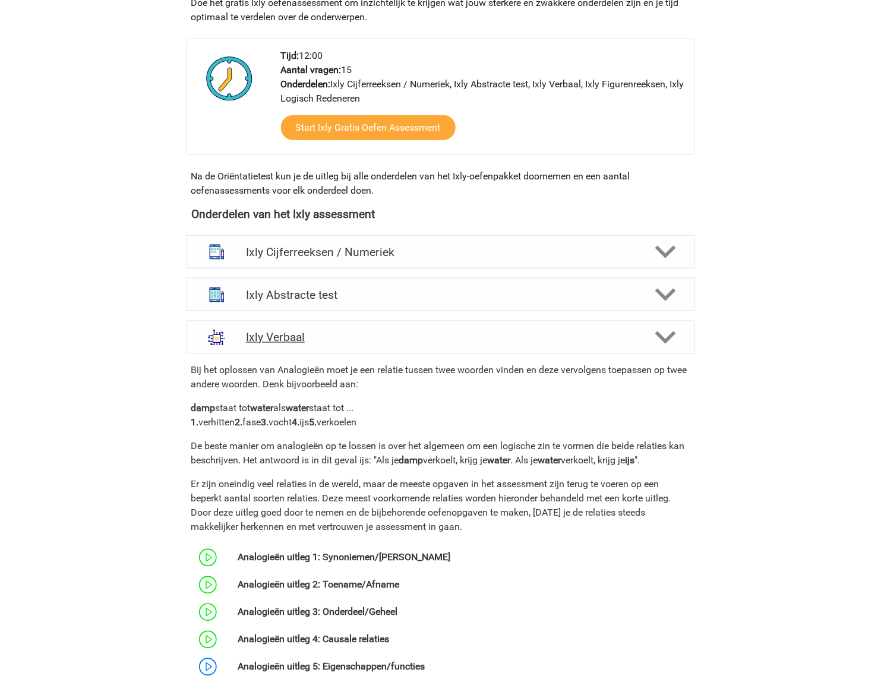
scroll to position [496, 0]
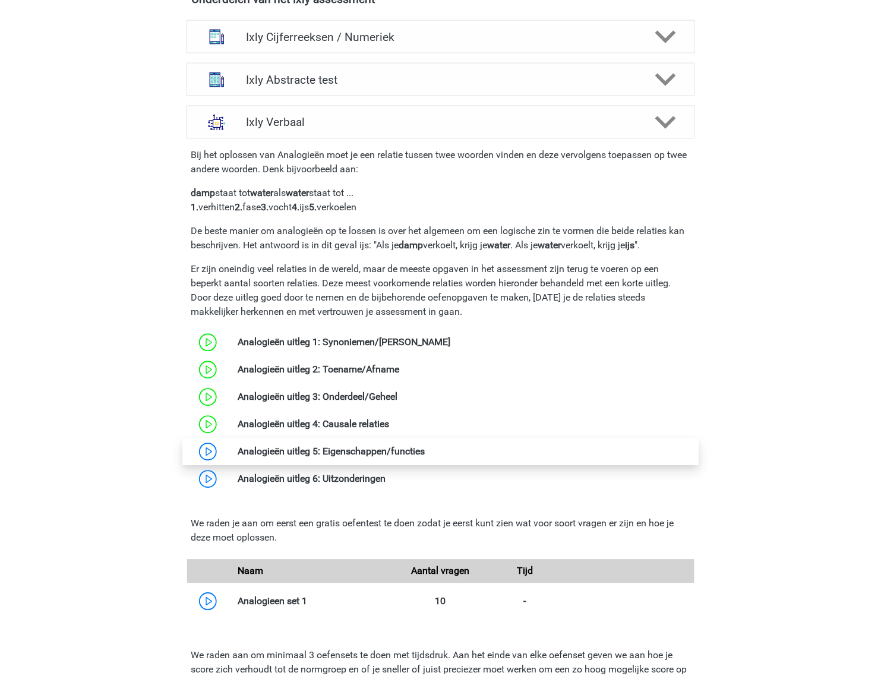
click at [425, 456] on link at bounding box center [425, 451] width 0 height 11
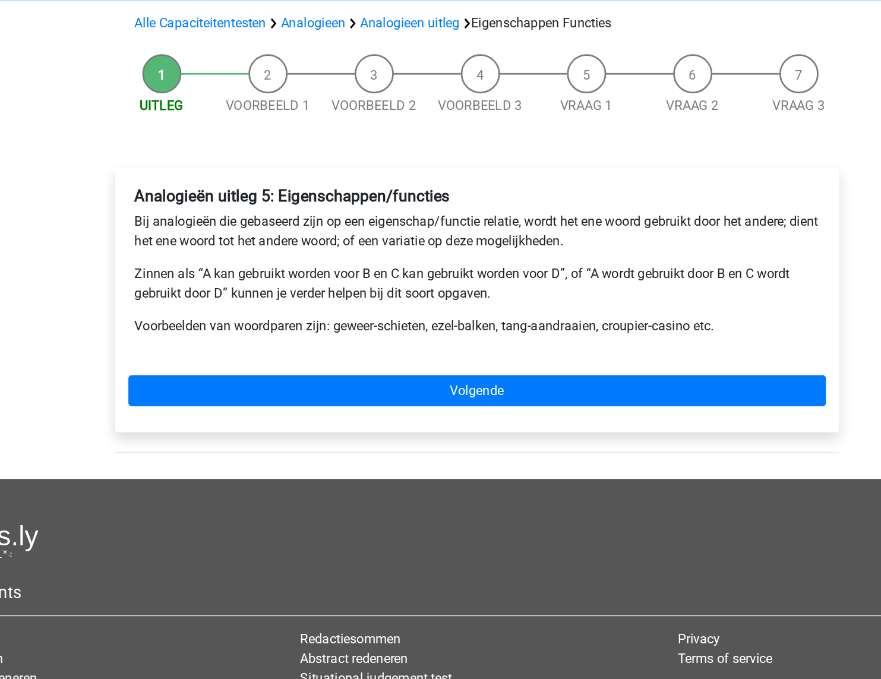
click at [320, 259] on p "Bij analogieën die gebaseerd zijn op een eigenschap/functie relatie, wordt het …" at bounding box center [441, 251] width 498 height 29
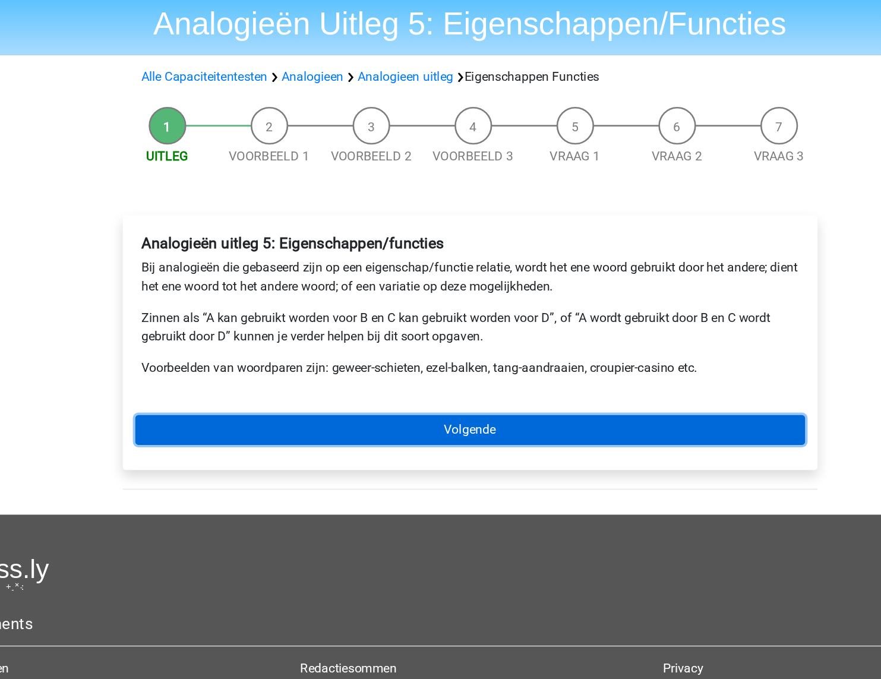
click at [443, 368] on link "Volgende" at bounding box center [440, 367] width 507 height 23
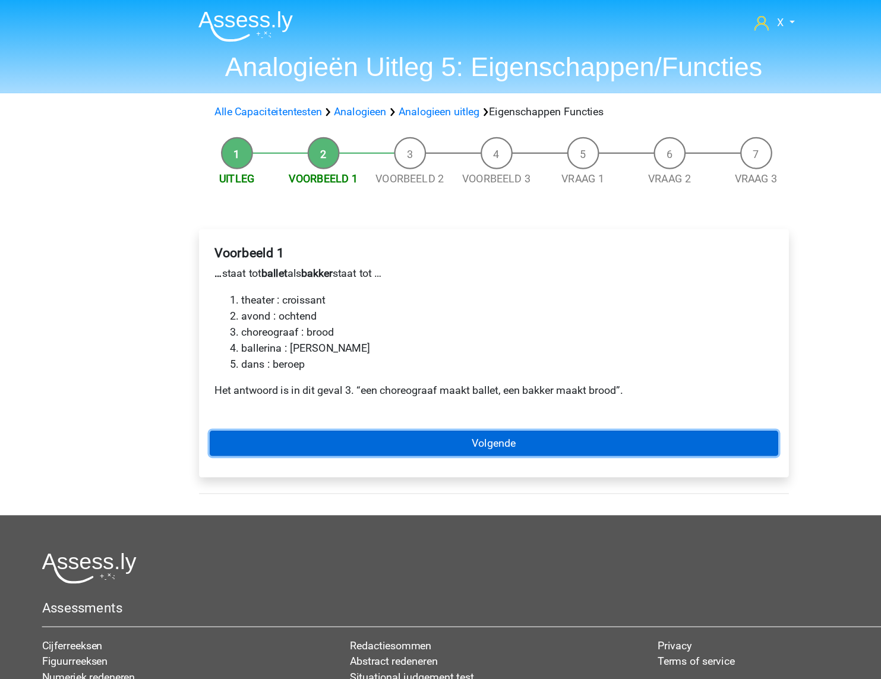
click at [514, 394] on link "Volgende" at bounding box center [440, 395] width 507 height 23
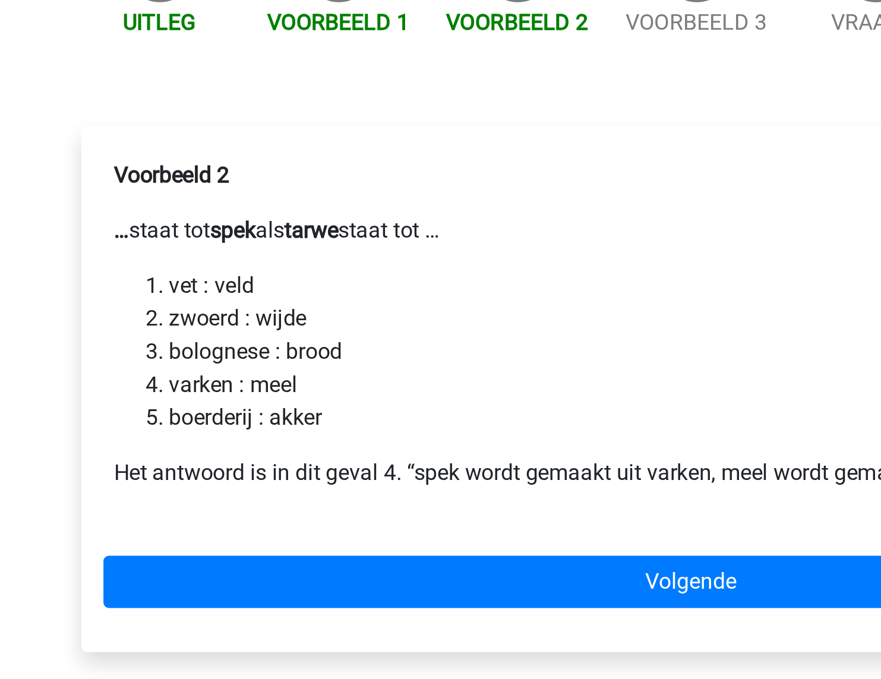
click at [283, 247] on b "tarwe" at bounding box center [277, 249] width 23 height 11
click at [249, 321] on li "varken : meel" at bounding box center [453, 316] width 474 height 14
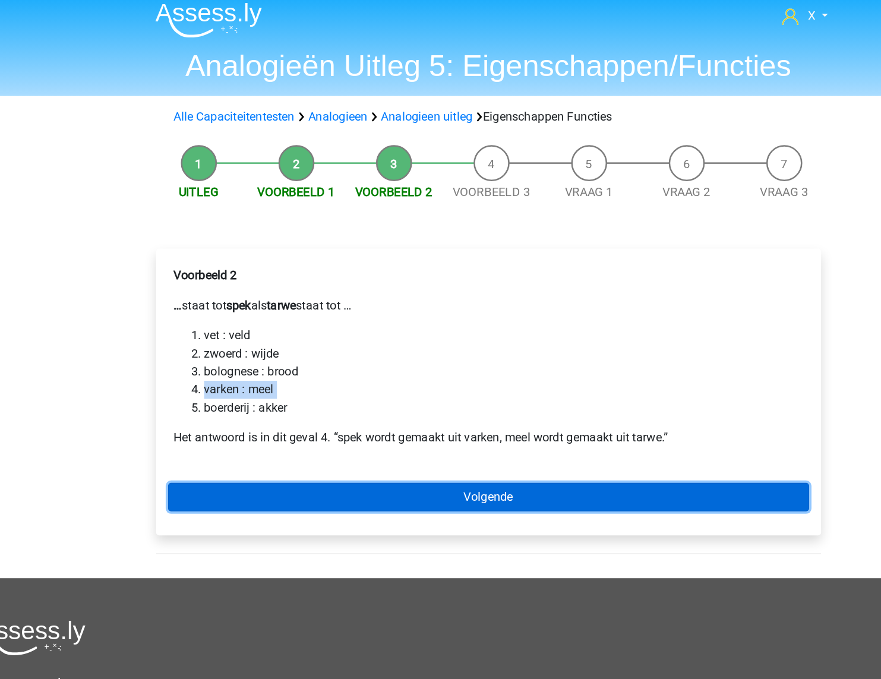
click at [418, 395] on link "Volgende" at bounding box center [440, 401] width 507 height 23
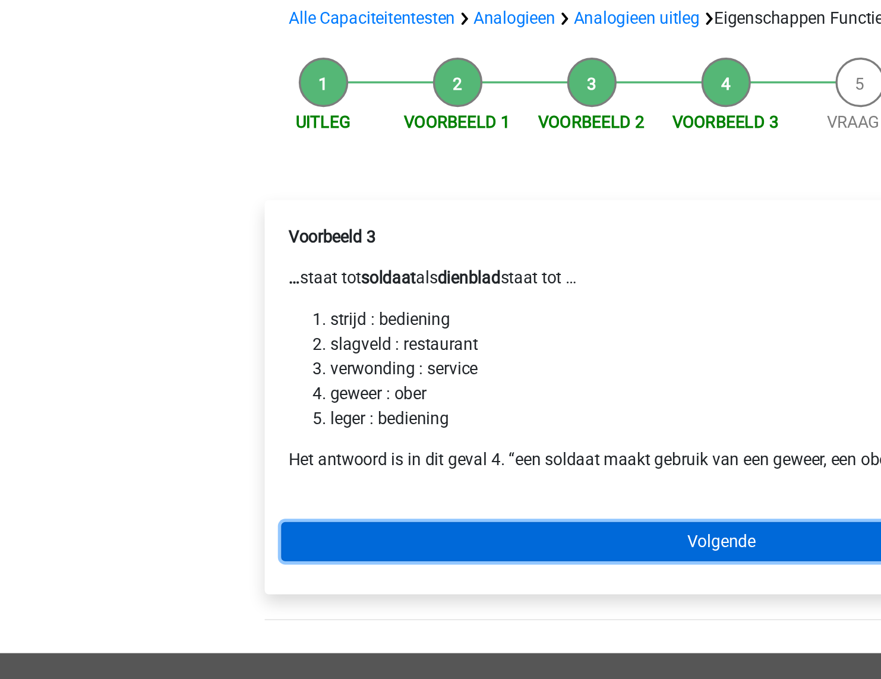
click at [346, 399] on link "Volgende" at bounding box center [440, 401] width 507 height 23
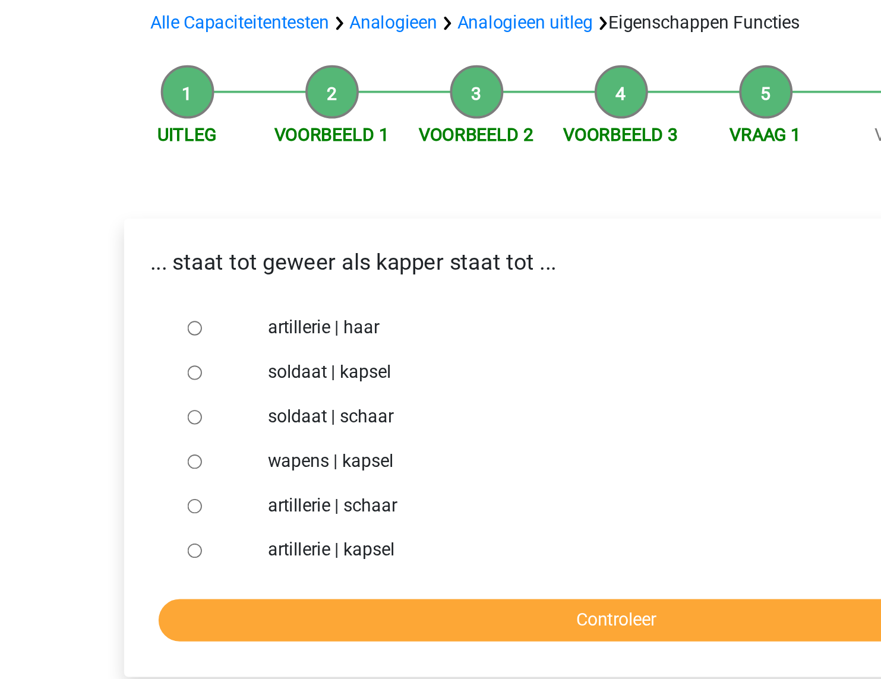
click at [299, 318] on div "soldaat | schaar" at bounding box center [459, 310] width 429 height 24
click at [304, 312] on label "soldaat | schaar" at bounding box center [459, 310] width 411 height 14
click at [219, 312] on input "soldaat | schaar" at bounding box center [215, 311] width 8 height 8
radio input "true"
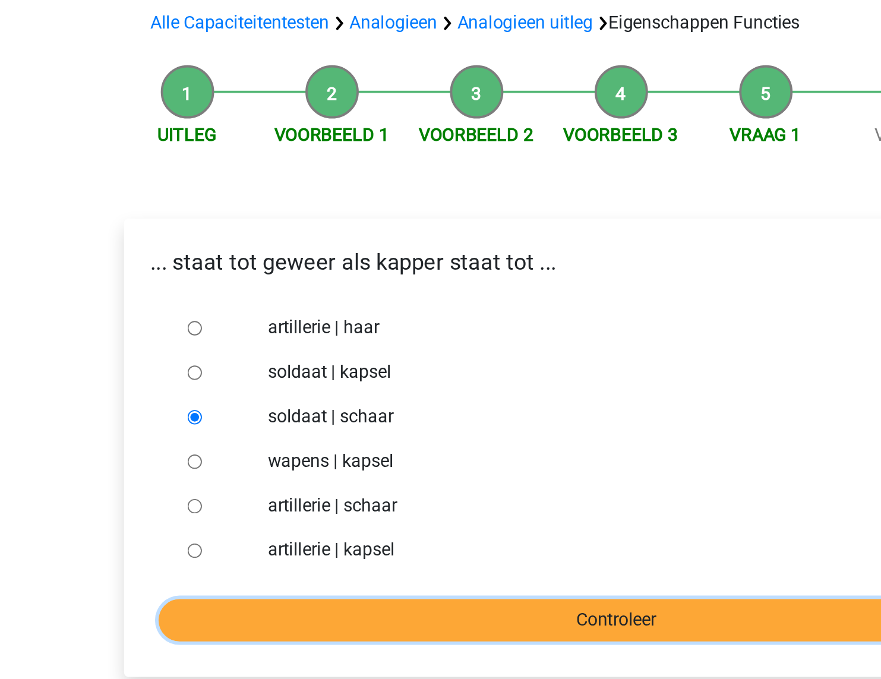
click at [317, 418] on input "Controleer" at bounding box center [440, 418] width 489 height 23
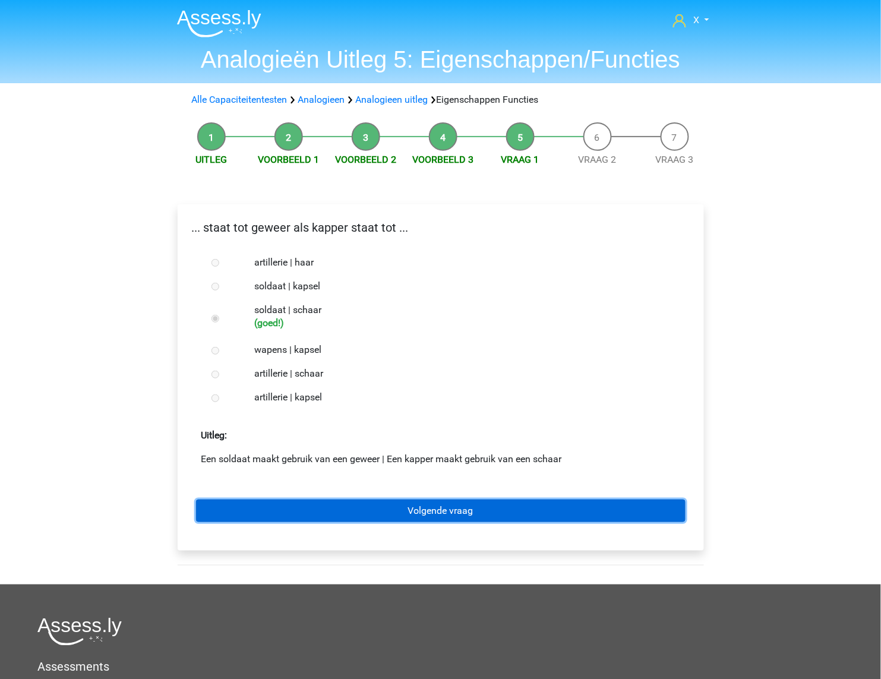
click at [403, 522] on link "Volgende vraag" at bounding box center [440, 511] width 489 height 23
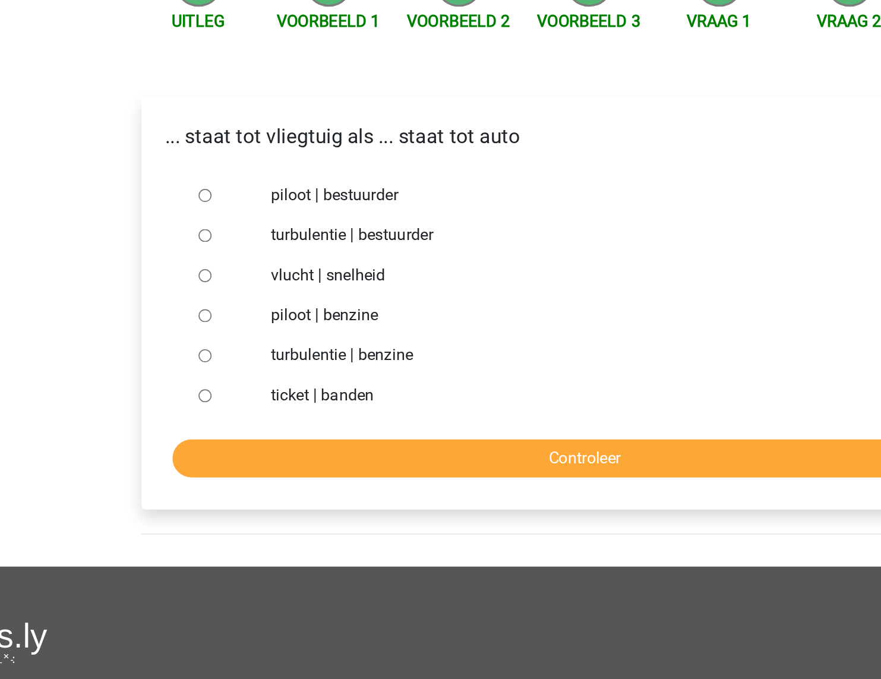
click at [199, 225] on p "... staat tot vliegtuig als ... staat tot auto" at bounding box center [440, 228] width 507 height 18
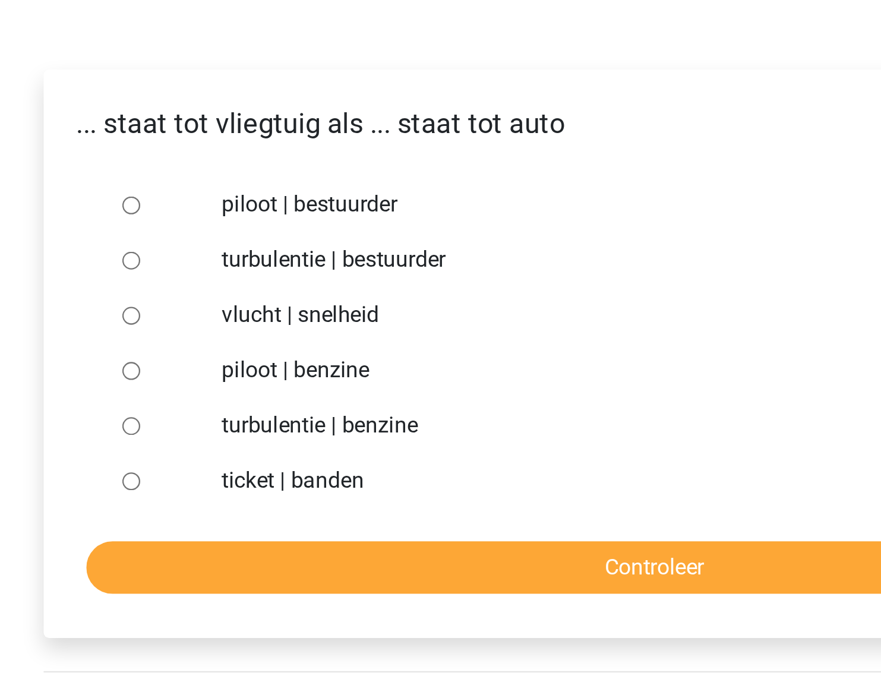
click at [277, 260] on label "piloot | bestuurder" at bounding box center [459, 262] width 411 height 14
click at [219, 260] on input "piloot | bestuurder" at bounding box center [215, 263] width 8 height 8
radio input "true"
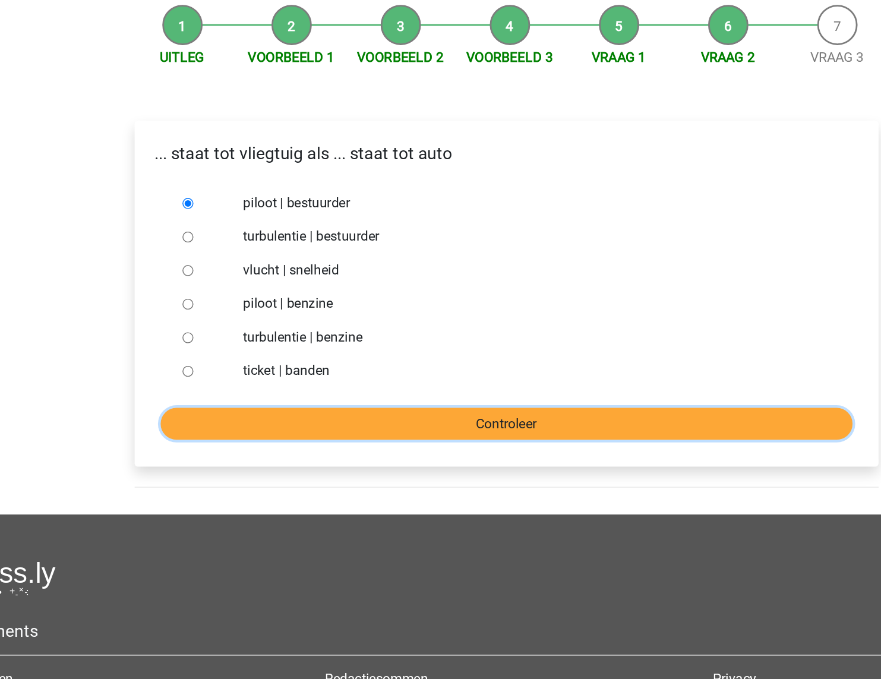
click at [412, 416] on input "Controleer" at bounding box center [440, 418] width 489 height 23
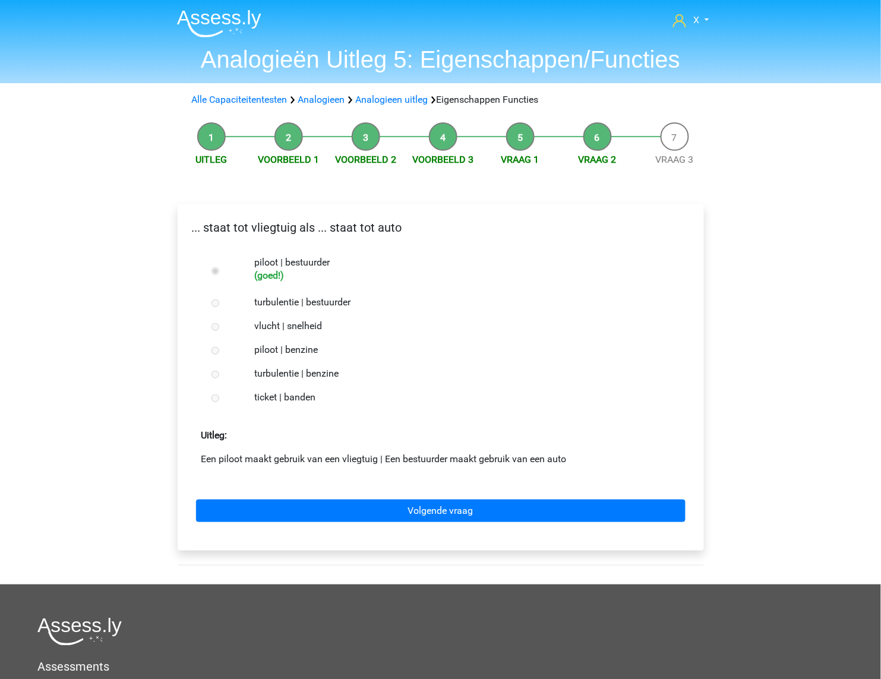
click at [424, 534] on div "Volgende vraag" at bounding box center [440, 508] width 507 height 65
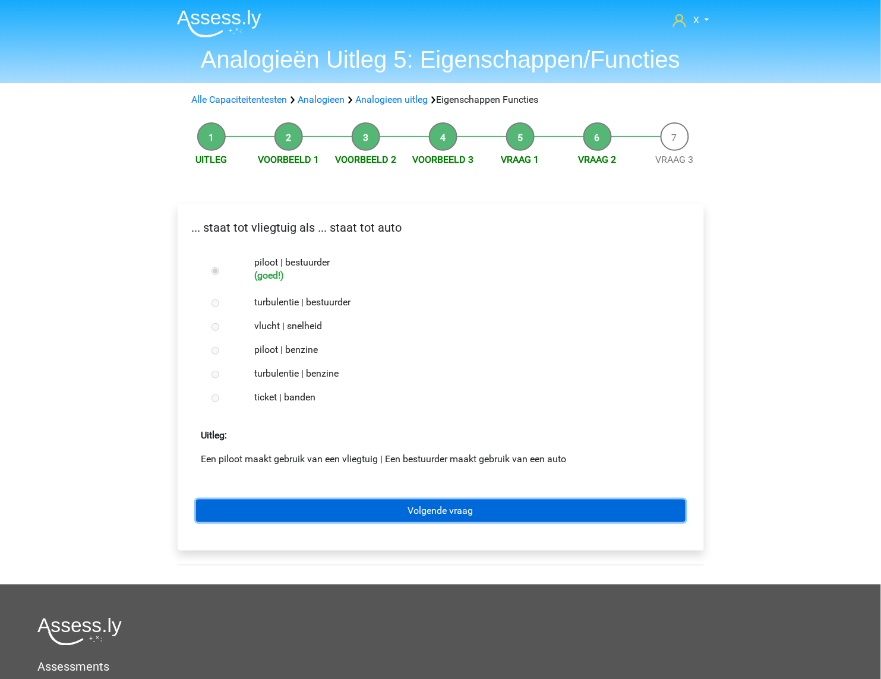
click at [447, 508] on link "Volgende vraag" at bounding box center [440, 511] width 489 height 23
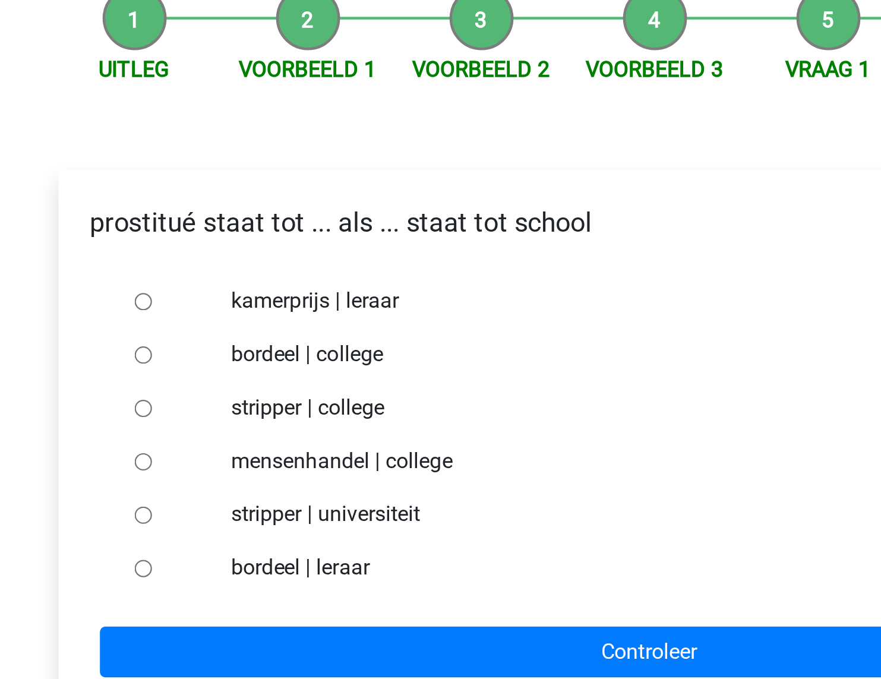
click at [290, 384] on label "bordeel | leraar" at bounding box center [459, 381] width 411 height 14
click at [219, 384] on input "bordeel | leraar" at bounding box center [215, 382] width 8 height 8
radio input "true"
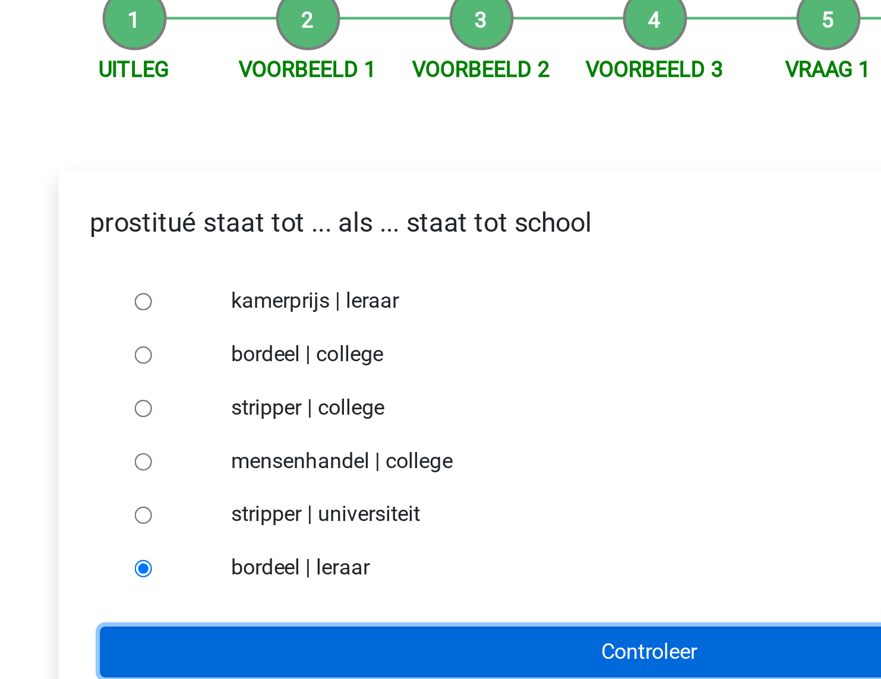
click at [315, 409] on input "Controleer" at bounding box center [440, 418] width 489 height 23
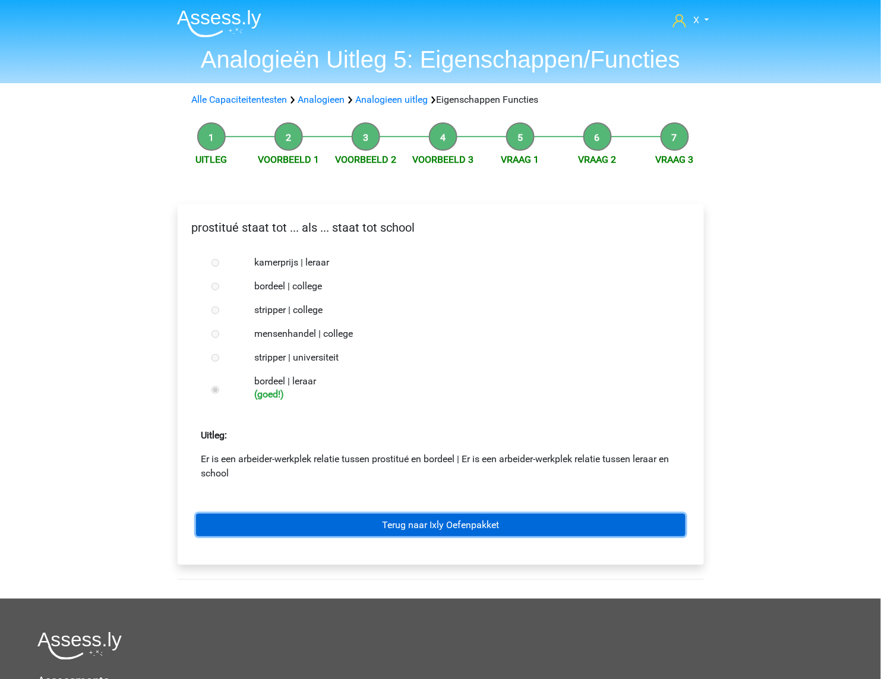
click at [455, 522] on link "Terug naar Ixly Oefenpakket" at bounding box center [440, 525] width 489 height 23
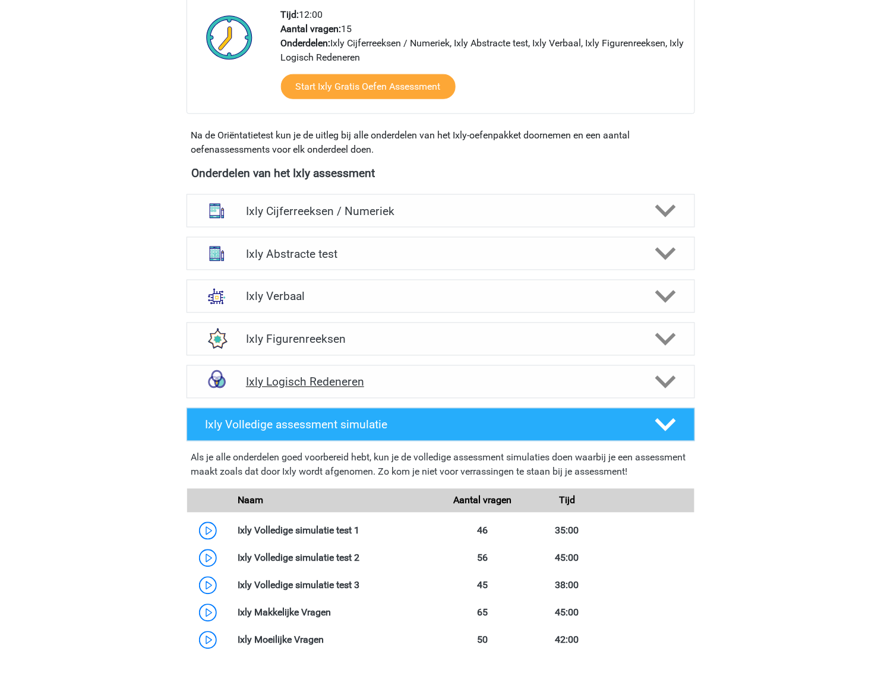
scroll to position [529, 0]
